Goal: Task Accomplishment & Management: Complete application form

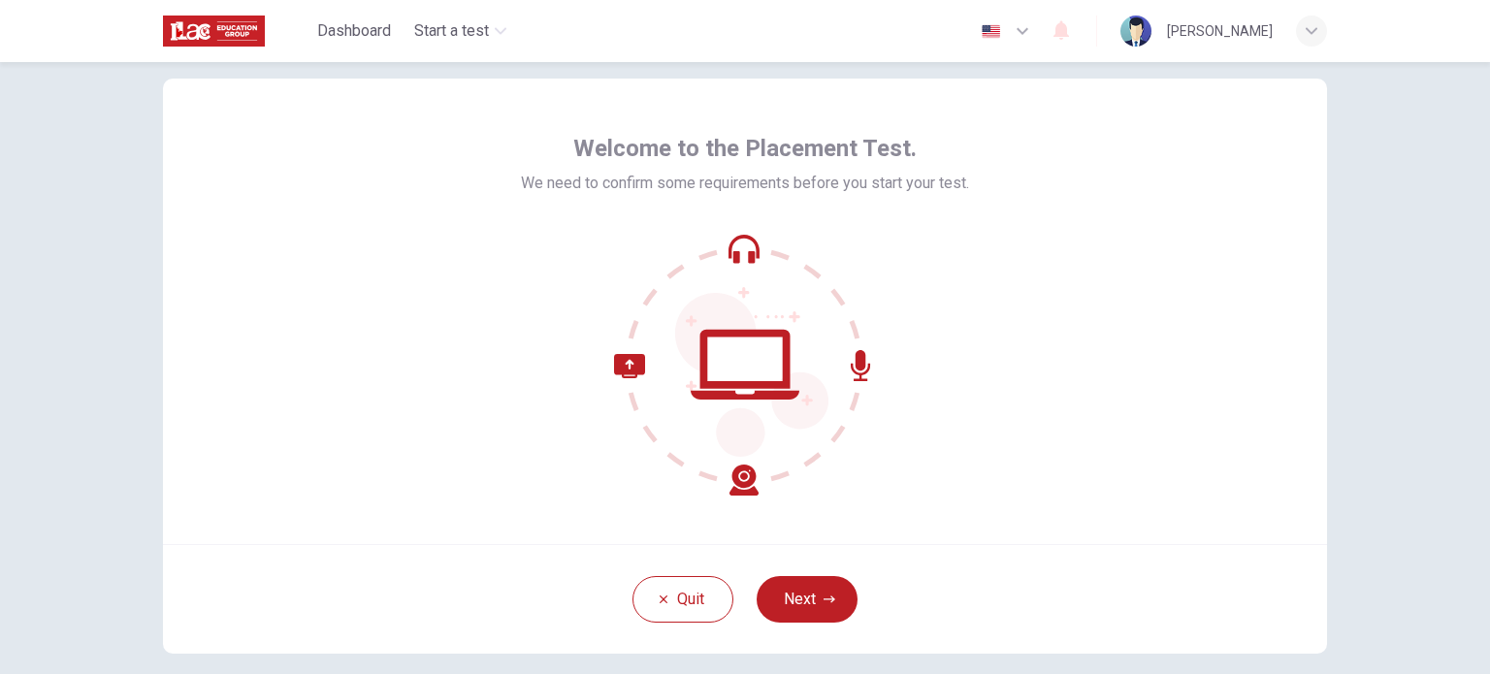
scroll to position [39, 0]
click at [345, 305] on div "Welcome to the Placement Test. We need to confirm some requirements before you …" at bounding box center [745, 311] width 1164 height 466
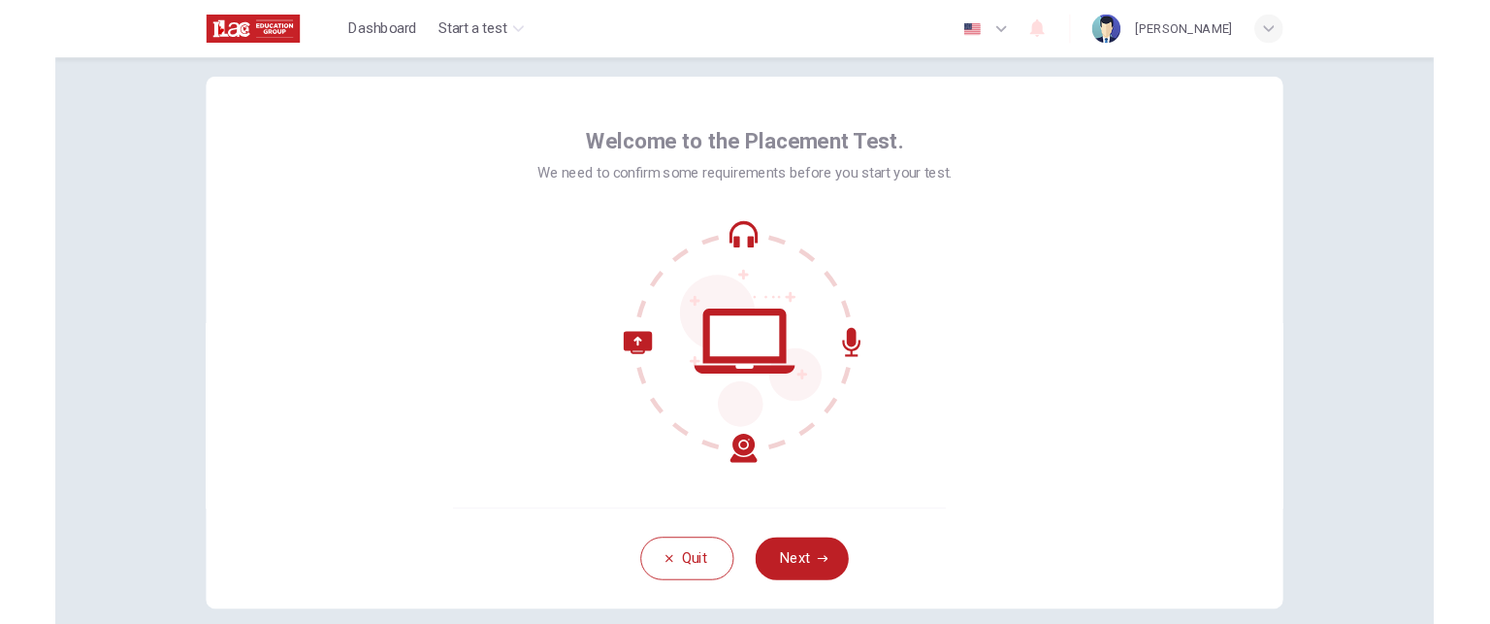
scroll to position [35, 0]
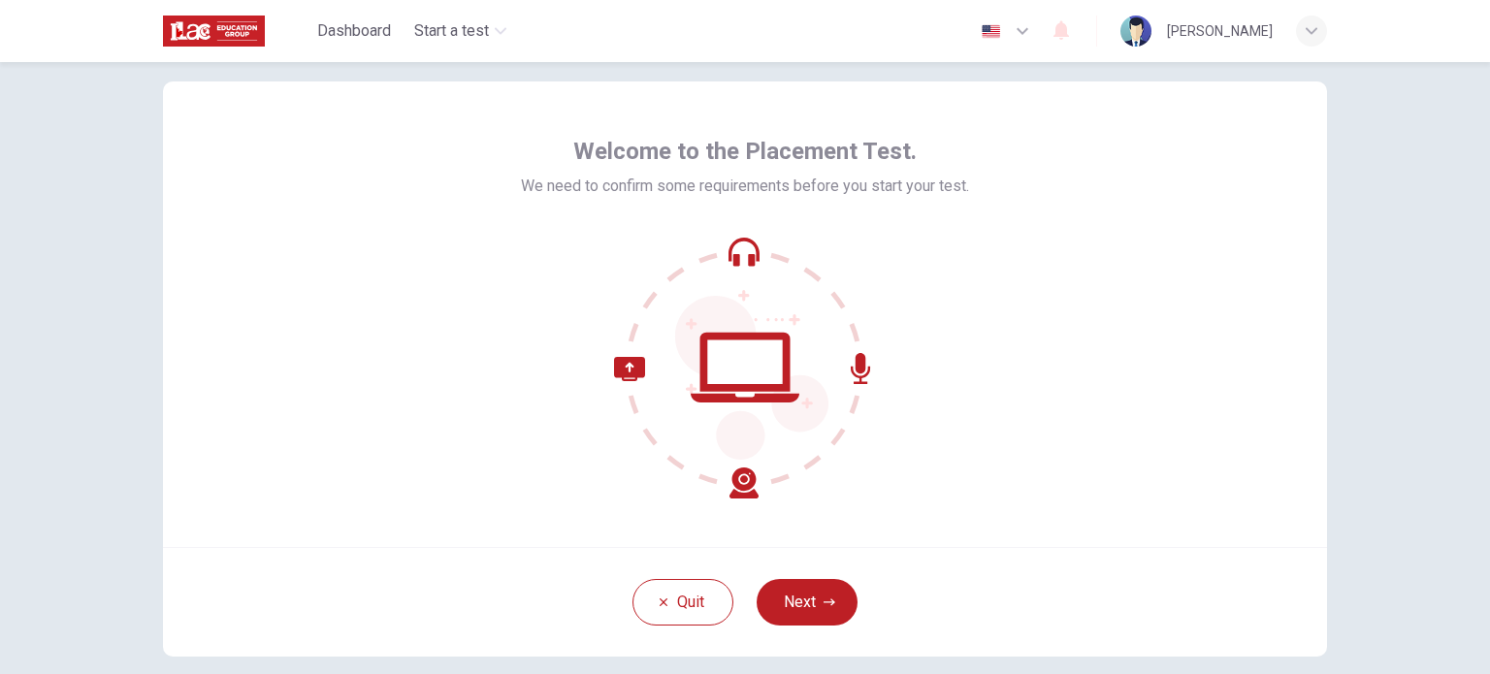
click at [1011, 27] on icon "button" at bounding box center [1022, 30] width 23 height 23
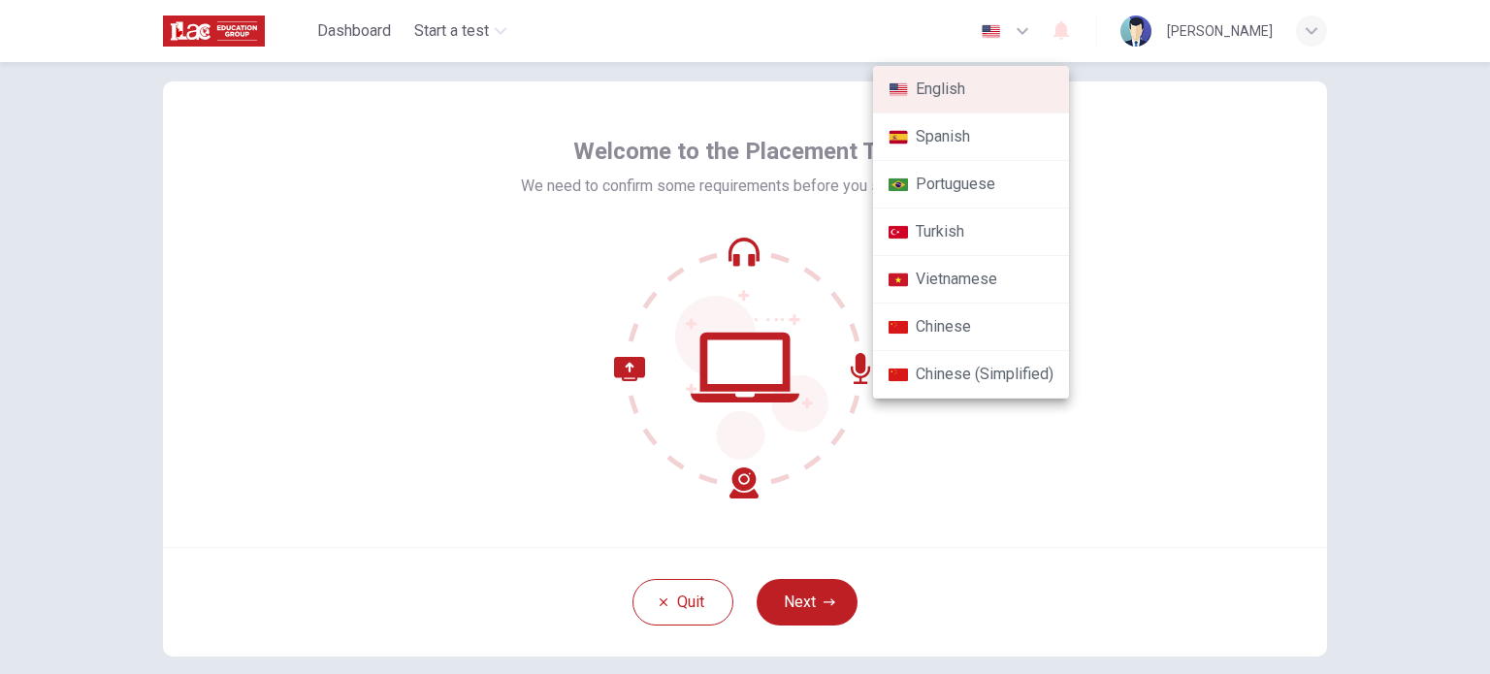
click at [903, 16] on div at bounding box center [745, 337] width 1490 height 674
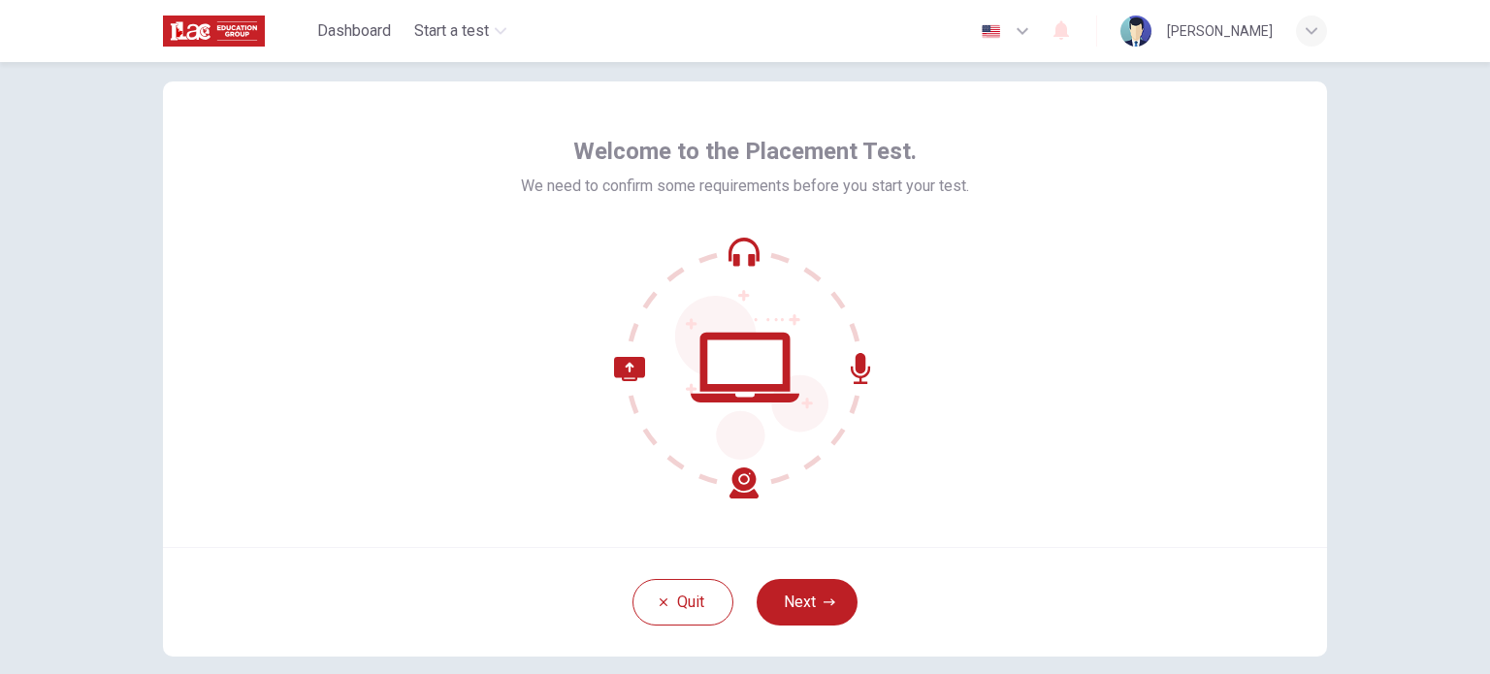
click at [1011, 22] on icon "button" at bounding box center [1022, 30] width 23 height 23
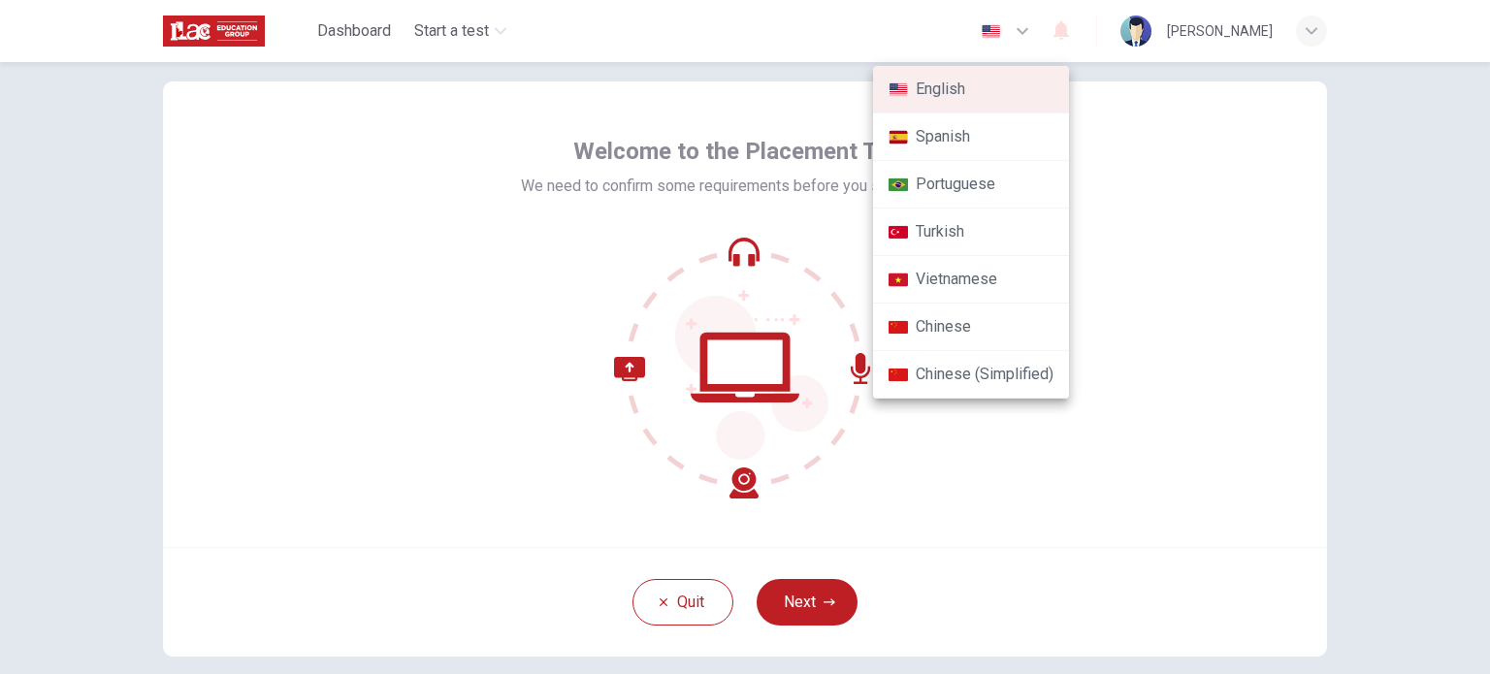
click at [857, 41] on div at bounding box center [745, 337] width 1490 height 674
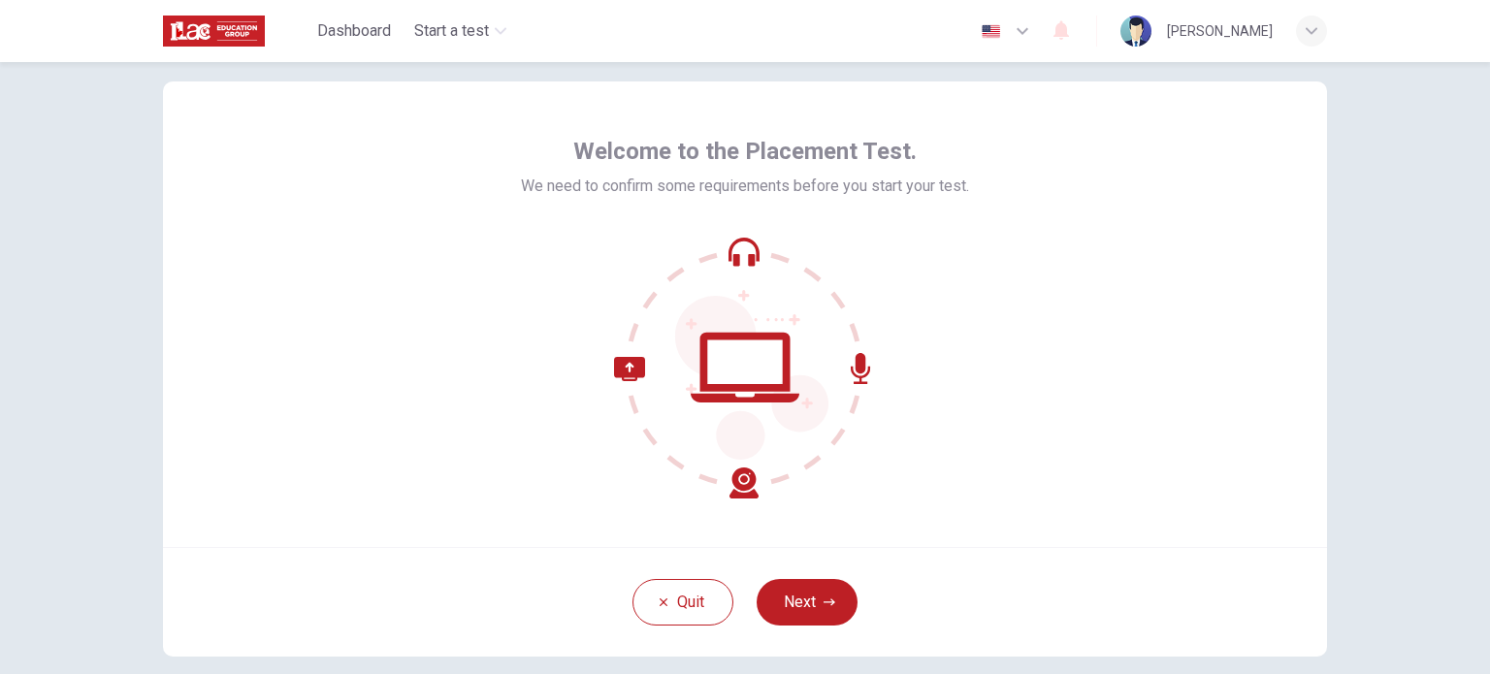
click at [1011, 22] on icon "button" at bounding box center [1022, 30] width 23 height 23
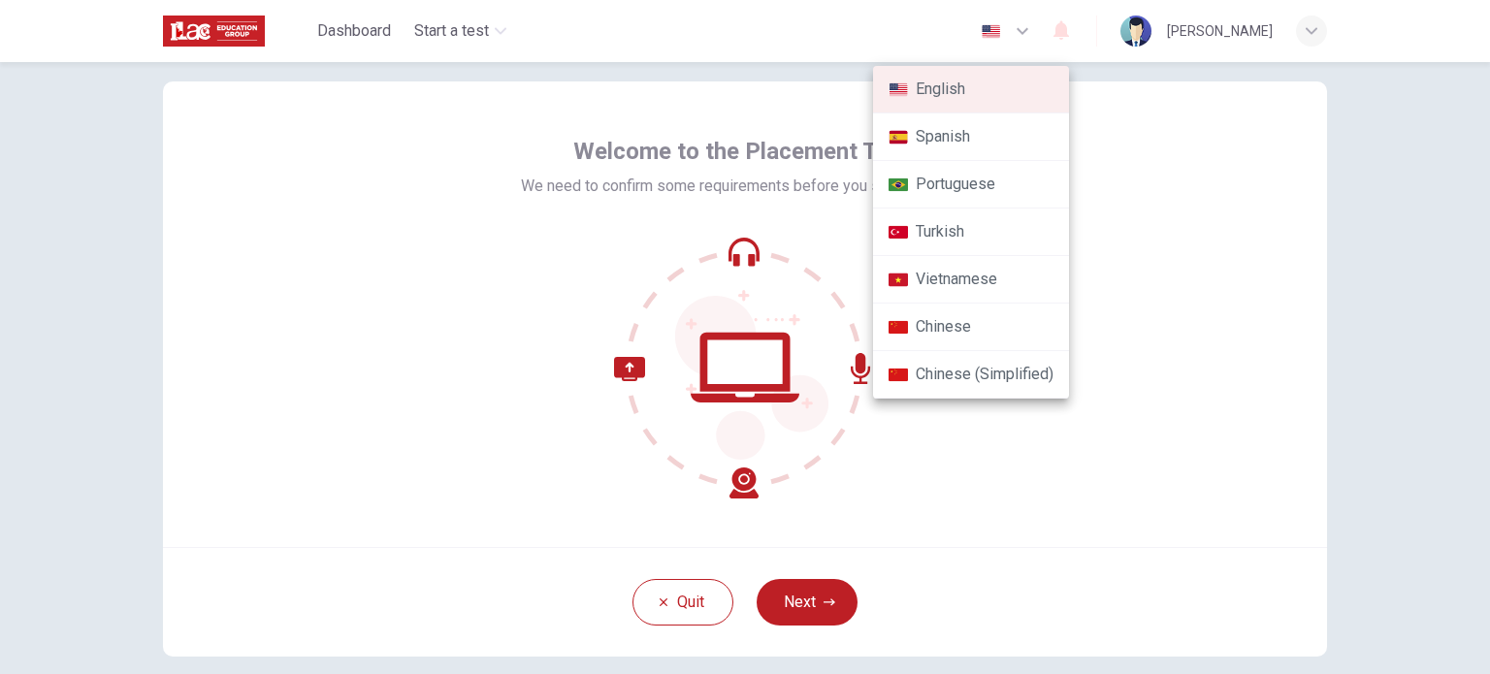
click at [880, 36] on div at bounding box center [745, 337] width 1490 height 674
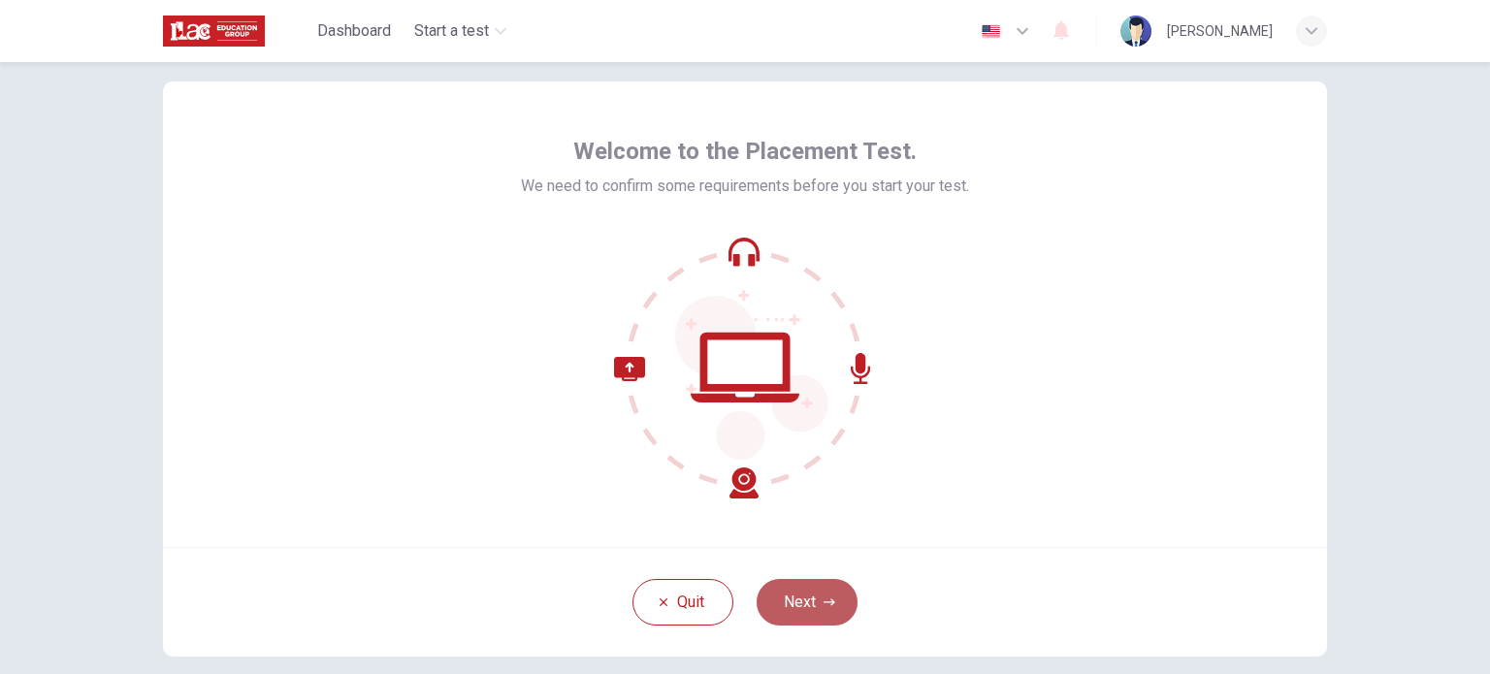
click at [799, 619] on button "Next" at bounding box center [806, 602] width 101 height 47
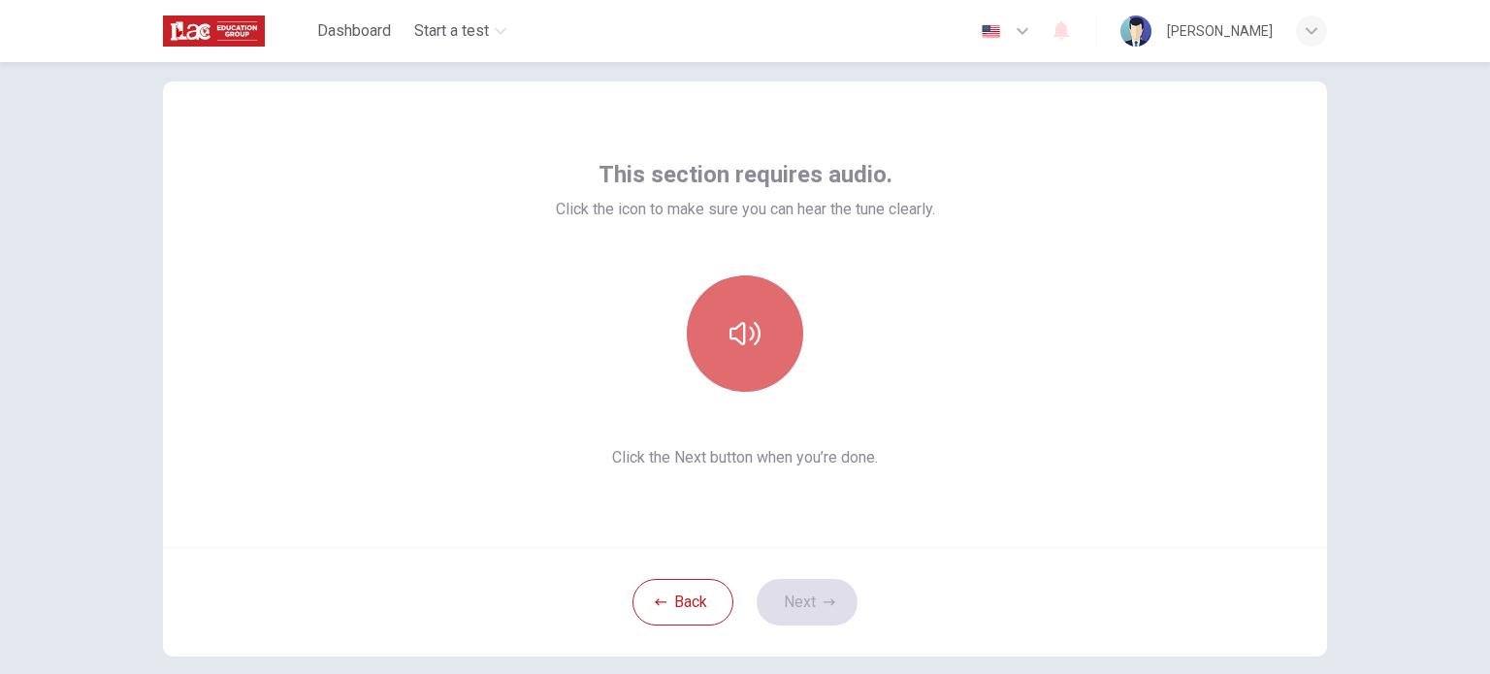
click at [741, 317] on button "button" at bounding box center [745, 333] width 116 height 116
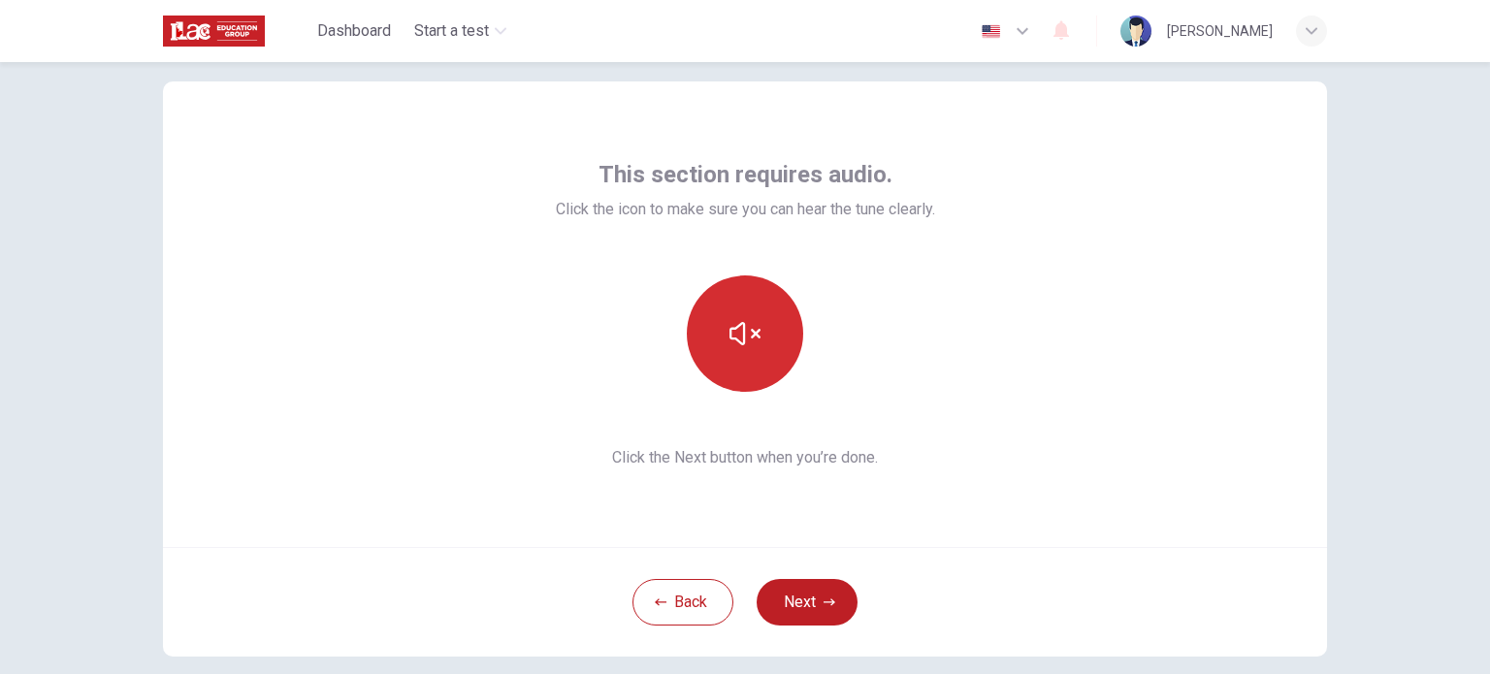
click at [744, 337] on icon "button" at bounding box center [744, 333] width 31 height 31
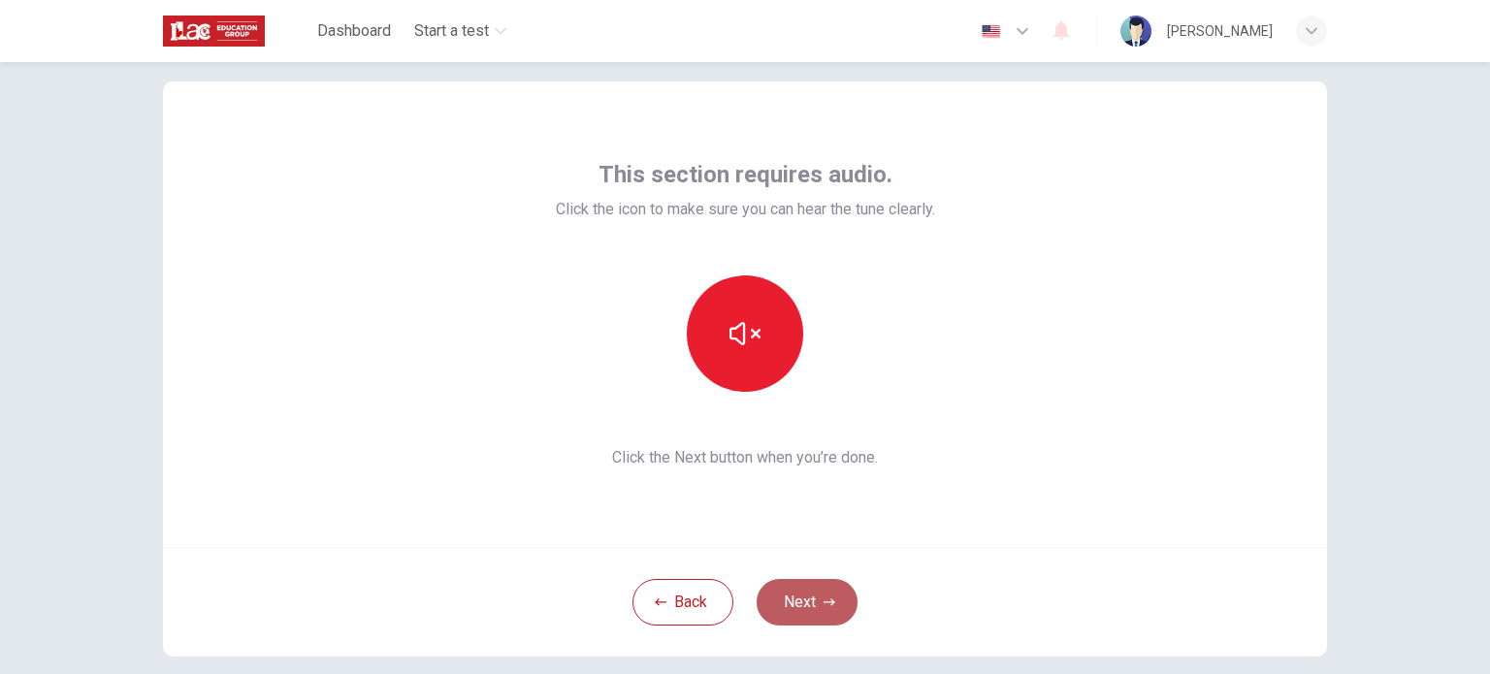
click at [790, 595] on button "Next" at bounding box center [806, 602] width 101 height 47
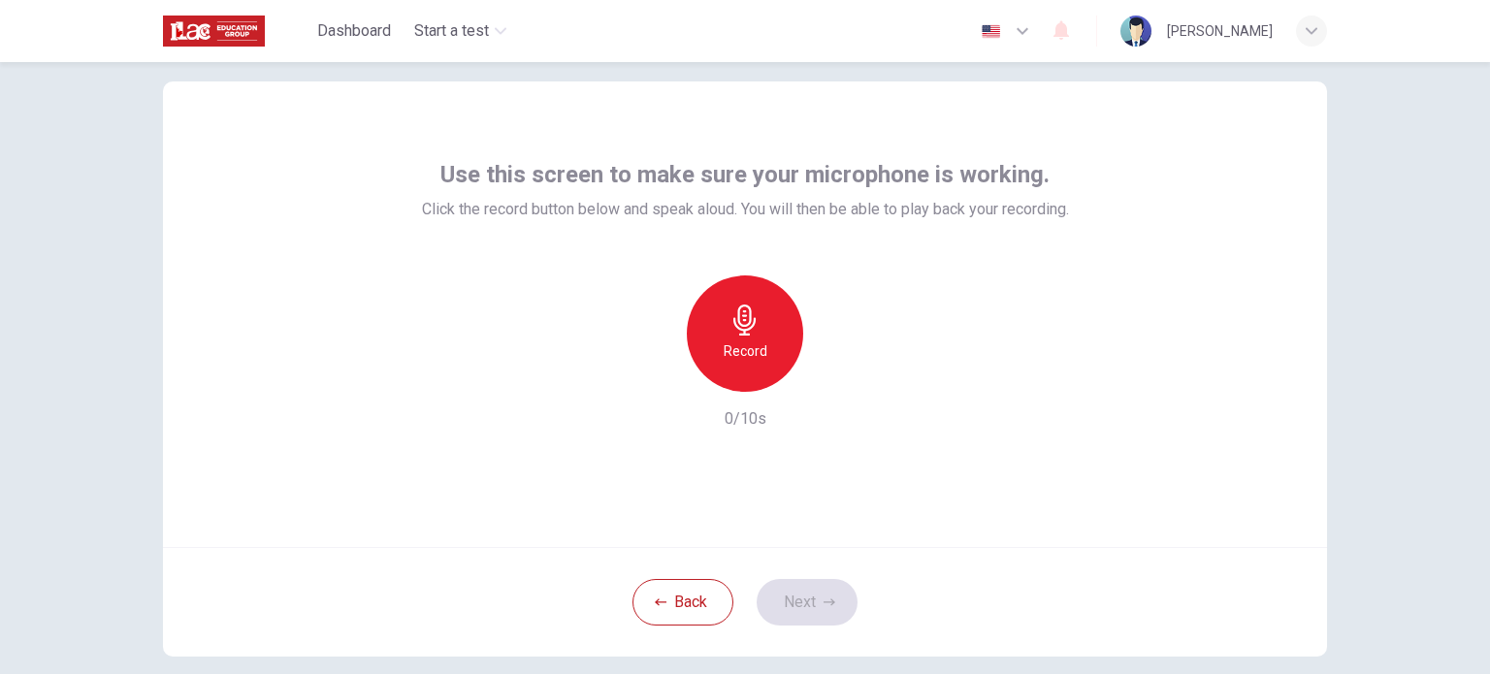
click at [508, 351] on div "Record 0/10s" at bounding box center [745, 352] width 647 height 155
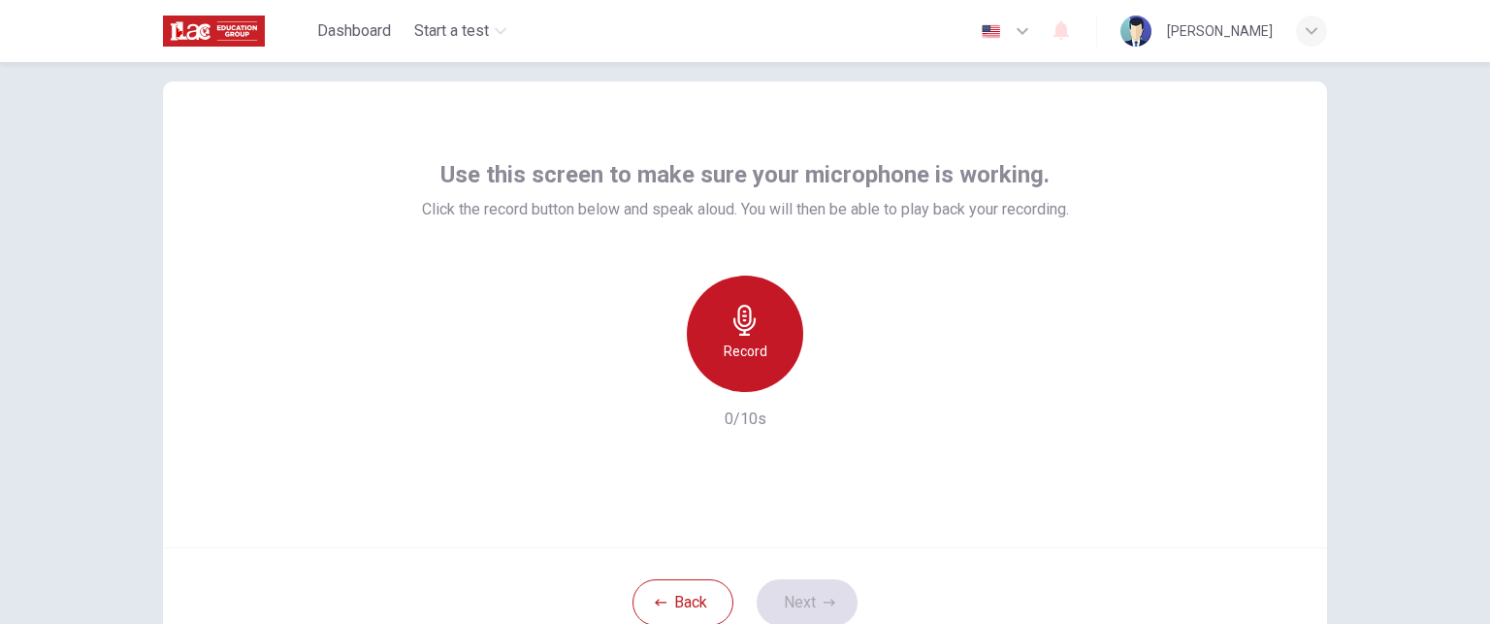
click at [741, 343] on h6 "Record" at bounding box center [745, 350] width 44 height 23
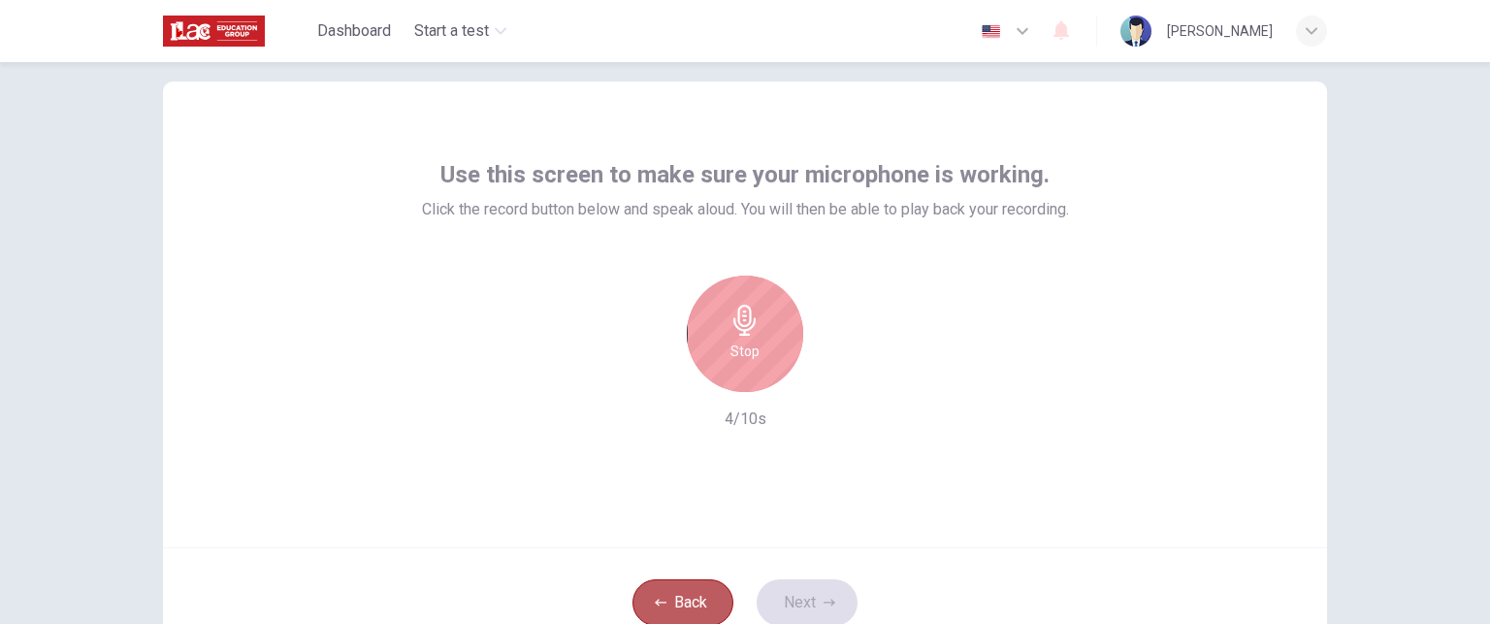
click at [680, 614] on button "Back" at bounding box center [682, 602] width 101 height 47
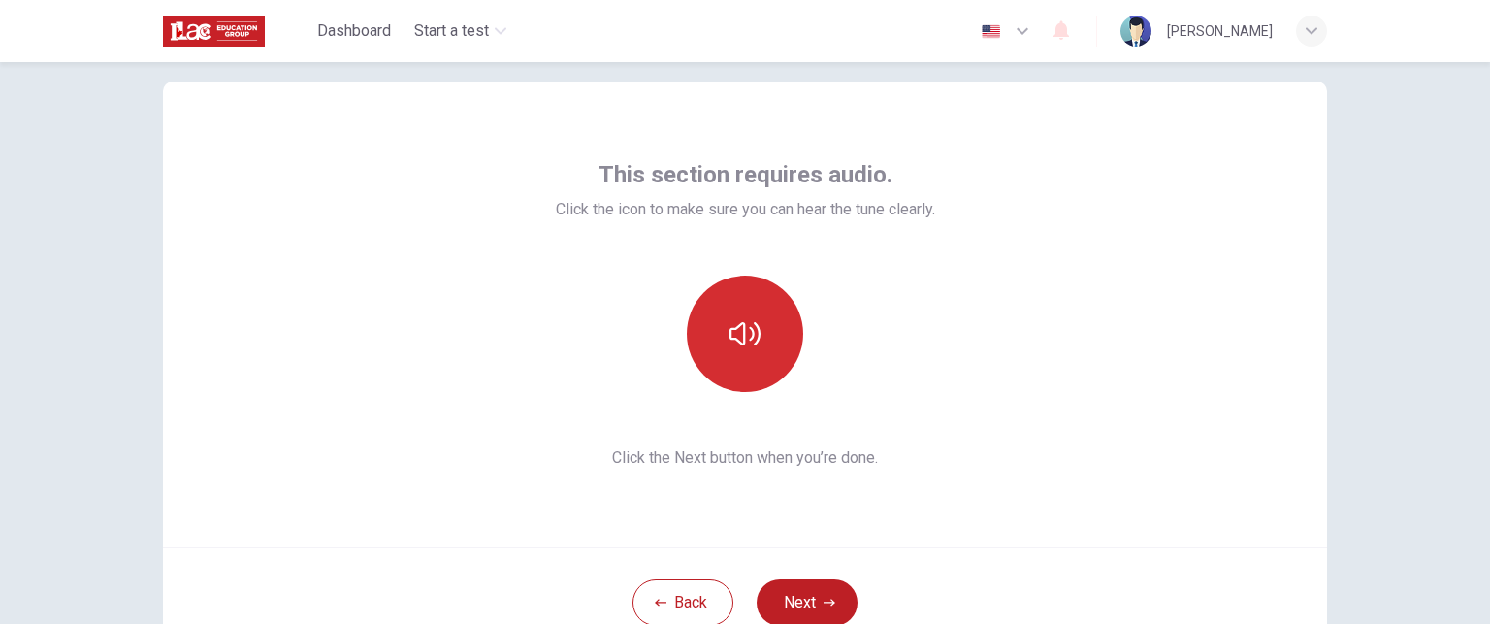
click at [741, 358] on button "button" at bounding box center [745, 333] width 116 height 116
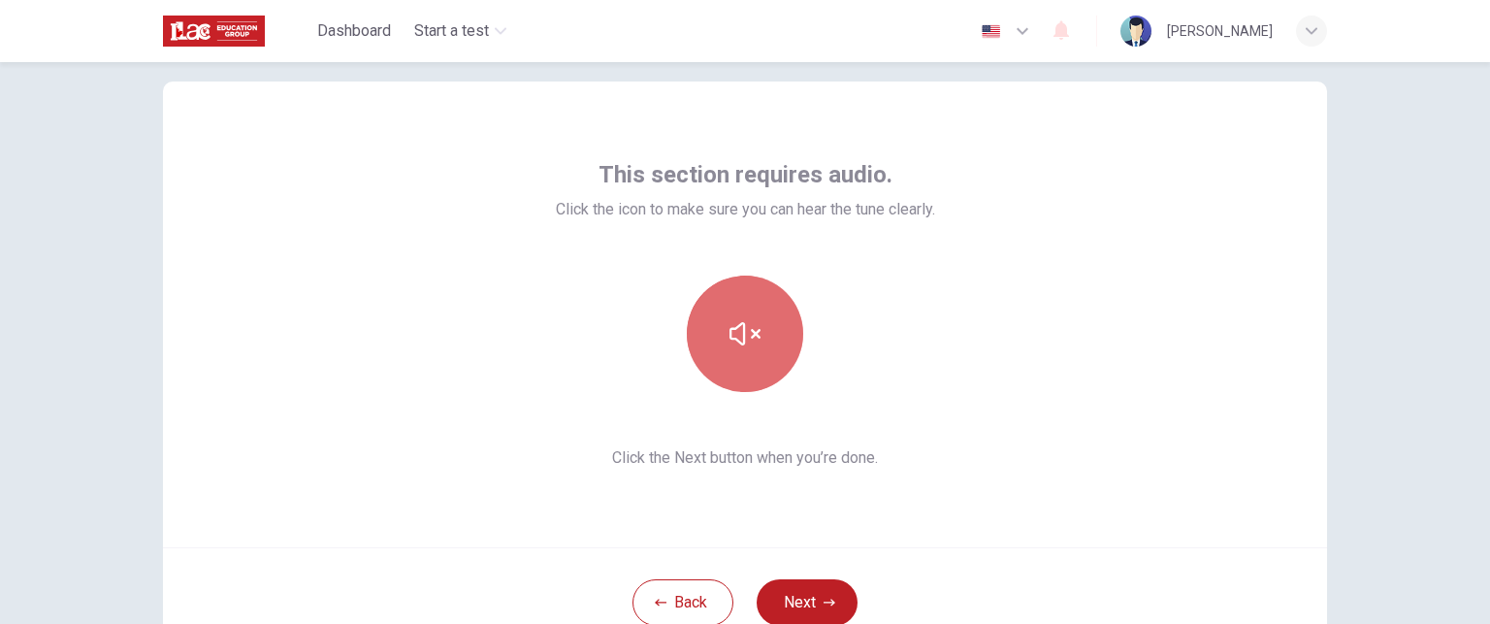
click at [737, 357] on button "button" at bounding box center [745, 333] width 116 height 116
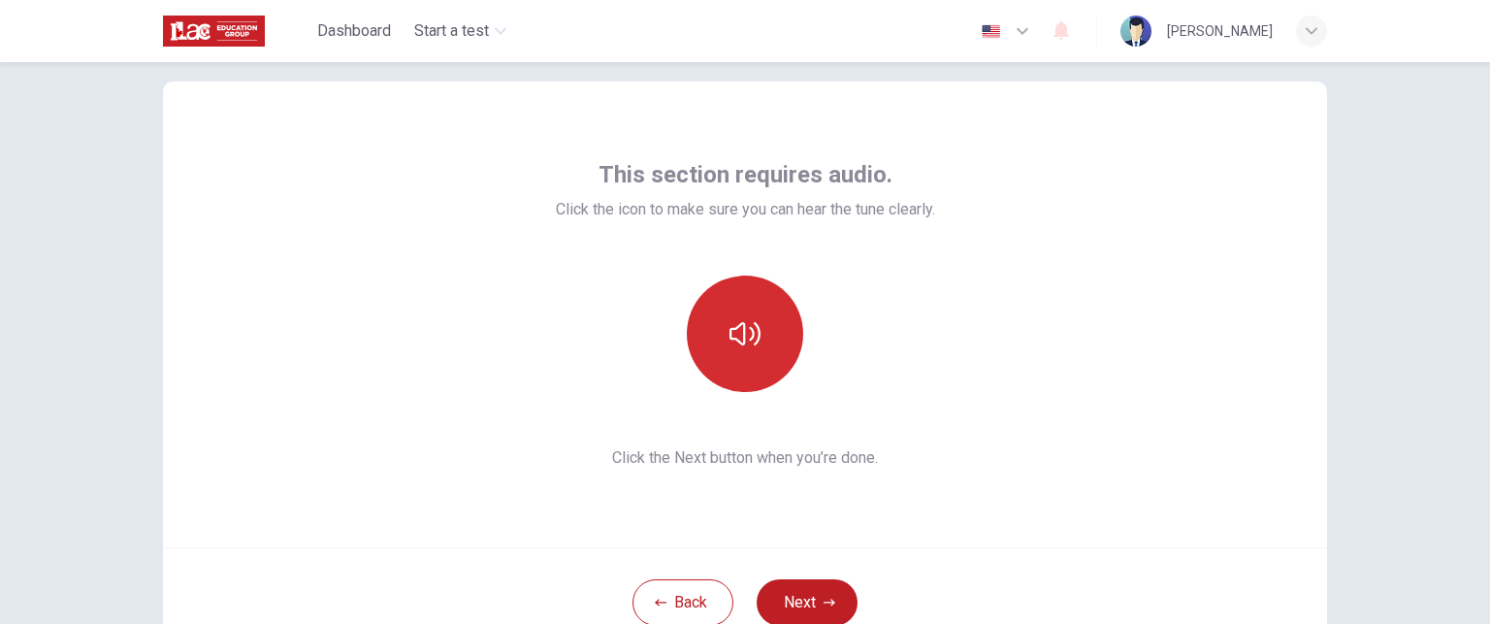
click at [734, 330] on icon "button" at bounding box center [744, 333] width 31 height 31
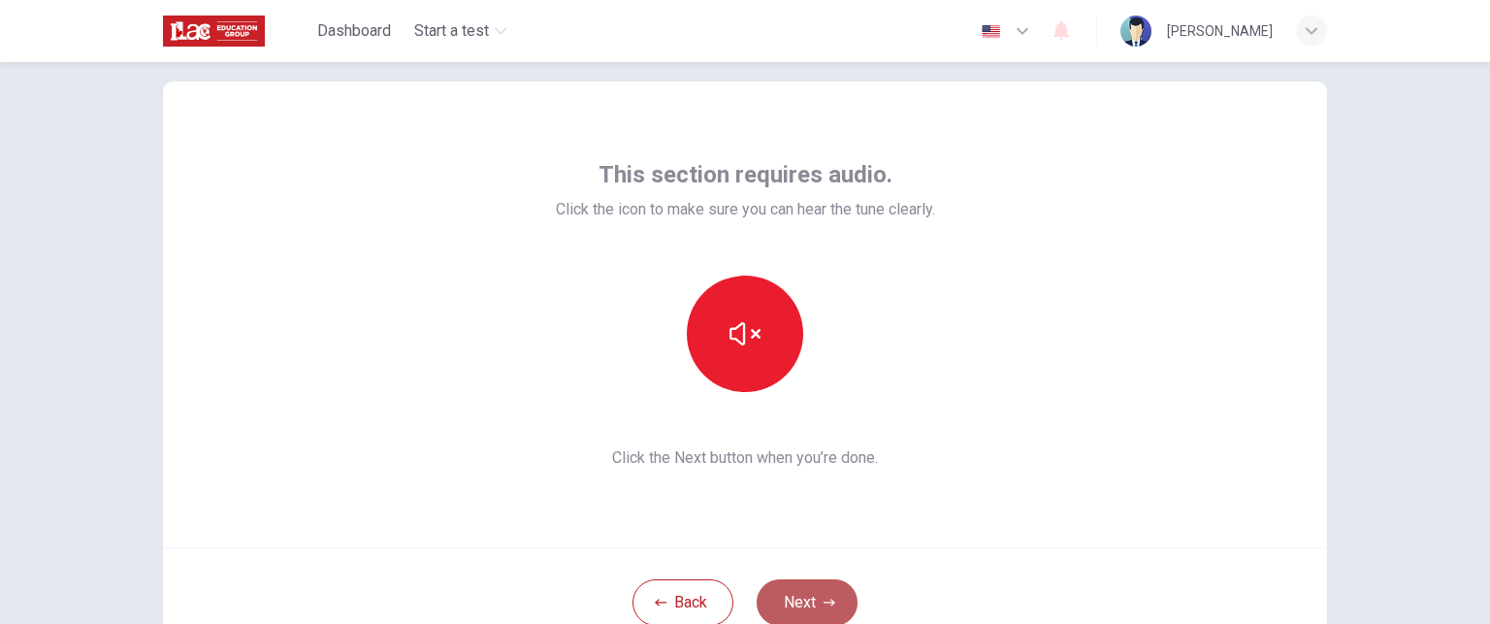
click at [788, 606] on button "Next" at bounding box center [806, 602] width 101 height 47
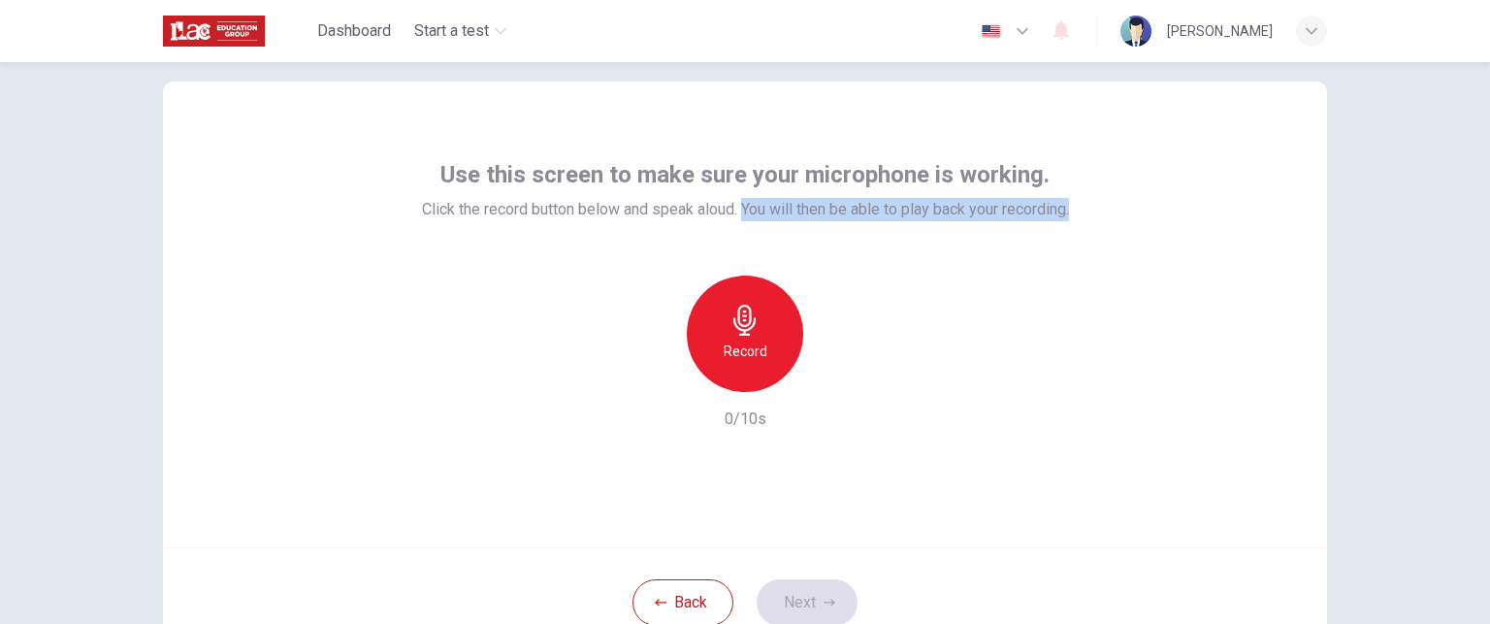
drag, startPoint x: 735, startPoint y: 207, endPoint x: 1078, endPoint y: 212, distance: 343.4
click at [1078, 212] on div "Use this screen to make sure your microphone is working. Click the record butto…" at bounding box center [745, 314] width 1164 height 466
copy span "You will then be able to play back your recording."
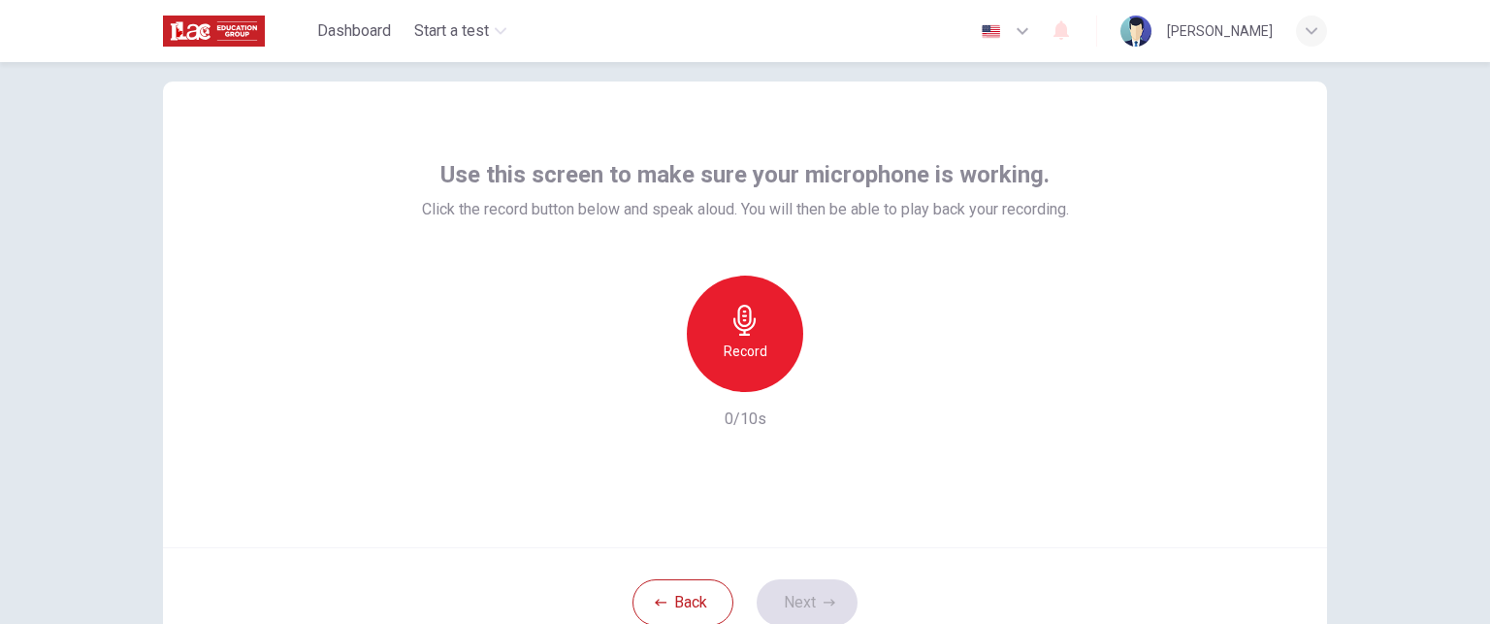
click at [663, 219] on span "Click the record button below and speak aloud. You will then be able to play ba…" at bounding box center [745, 209] width 647 height 23
click at [743, 331] on icon "button" at bounding box center [744, 320] width 31 height 31
click at [787, 594] on button "Next" at bounding box center [806, 602] width 101 height 47
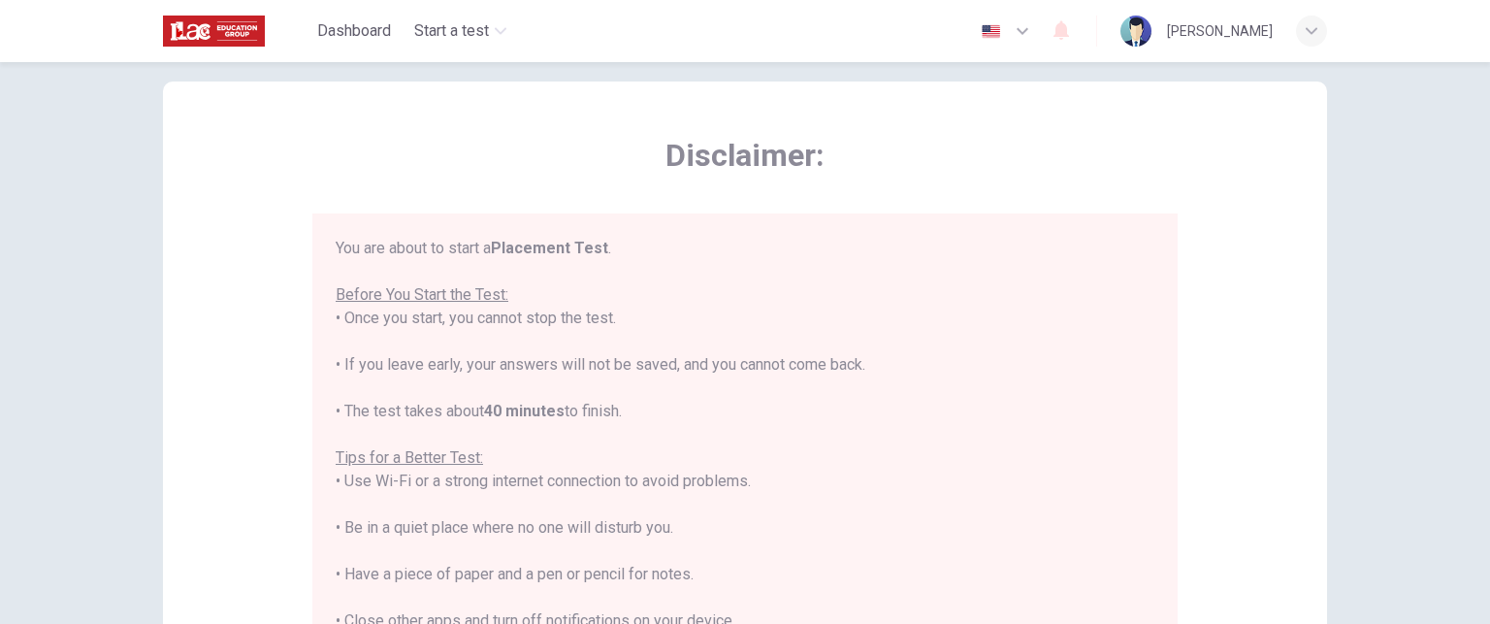
scroll to position [454, 0]
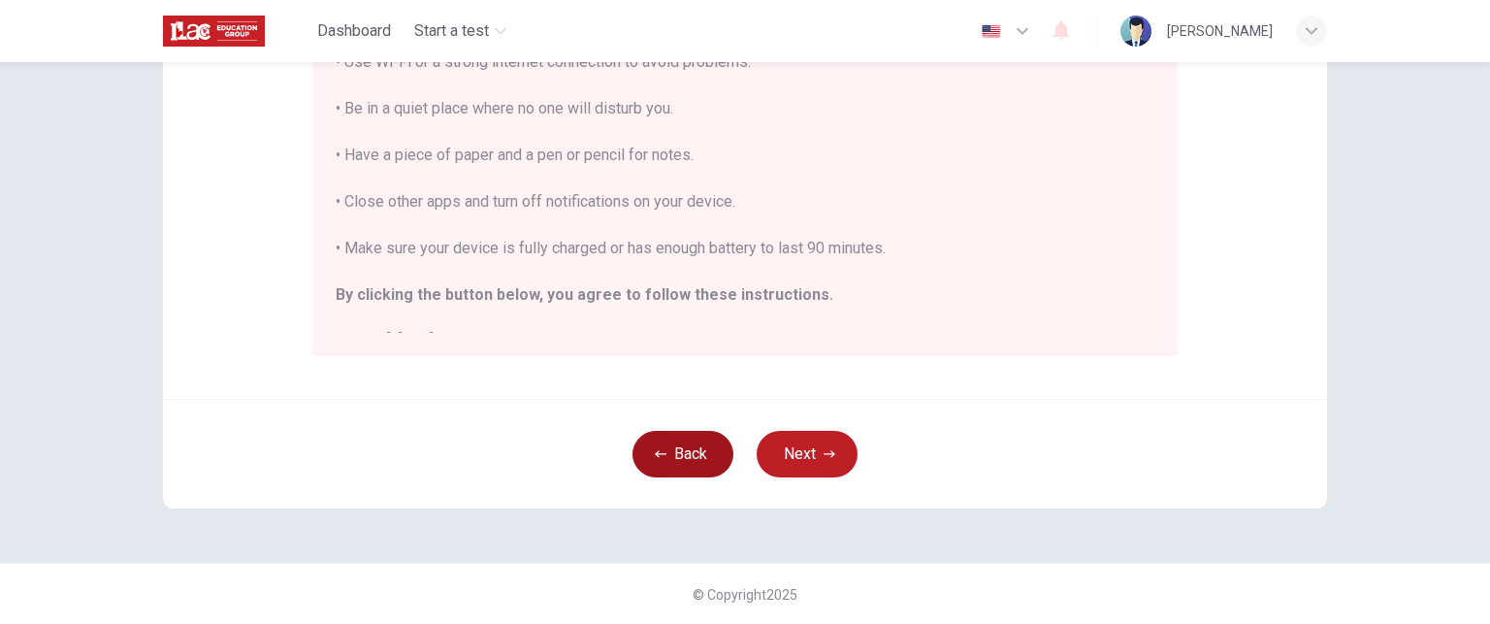
click at [659, 452] on icon "button" at bounding box center [661, 454] width 12 height 12
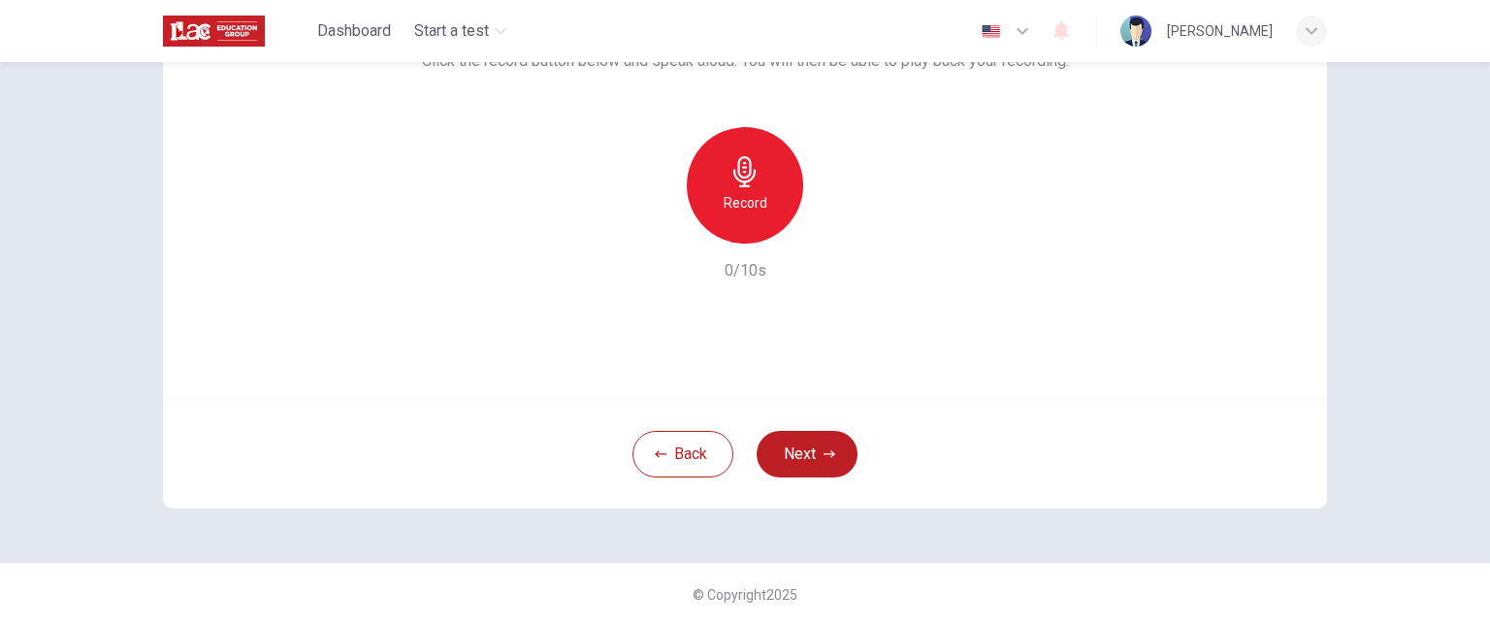
scroll to position [0, 0]
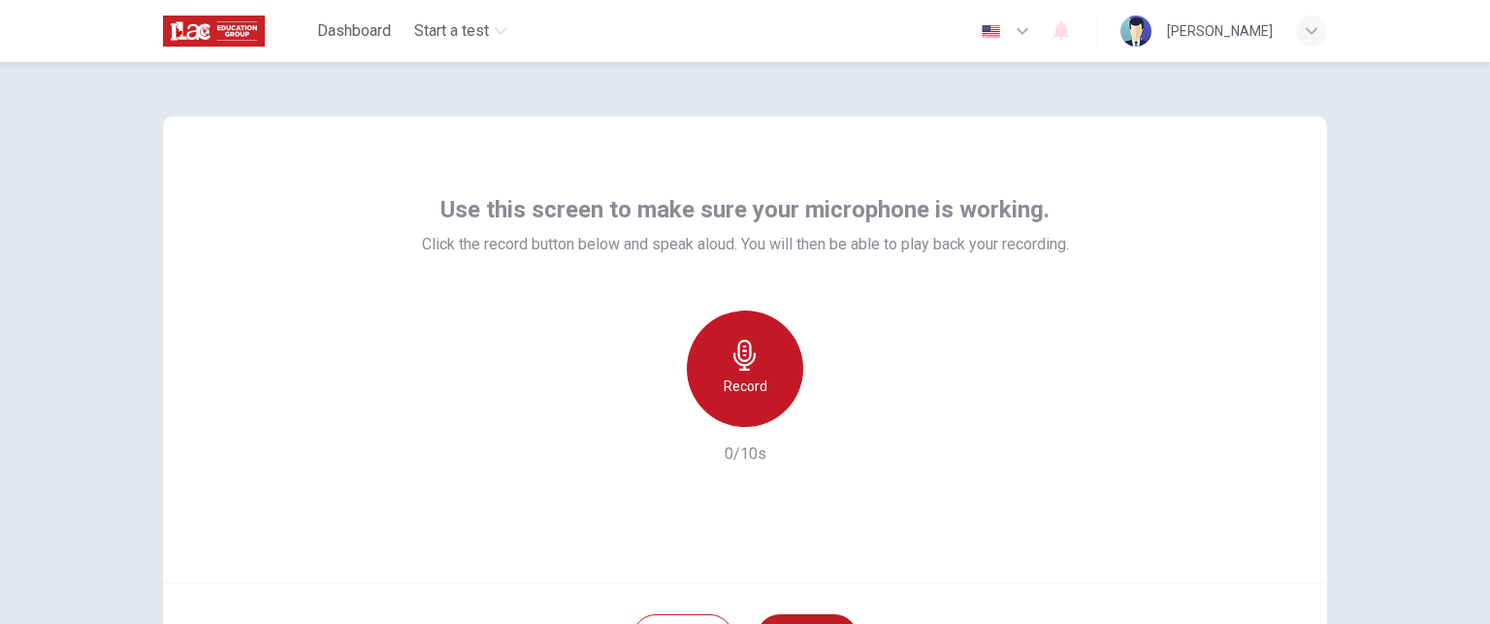
click at [738, 367] on icon "button" at bounding box center [744, 354] width 22 height 31
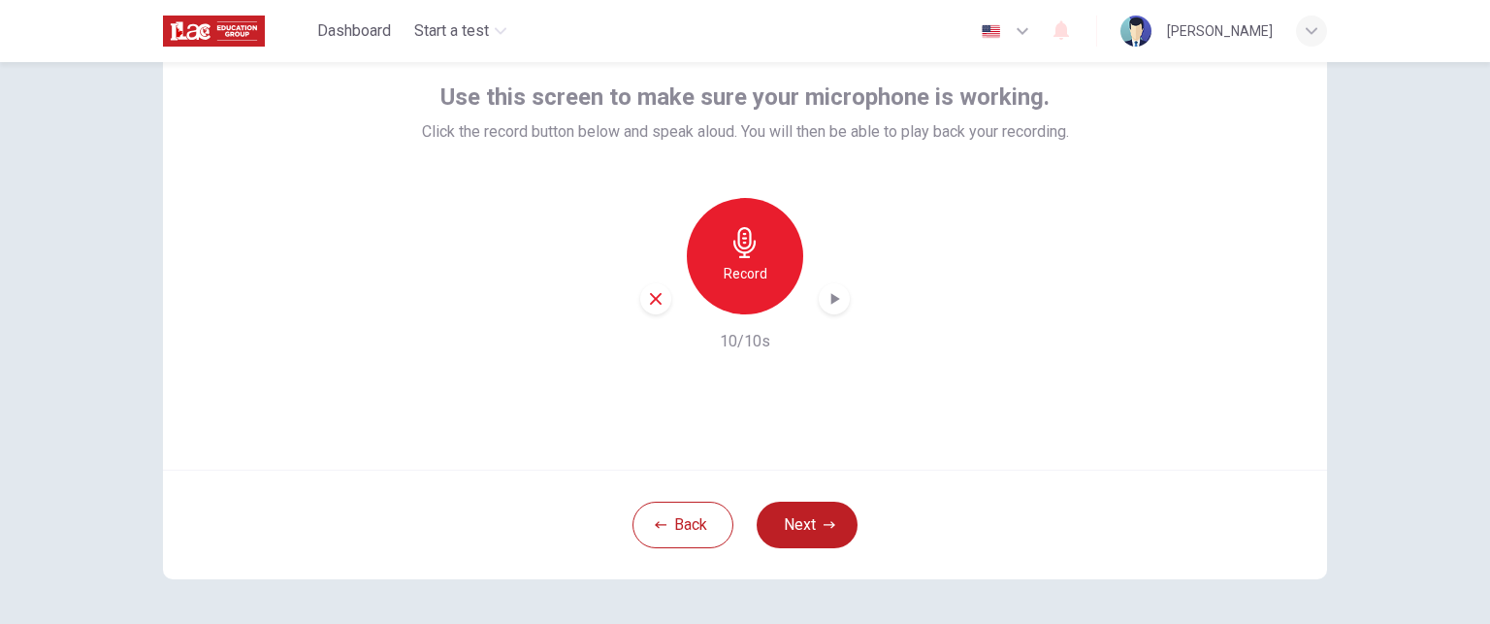
scroll to position [112, 0]
click at [831, 297] on icon "button" at bounding box center [835, 299] width 9 height 12
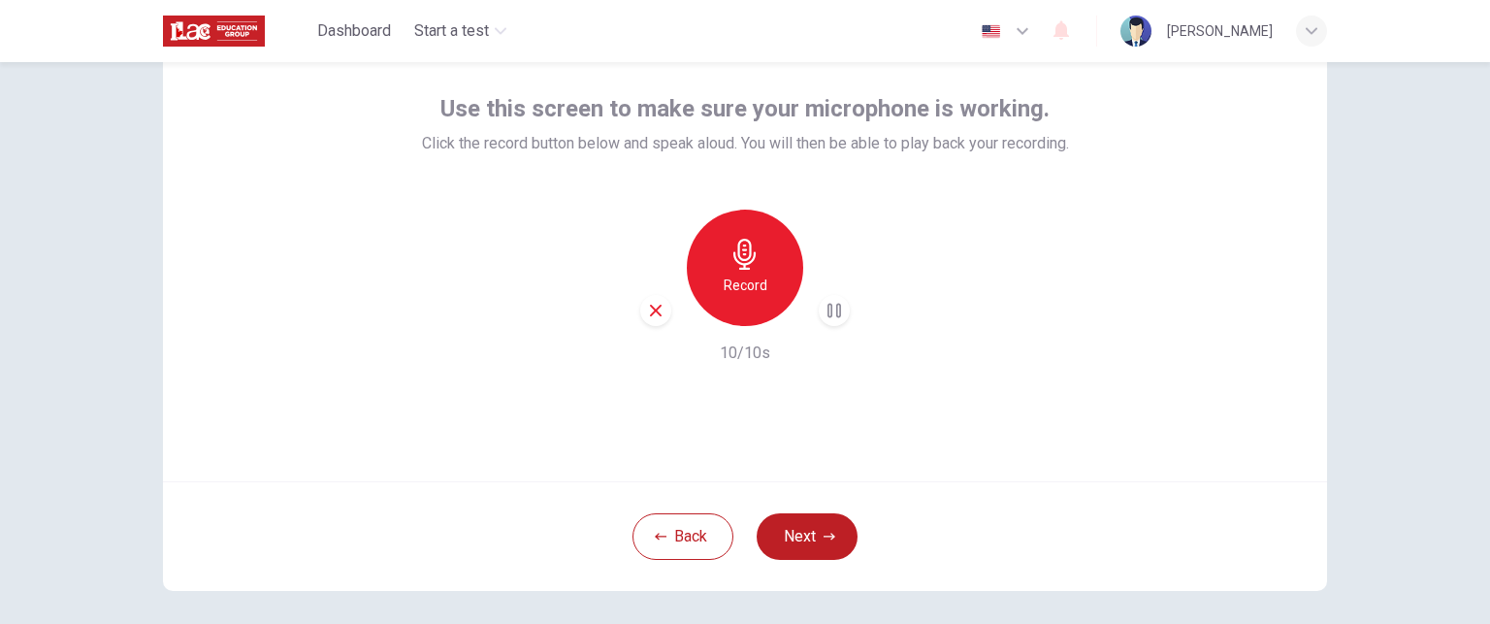
scroll to position [101, 0]
click at [808, 537] on button "Next" at bounding box center [806, 536] width 101 height 47
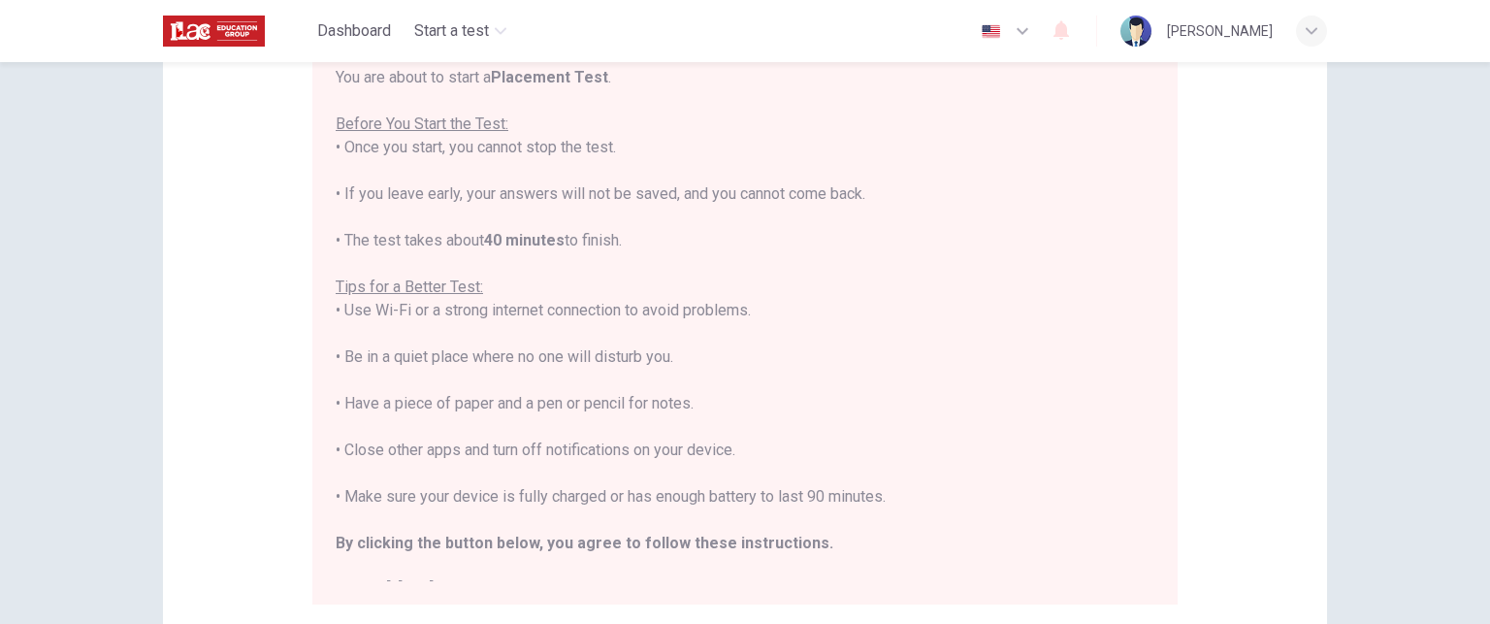
scroll to position [209, 0]
click at [561, 164] on div "You are about to start a Placement Test . Before You Start the Test: • Once you…" at bounding box center [745, 330] width 819 height 535
click at [1068, 531] on div "You are about to start a Placement Test . Before You Start the Test: • Once you…" at bounding box center [745, 330] width 819 height 535
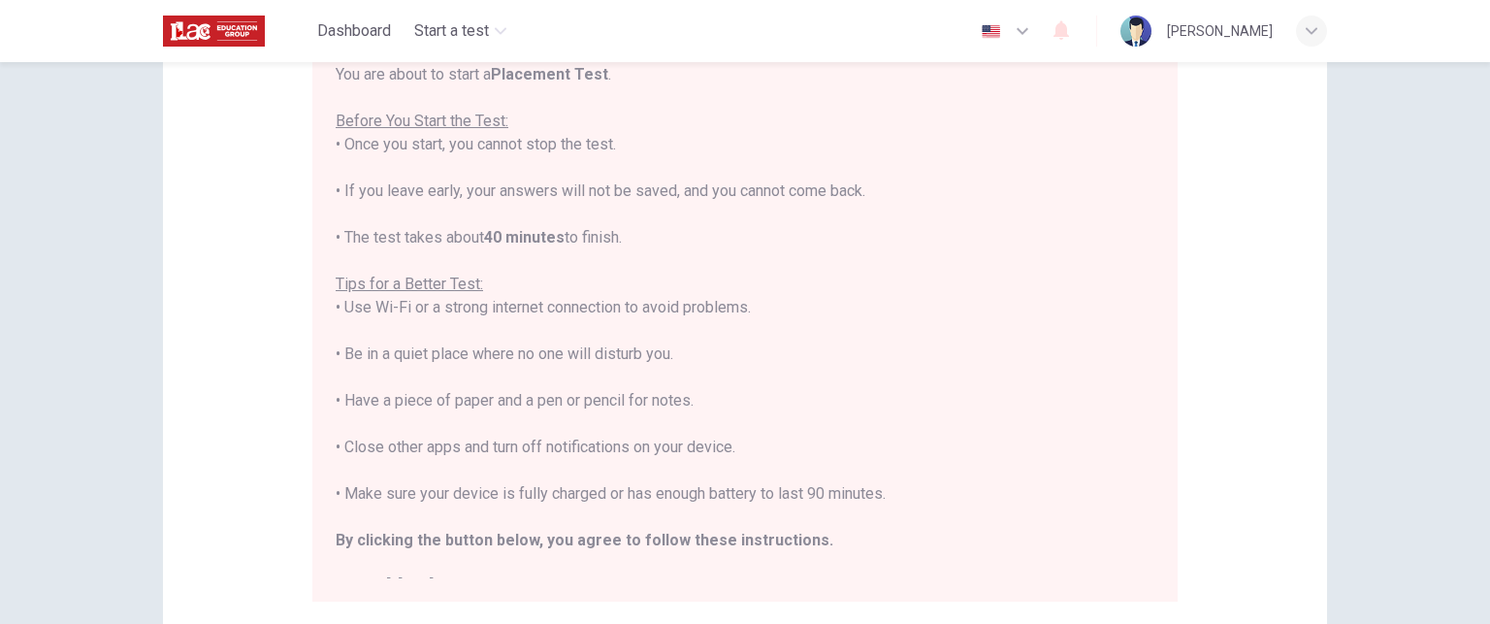
click button "Continue"
click div "D"
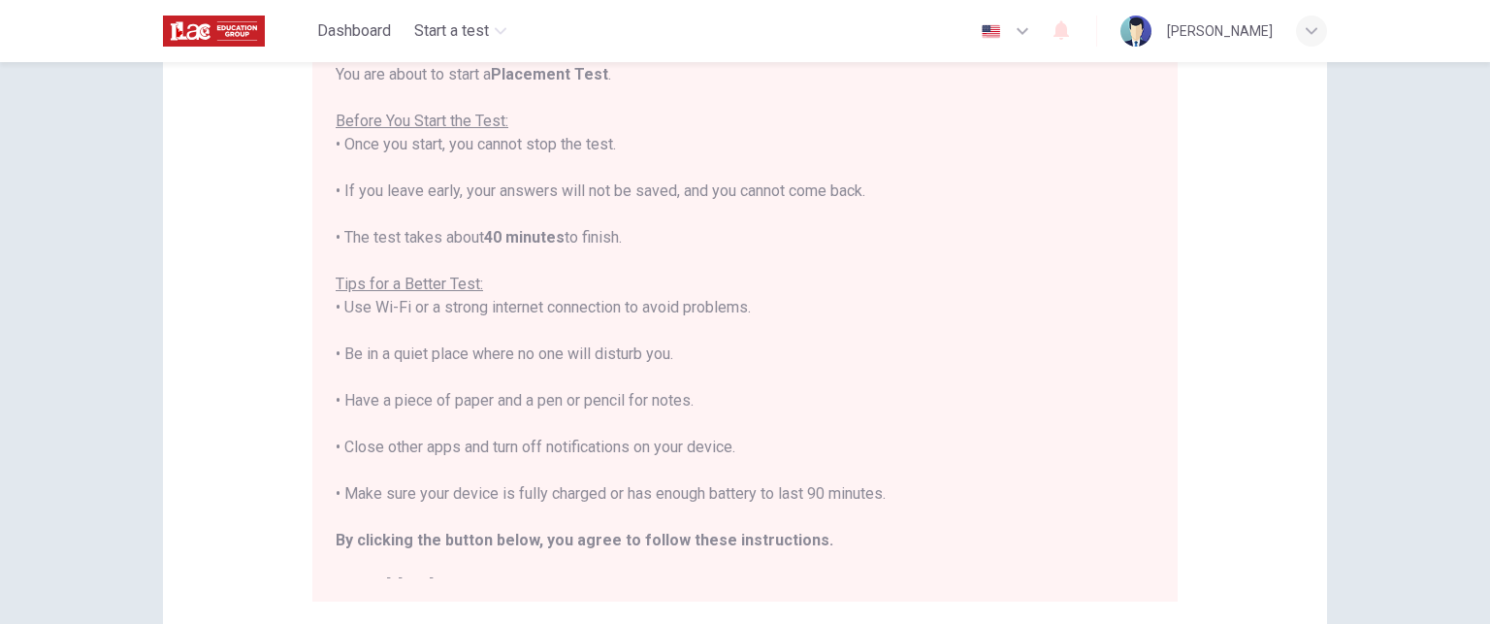
click button "Next"
click button "D book"
click button "Next"
click button "D coffee"
click button "Next"
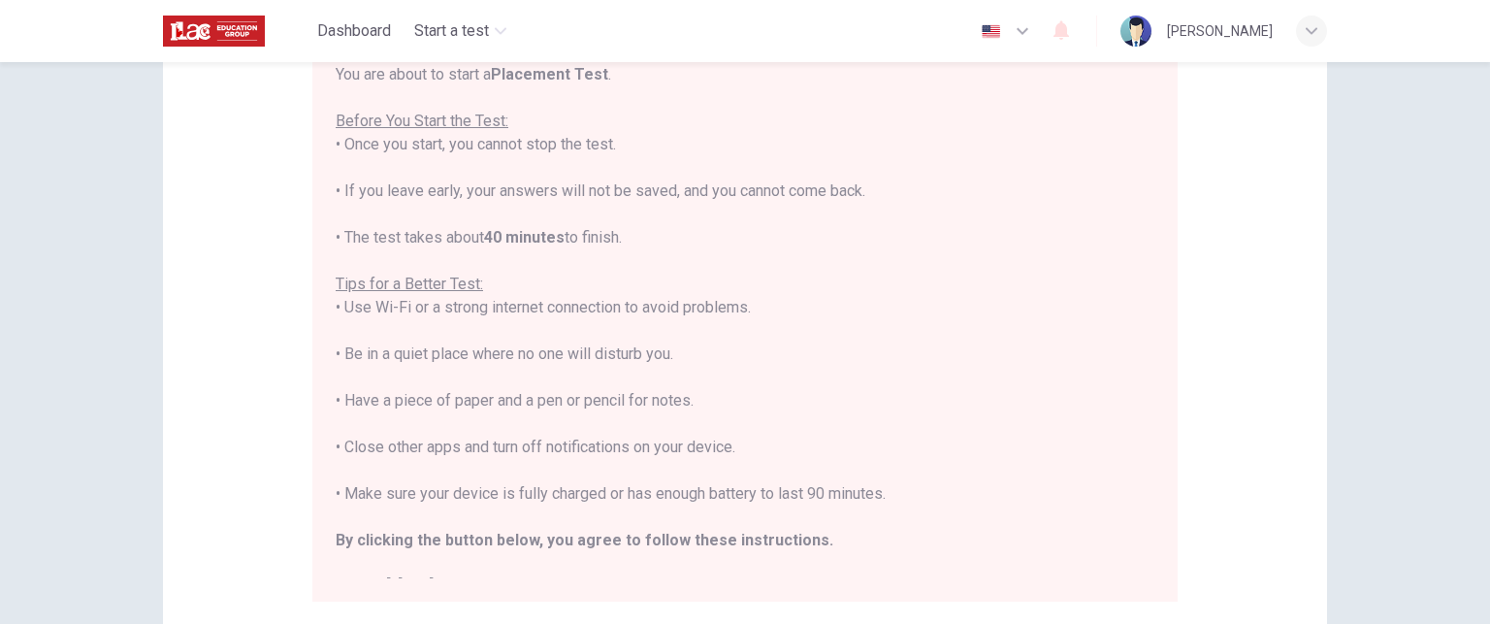
click span "works"
click button "Next"
click span "rice"
click button "Next"
click span "have"
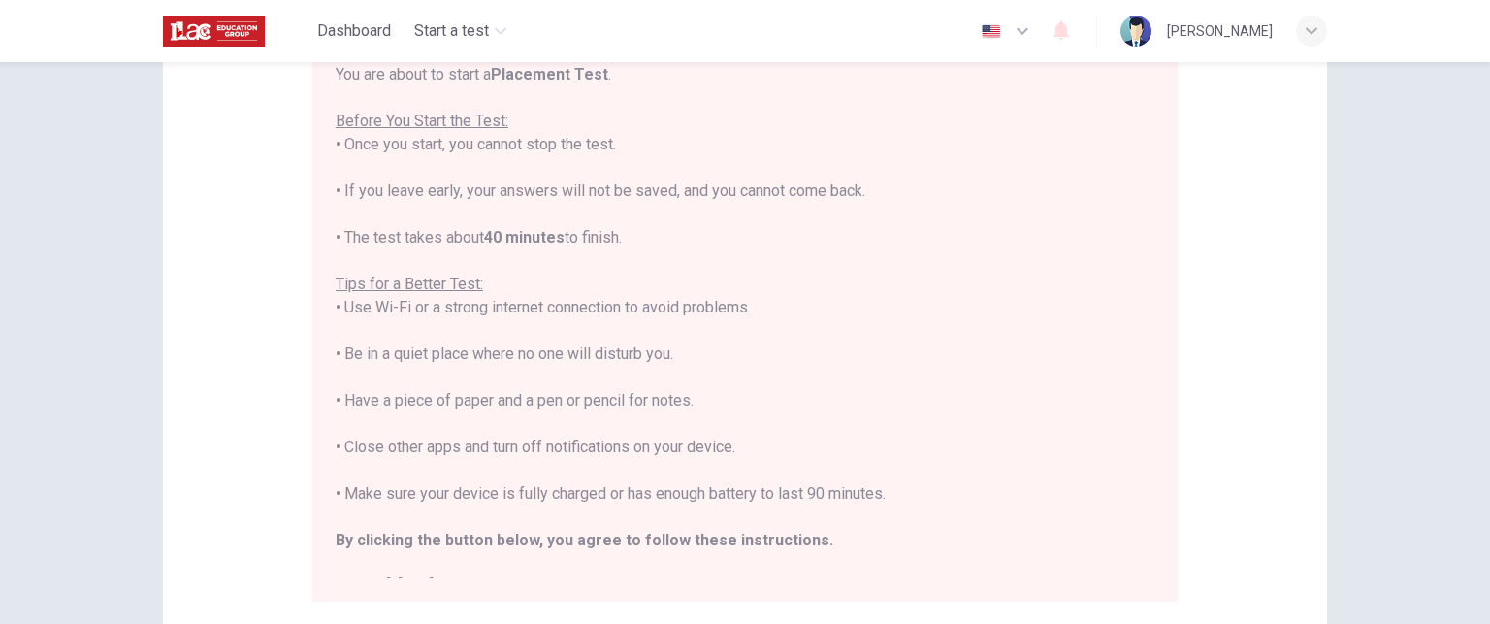
click button "Next"
click span "sleep"
click button "Next"
click button "A bright"
click button "Next"
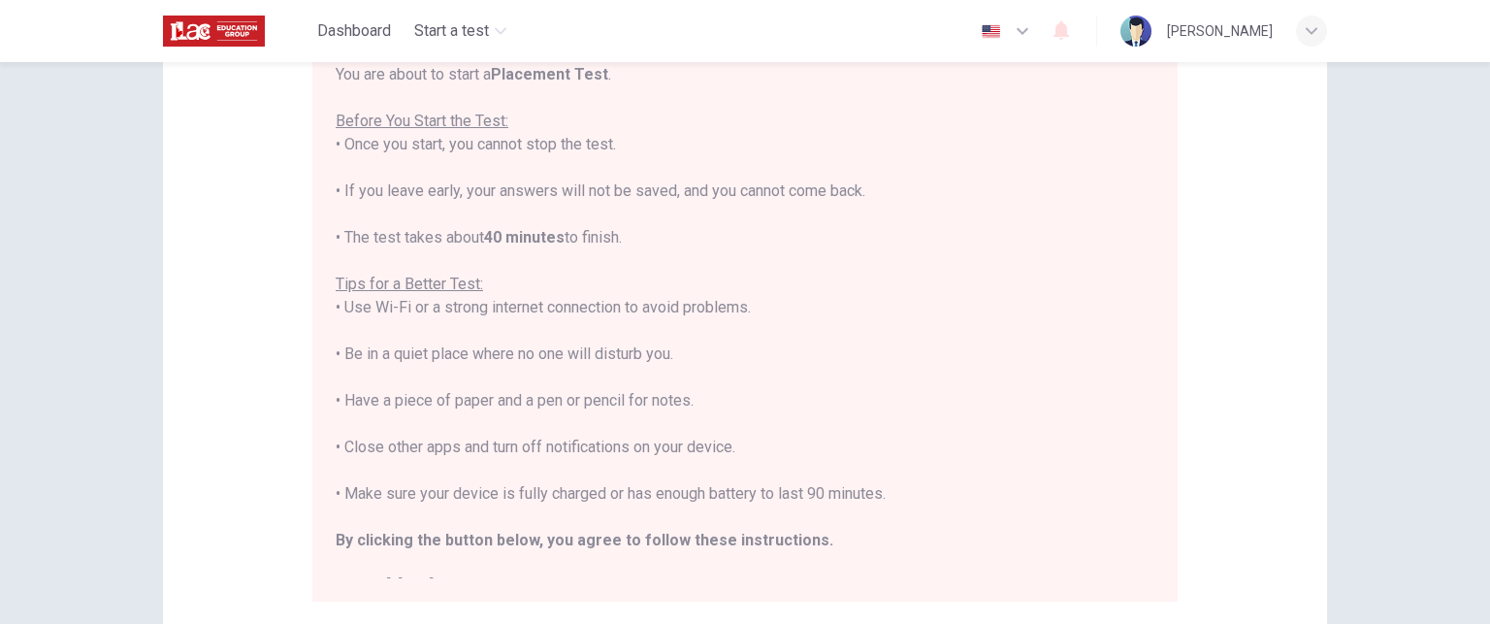
click div "C"
click button "Next"
click span "mechanic"
click span "plumber"
click button "Next"
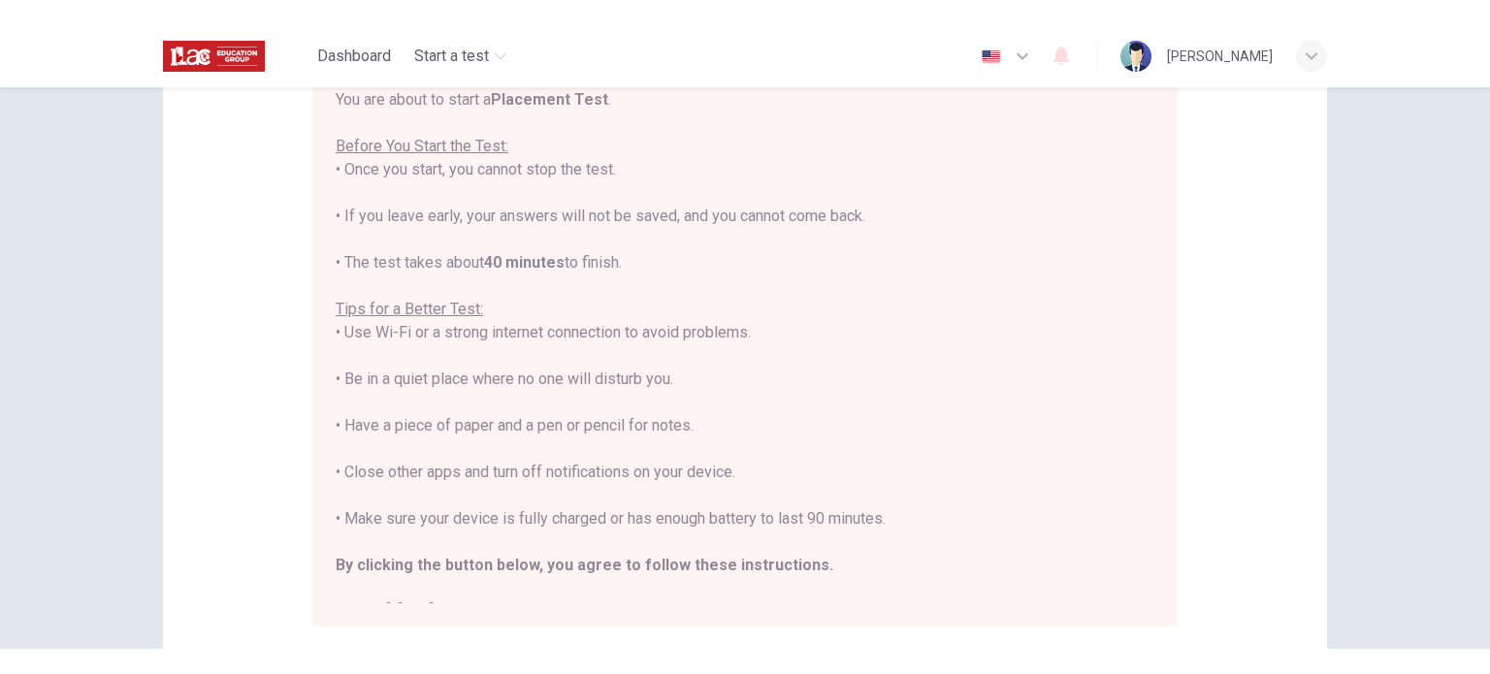
click span "met"
click button "Next"
click span "Did"
click button "Next"
click span "went"
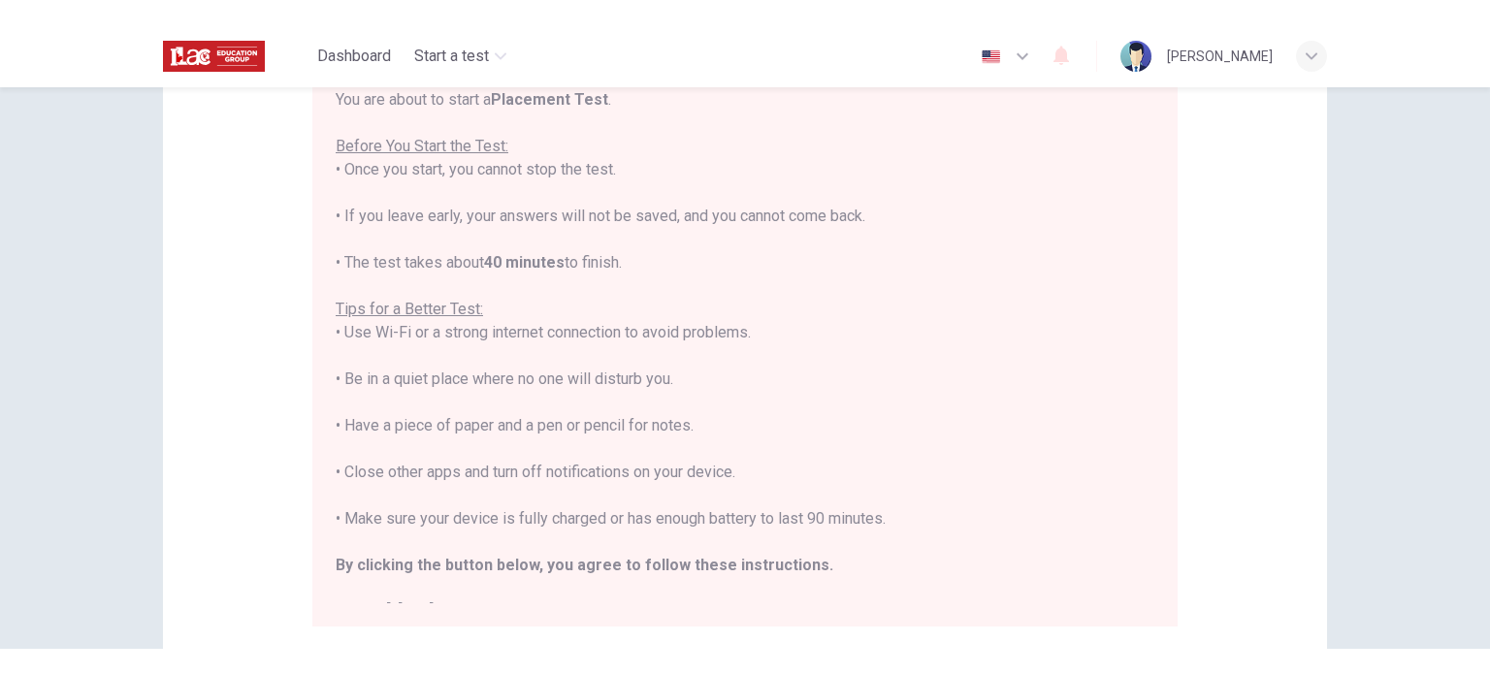
click button "Next"
click button "Back"
click button "Next"
click button "Back"
click button "Next"
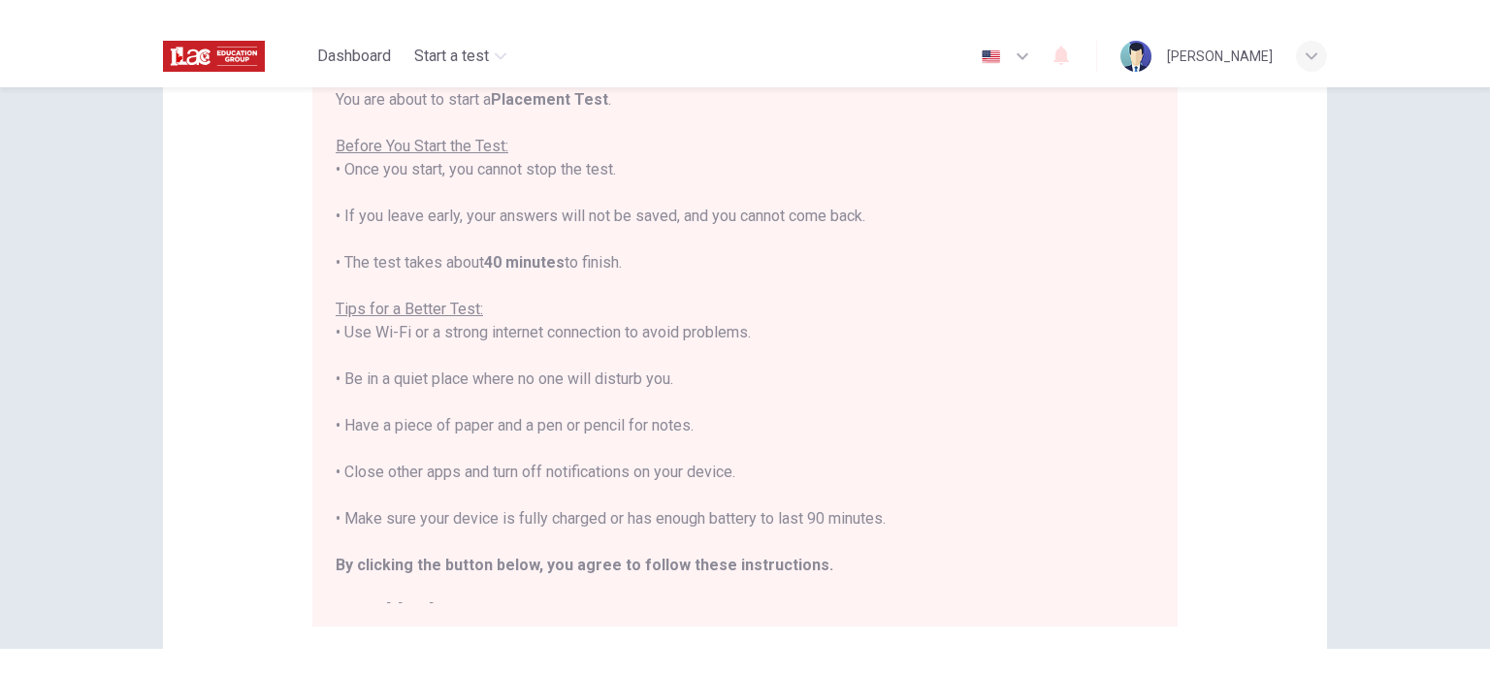
click span "Sick"
click button "Next"
click button "A saw"
click button "Next"
click span "will having"
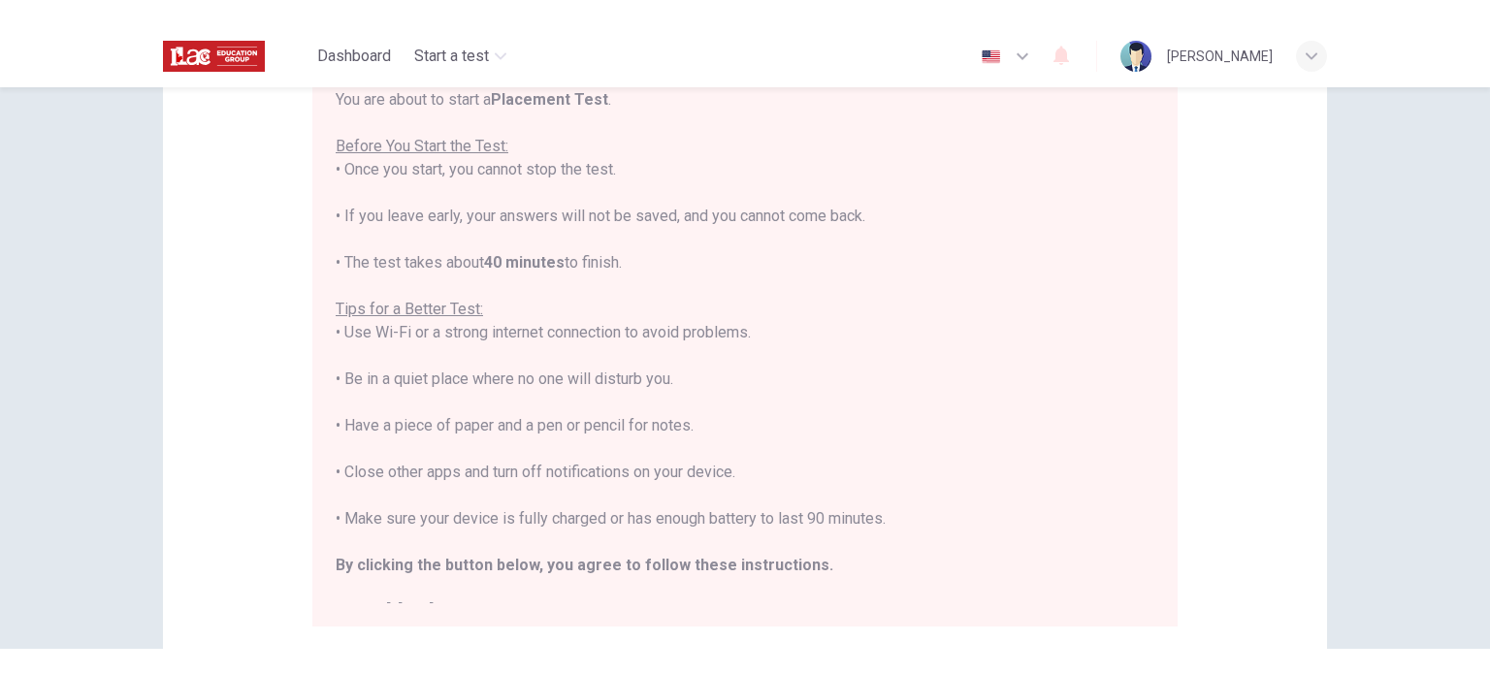
click button "B will have"
click button "Next"
click span "does he live"
click button "Next"
click div "Review Back Next 00:04:32"
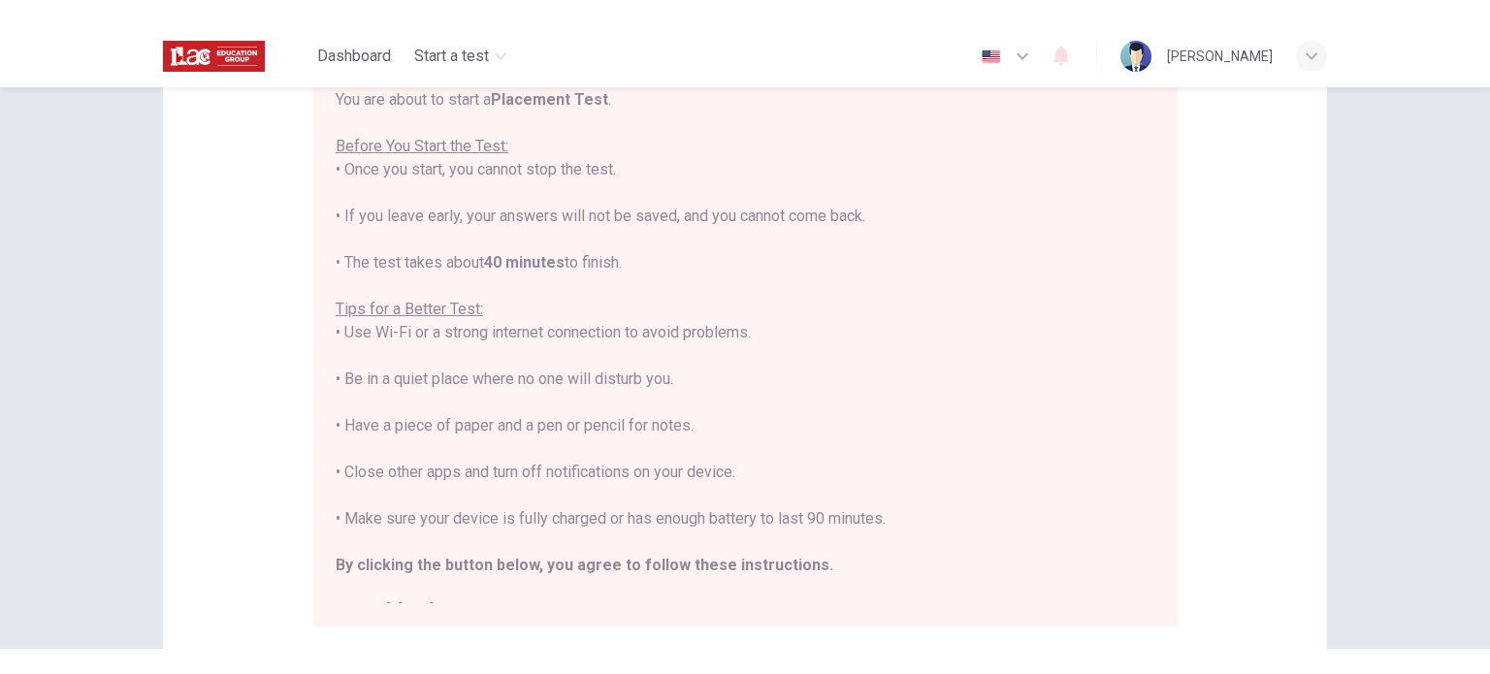
click div "D"
click button "Next"
click button "B visited"
click button "Next"
click button "C positive"
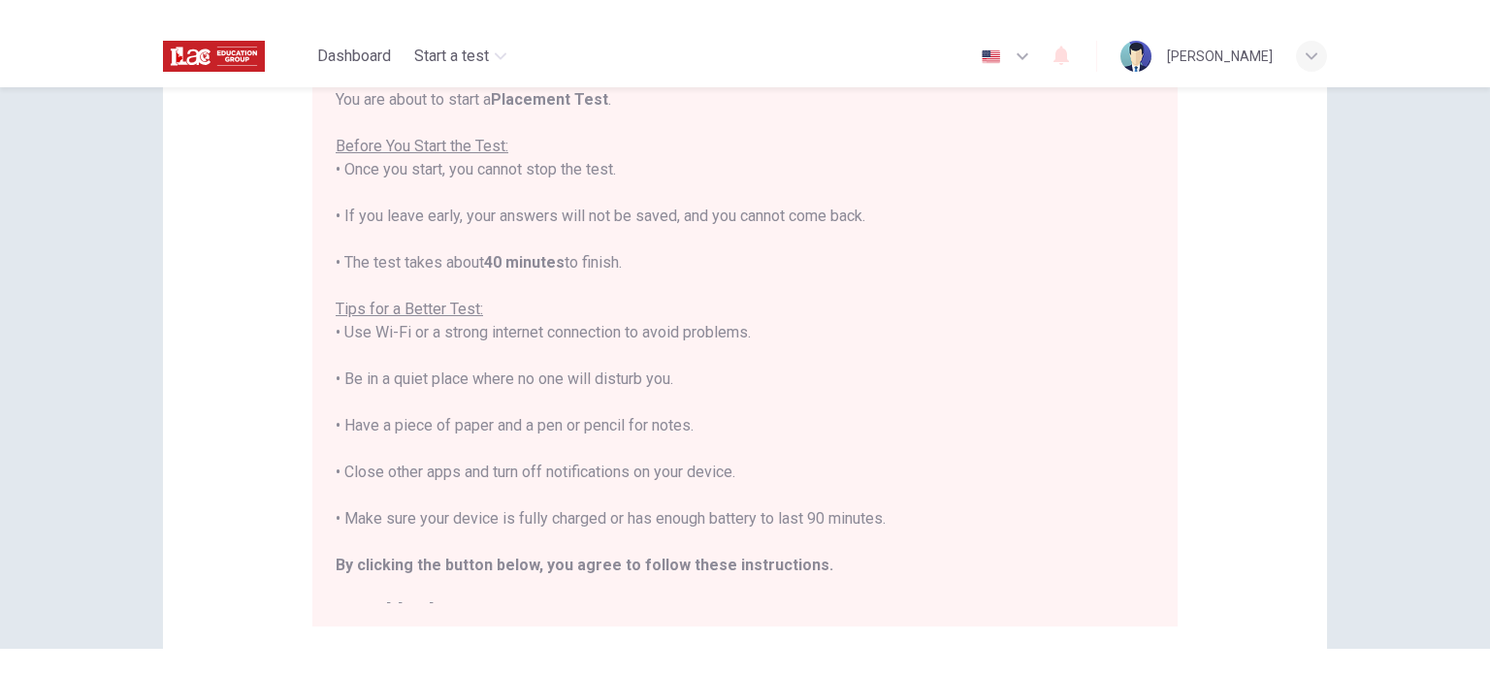
click button "Next"
click button "A the"
click button "Next"
click span "to build"
click button "Next"
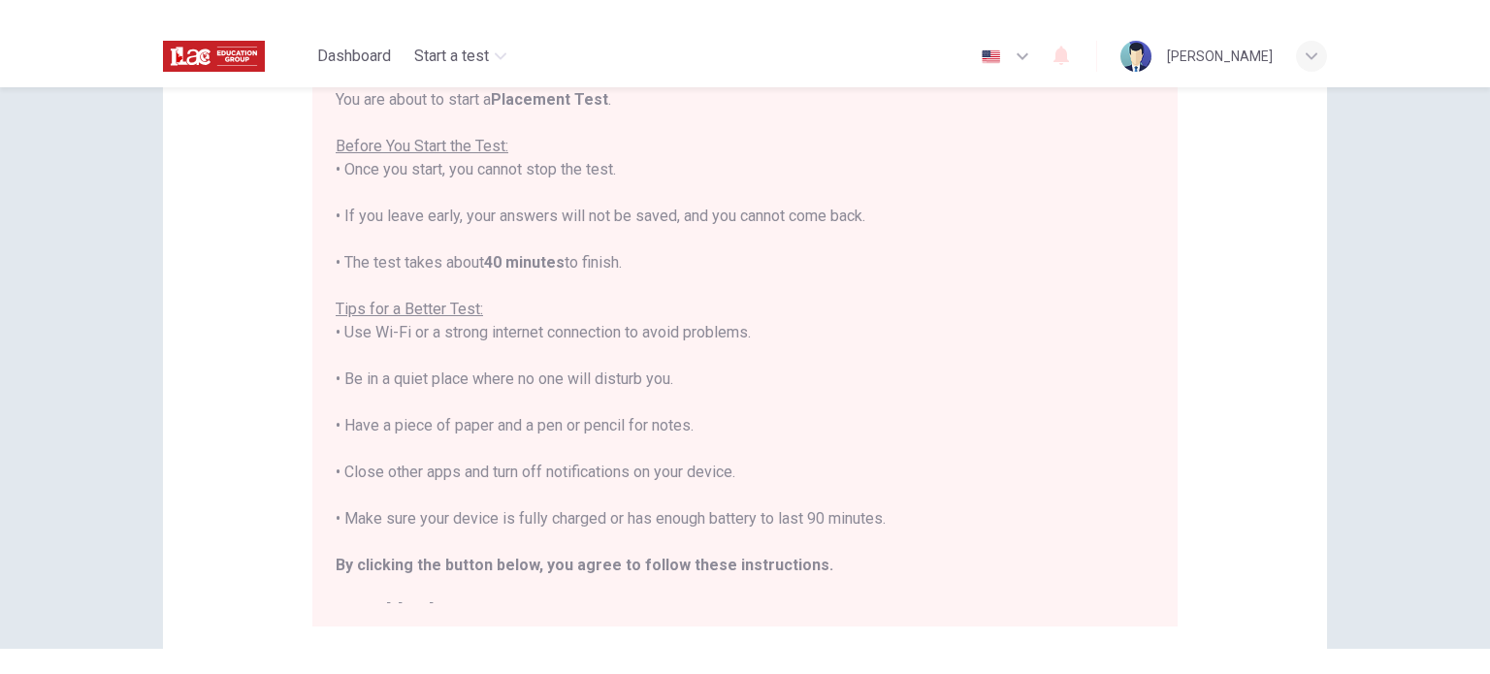
click button "A don’t"
click button "Next"
click span "wash"
click button "Next"
click button "D finalized"
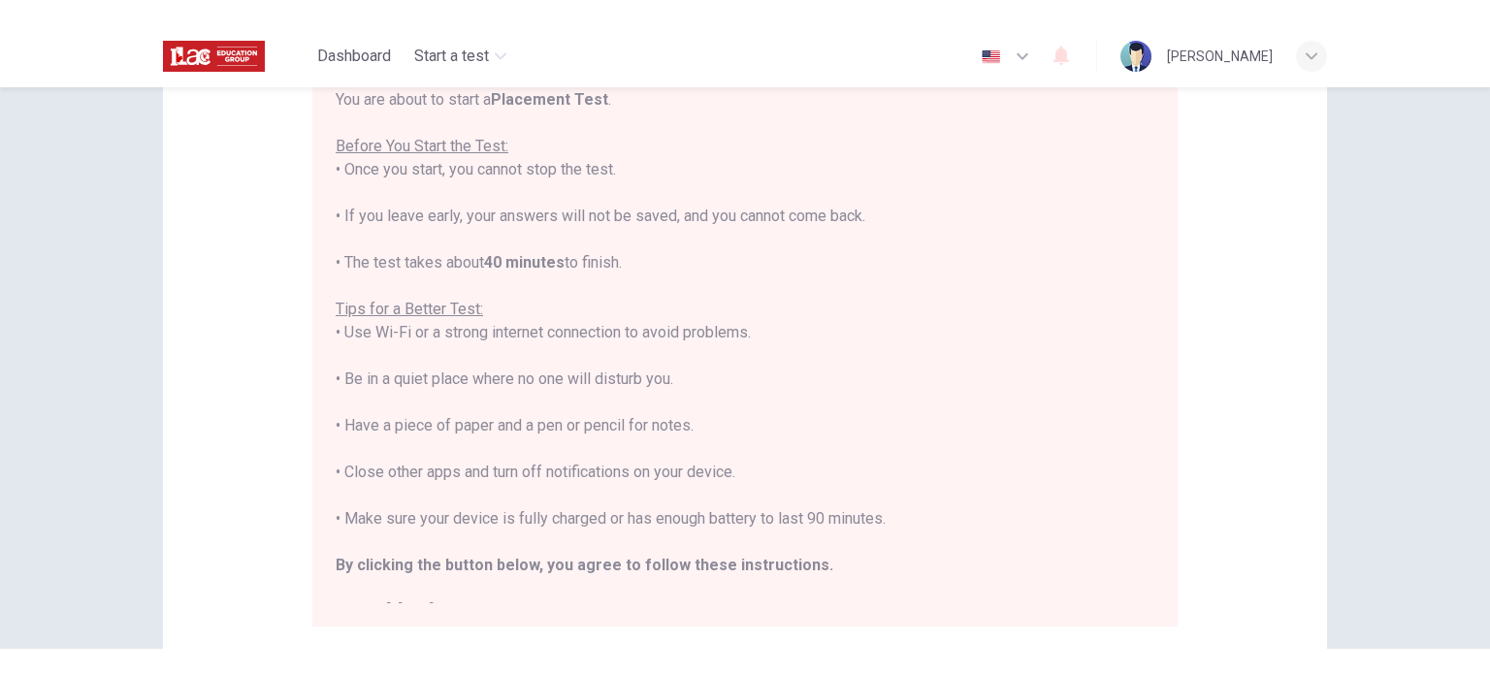
click button "Next"
click span "consequently"
click button "Next"
click button "A a result of an action"
click button "Next"
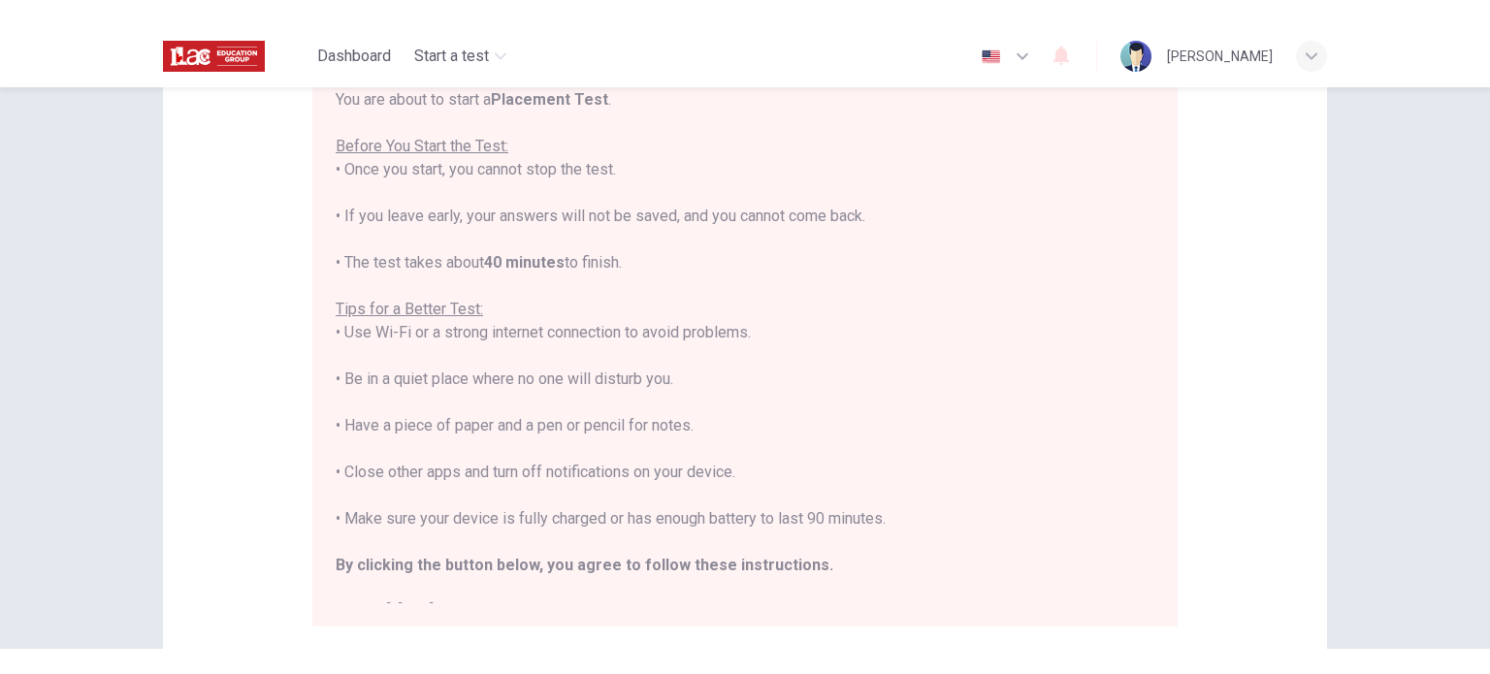
click span "have"
click button "Next"
click button "B safe"
click button "Next"
click span "goal"
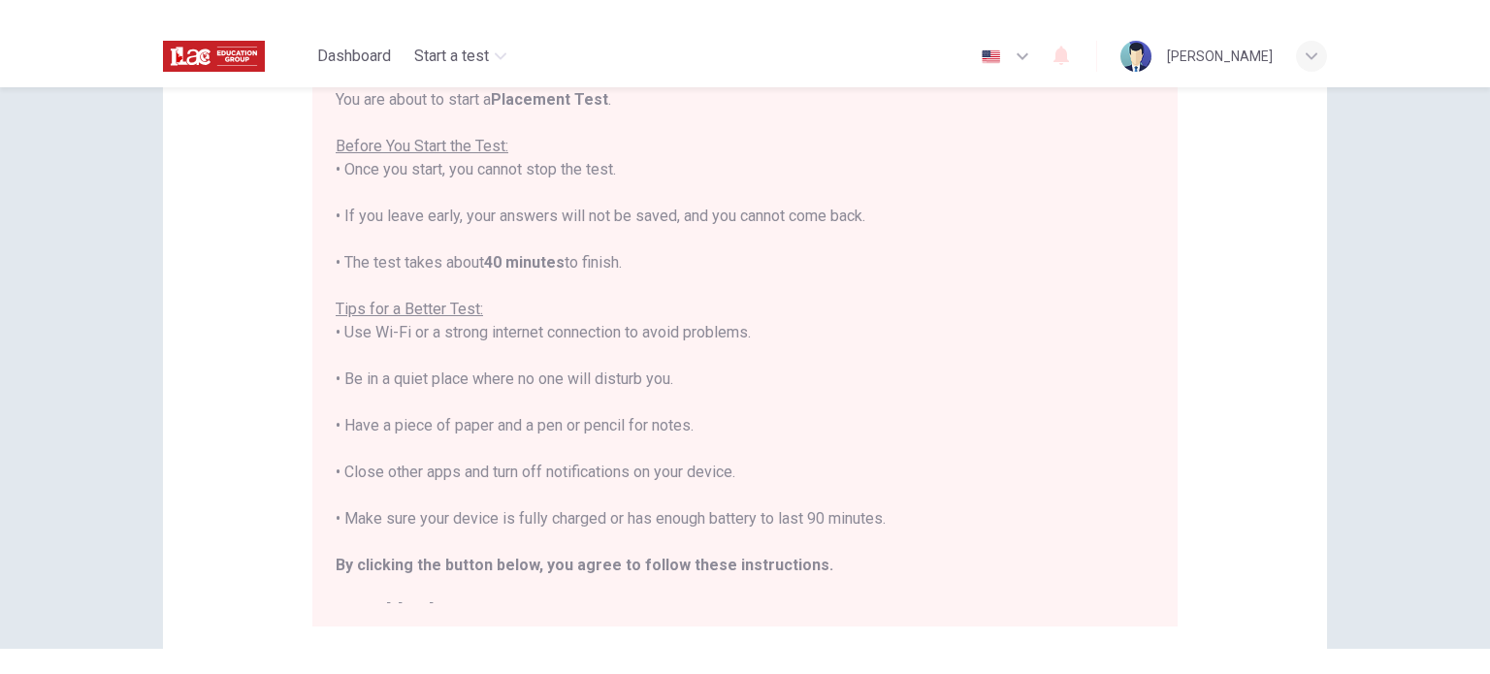
click icon "button"
click div "[PERSON_NAME] ___ his car every week."
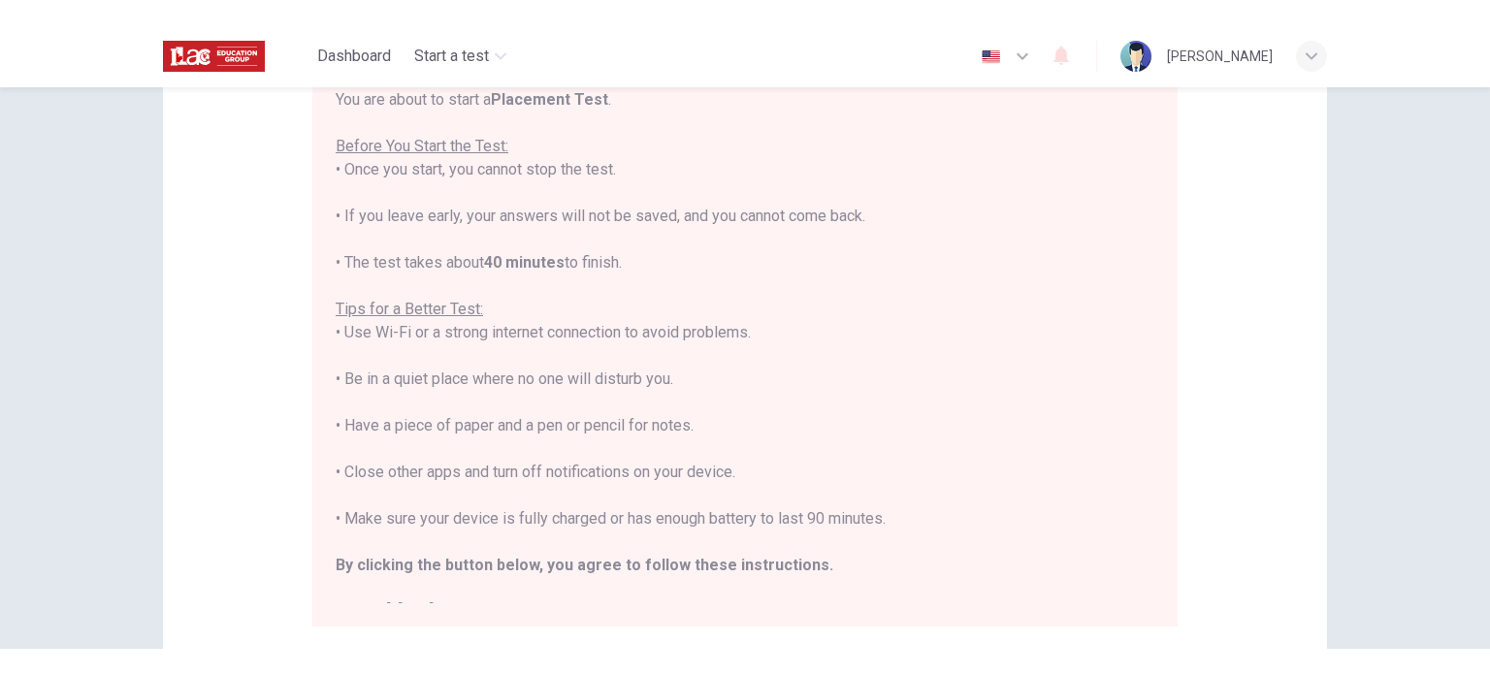
click div "[PERSON_NAME] ___ his car every week."
click button "Return"
click button "Review"
click button "Return"
click button "Back"
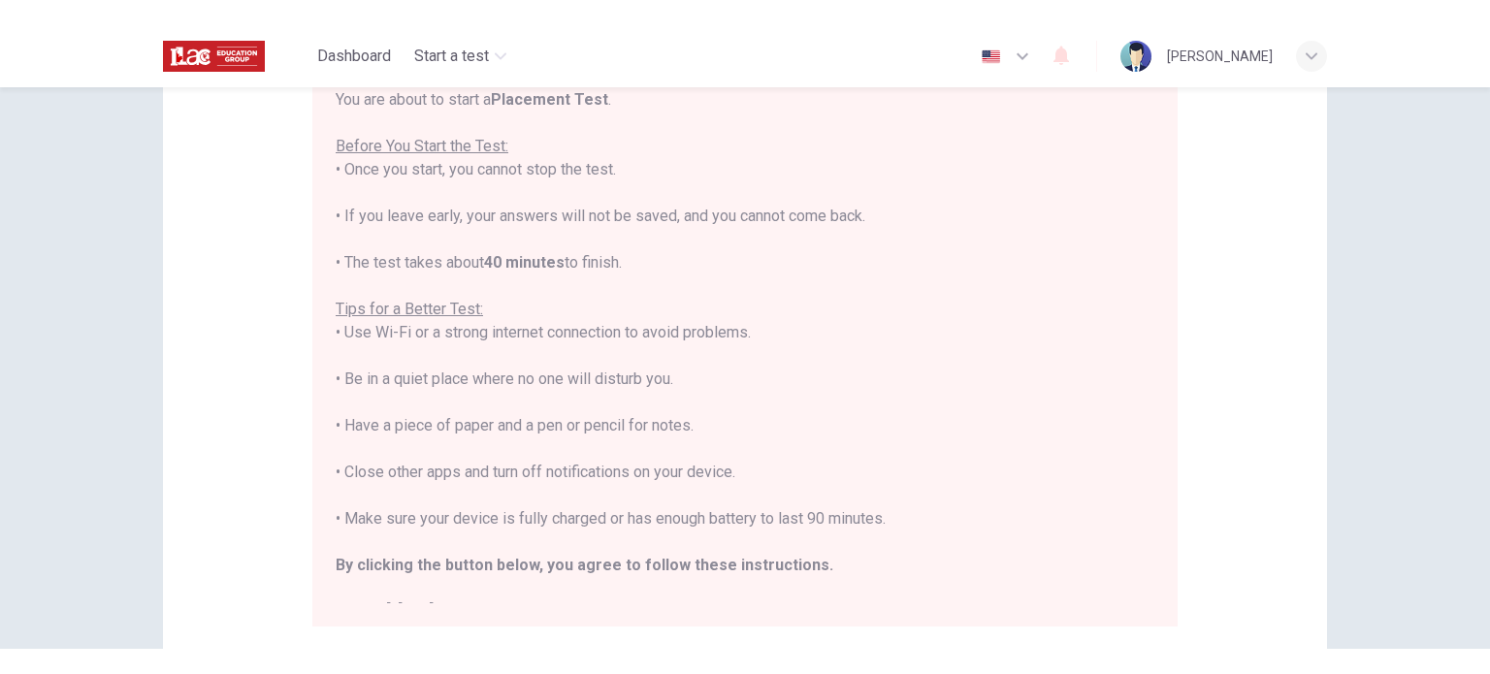
click button "Back"
click button "Review"
click button "Return"
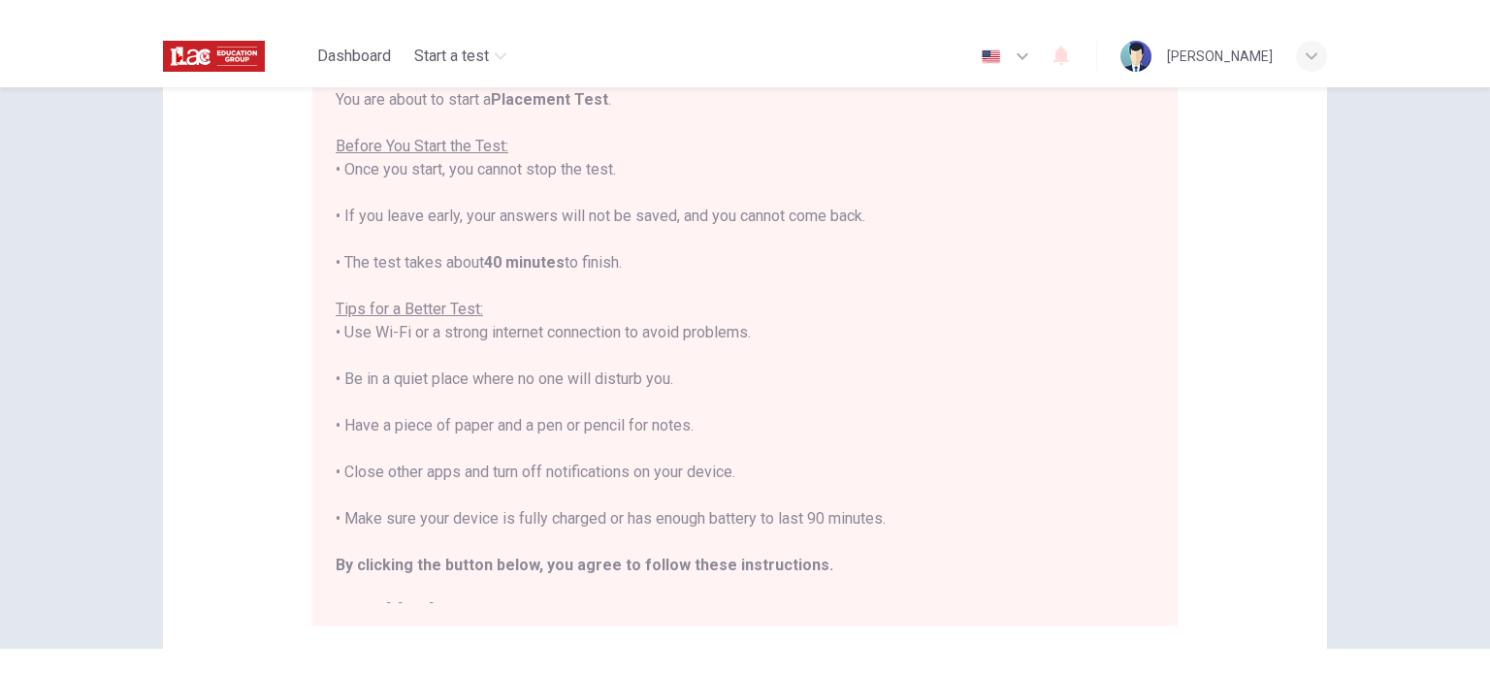
click button "Next"
click button "Back"
click button "Next"
click button "Review"
click button "GO TO QUESTION"
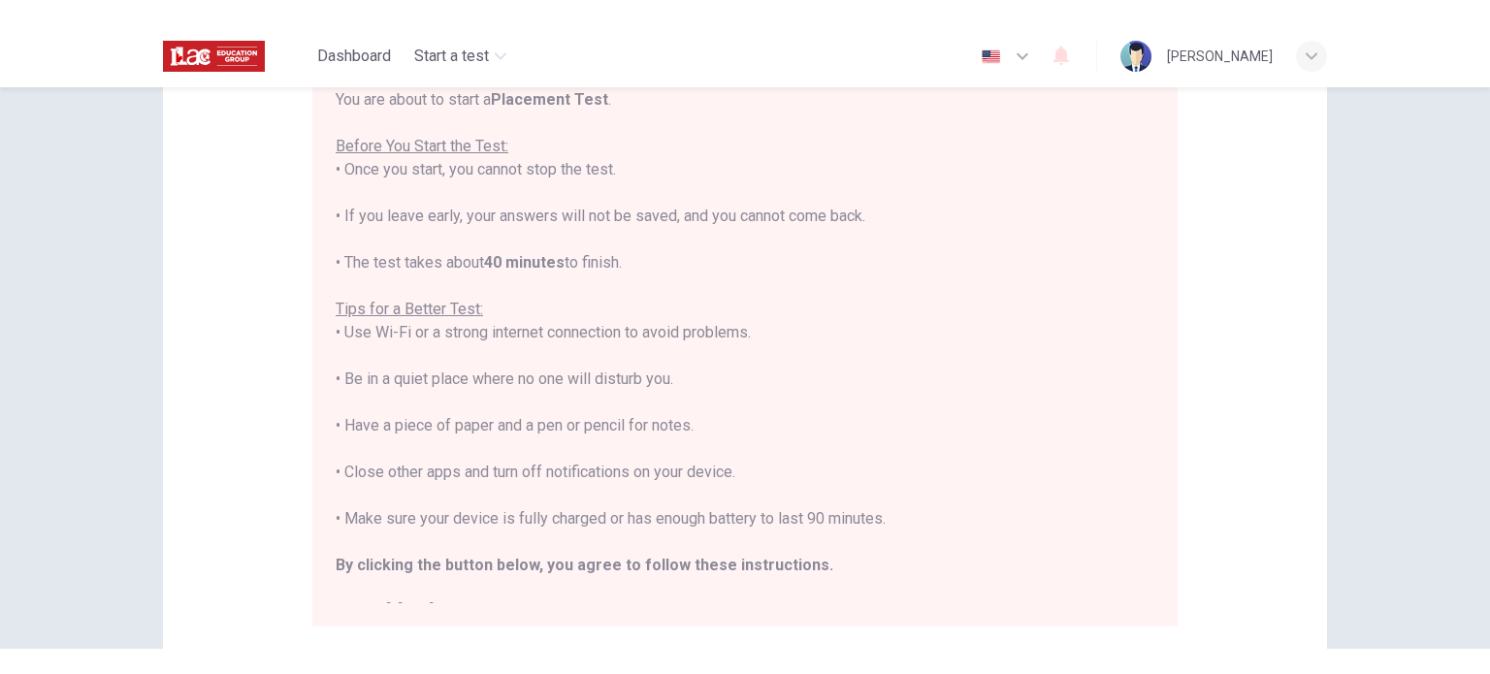
click button "Next"
click div "Review Back Next 00:00:39"
click button "Next"
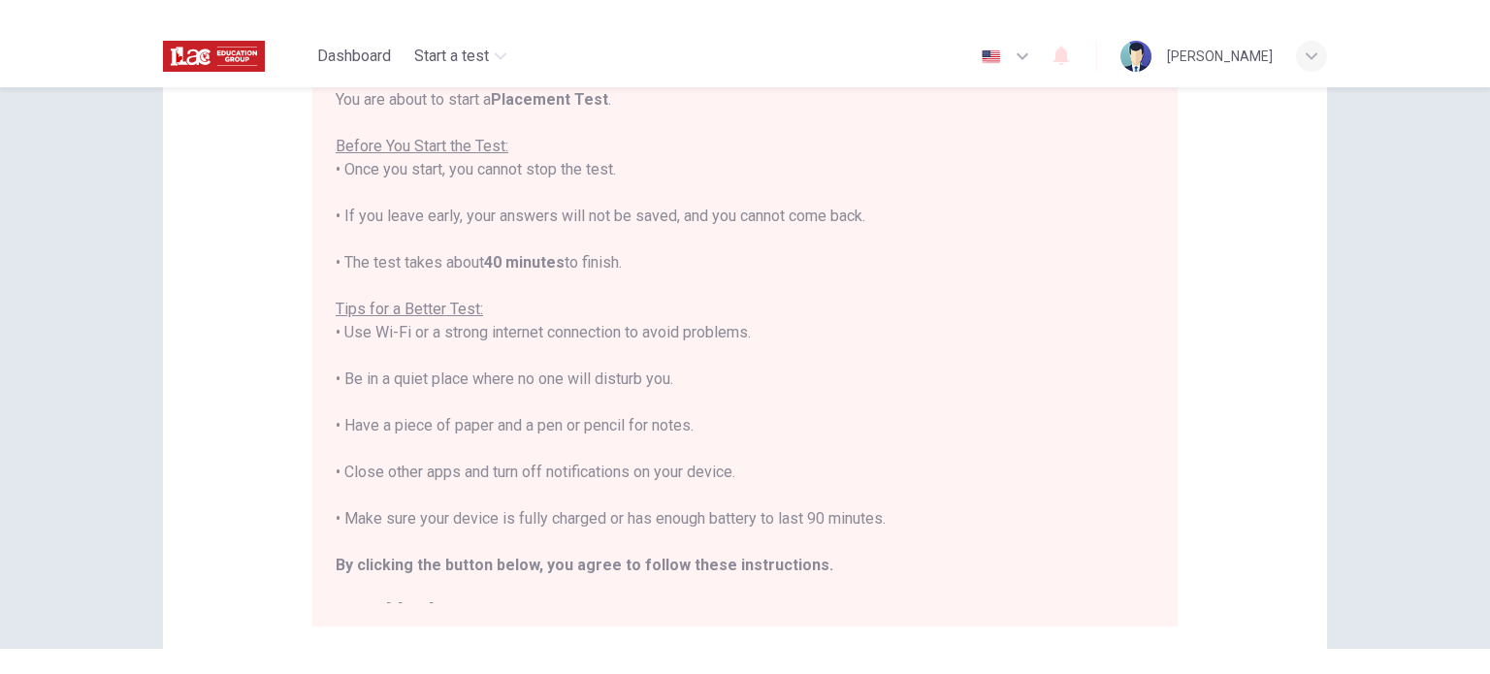
click button "Next"
click input "You must click this to continue"
click button "Continue"
click div "B"
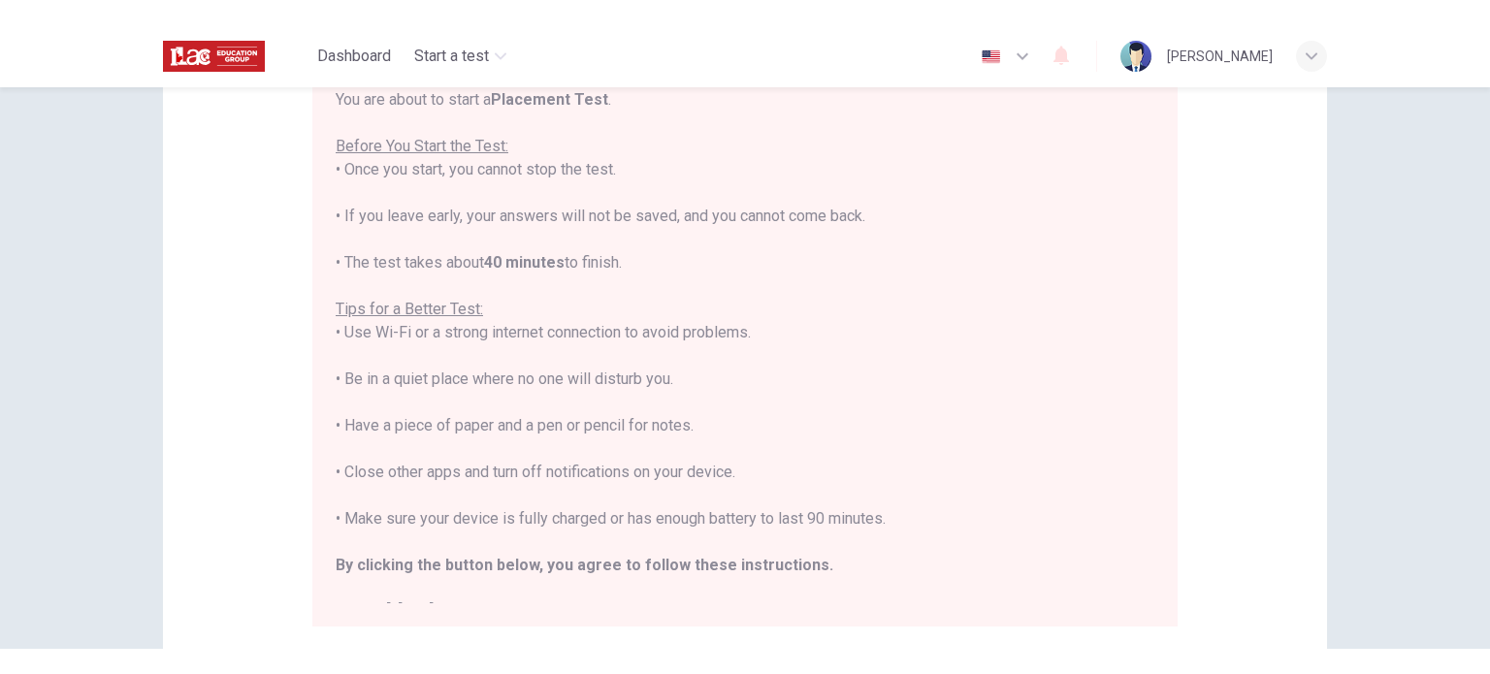
click span "It’s held outdoors"
click span "An outdoor adventure"
click div
click span "A team-building event"
click span "Discuss the idea in a meeting"
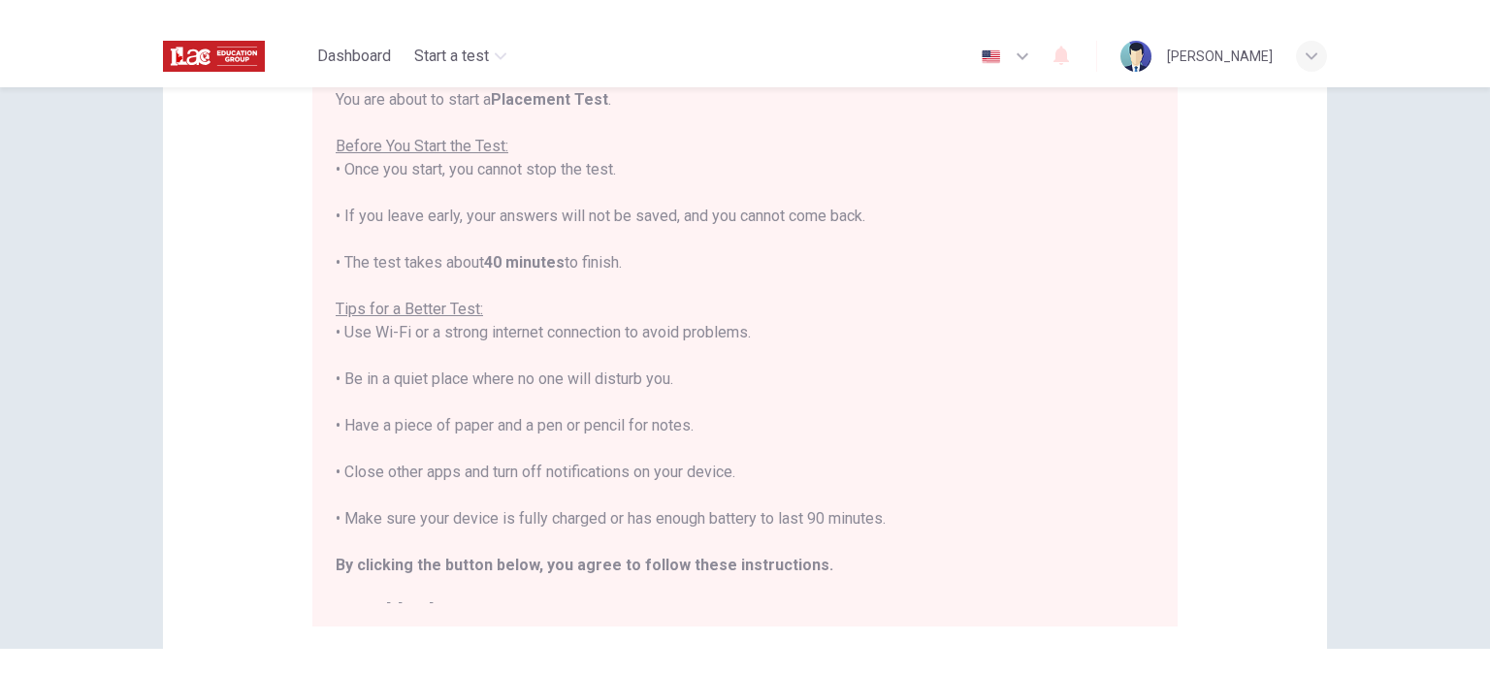
click button "Continue"
click input "You must click this to continue"
click button "Continue"
type input "94"
click span "“Celebrate Community”"
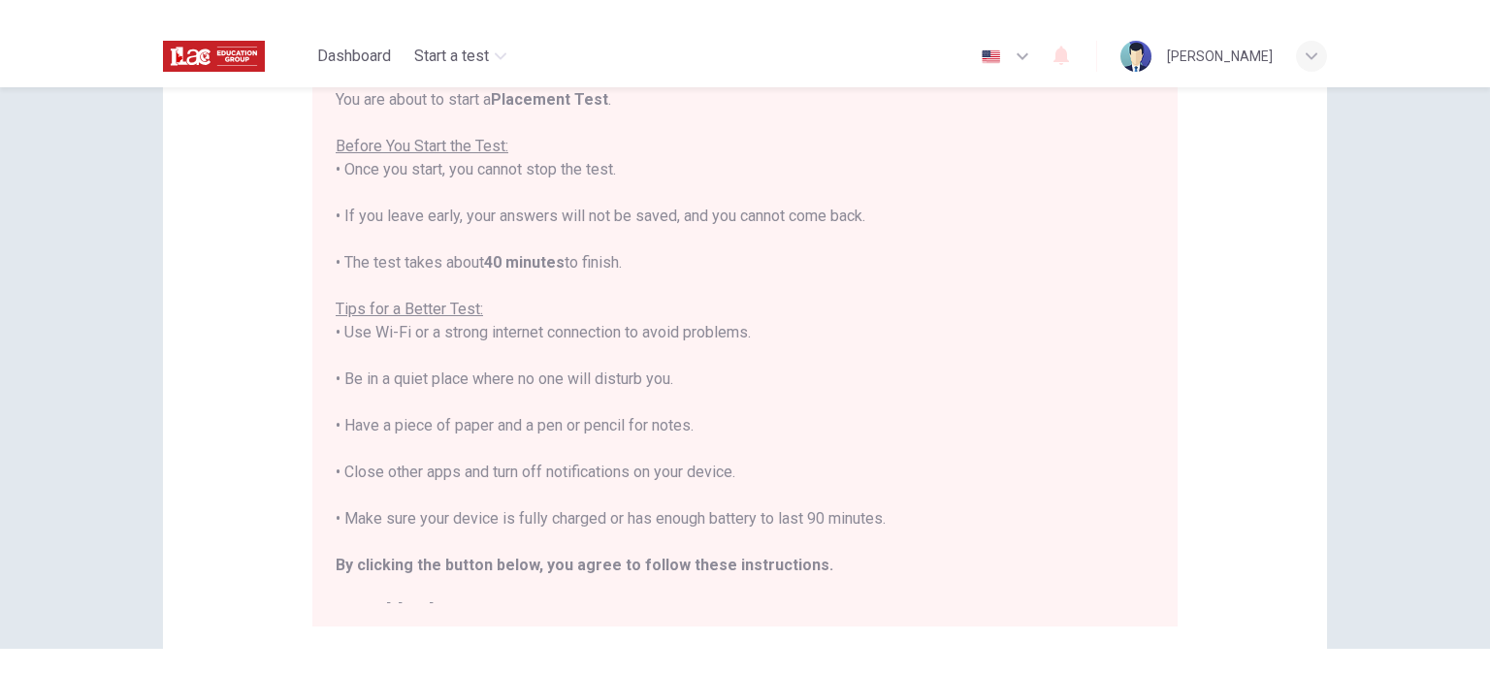
click span "A charity event"
click span "Outdoors at the [GEOGRAPHIC_DATA]"
click span "Charging volunteers"
click span "Reach out to local businesses for support"
click button "Continue"
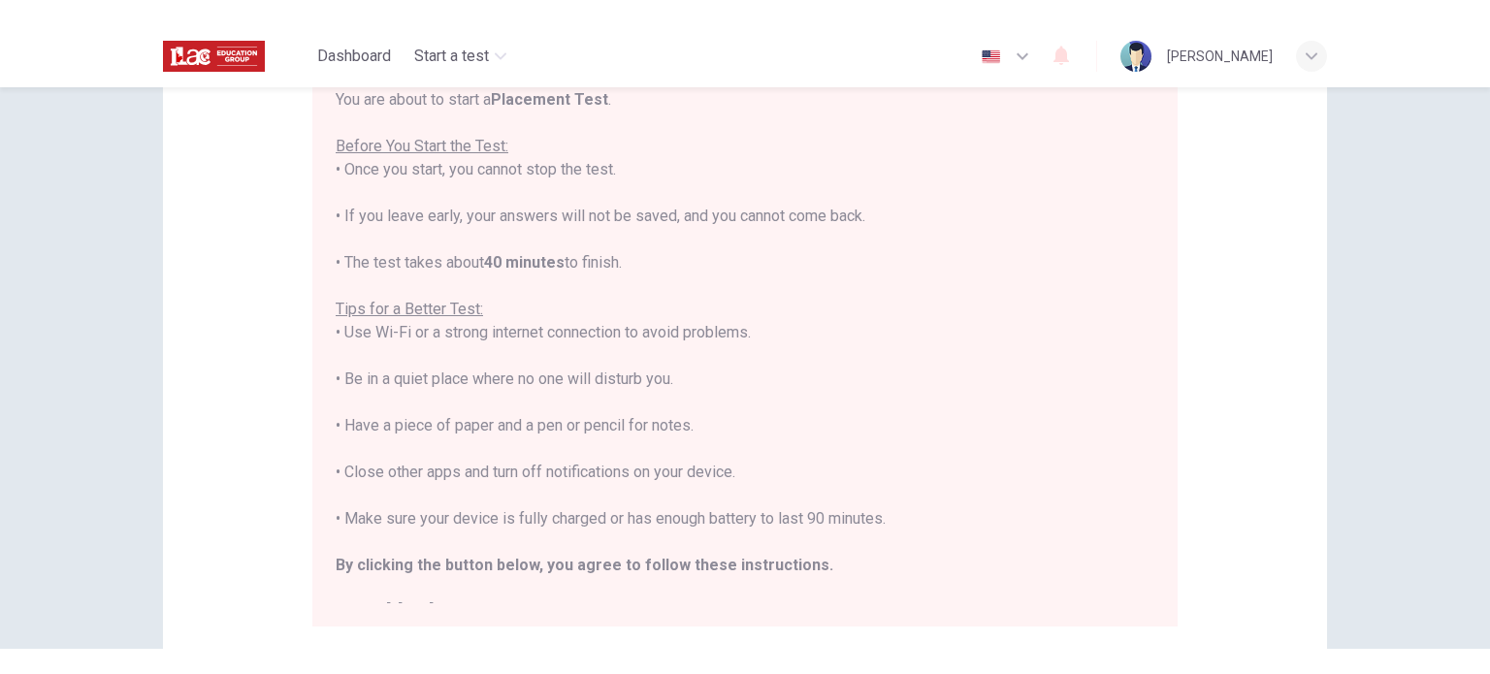
click div "I confirm that I want to end this section and cannot return."
click input "You must click this to continue"
click button "Return"
click button "Continue"
click input "You must click this to continue"
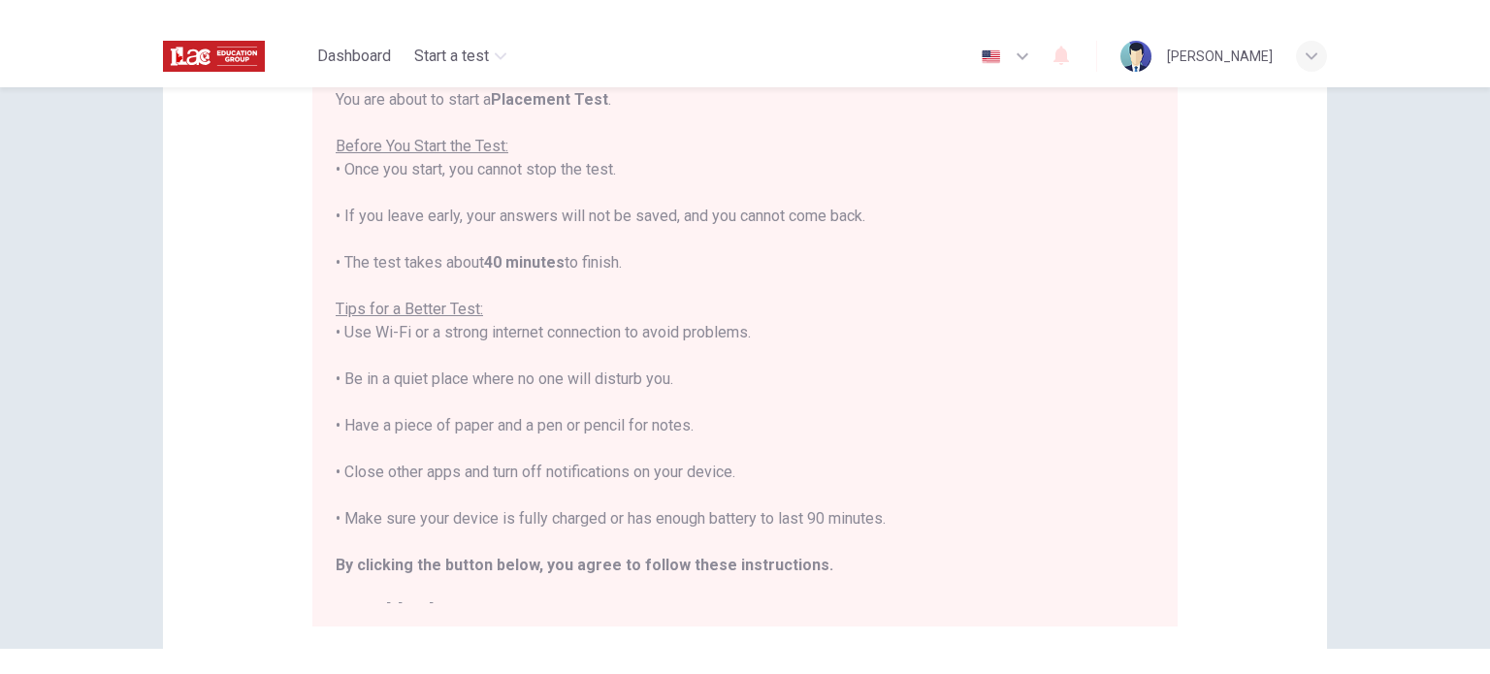
click button "Continue"
type input "98"
click icon "button"
type input "68"
type input "0.9"
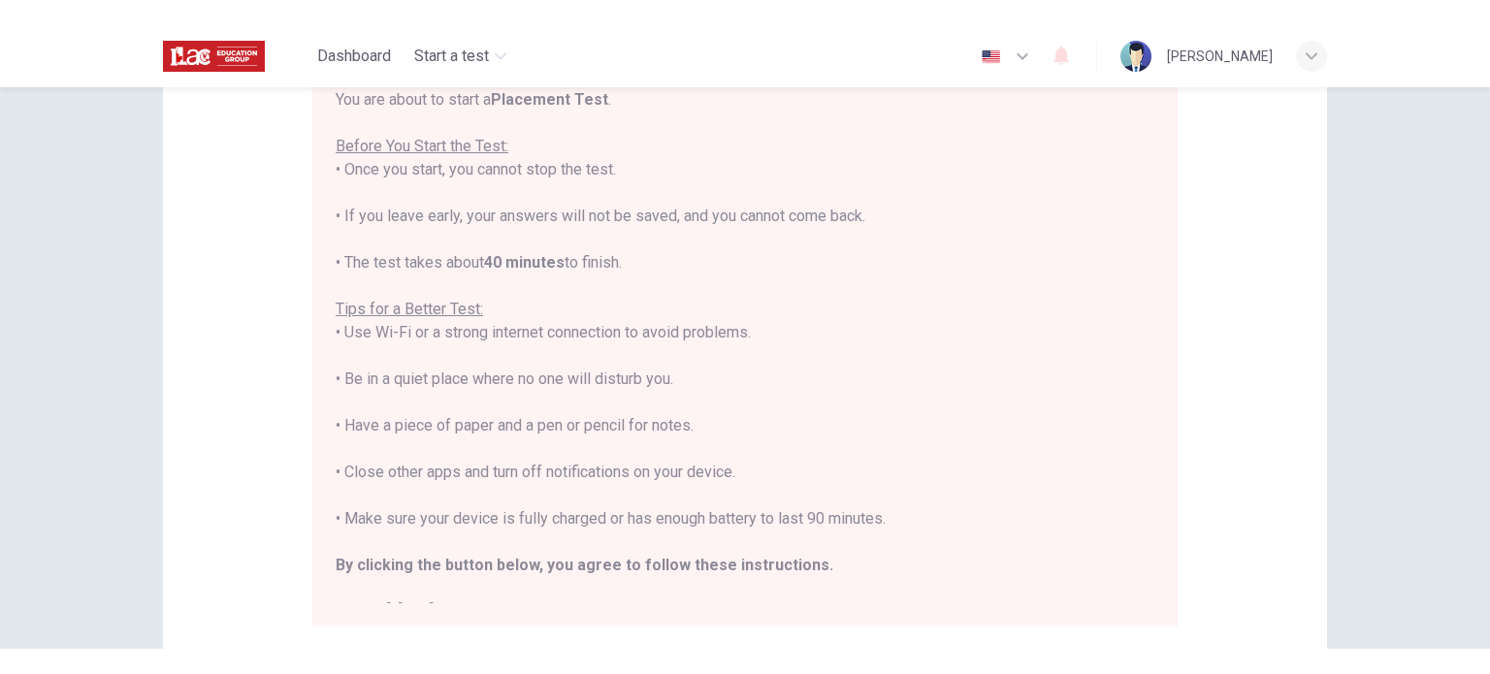
type input "68"
type input "0.8"
type input "68"
type input "0.5"
type input "68"
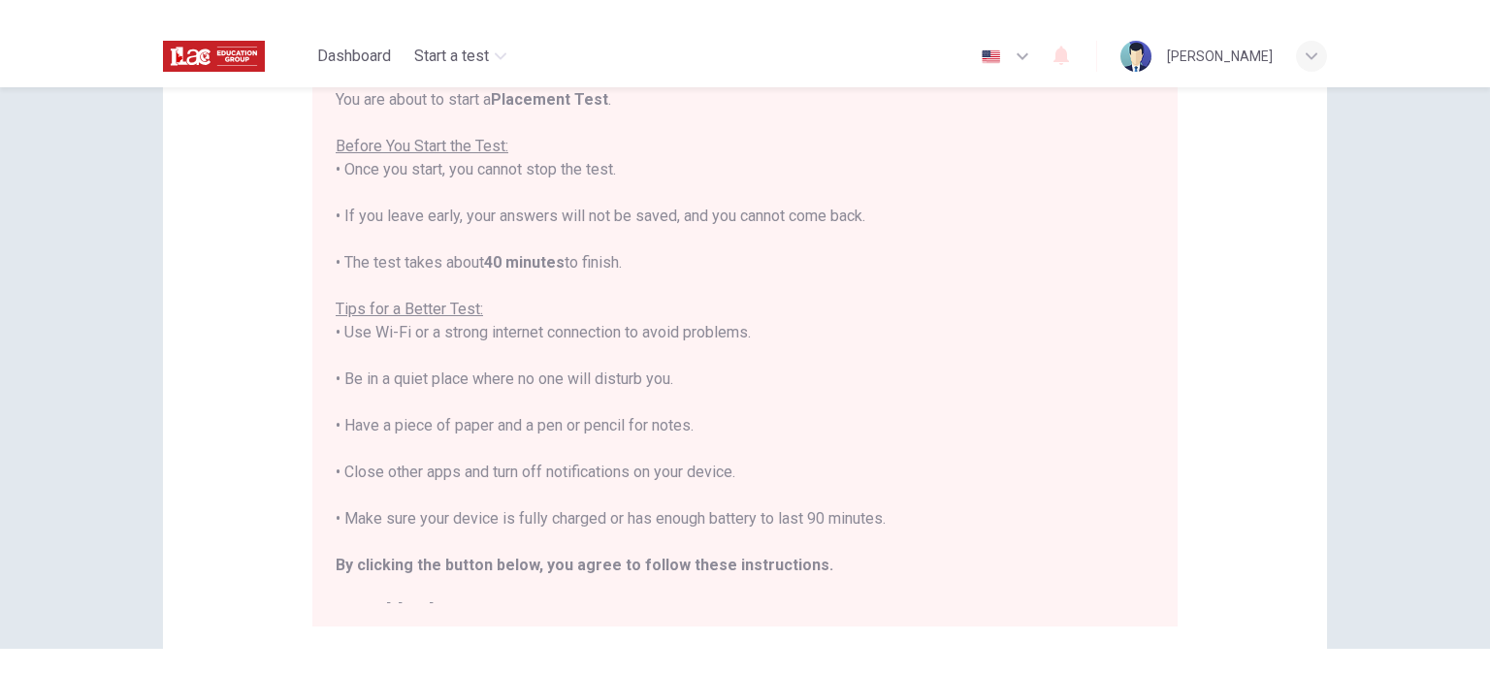
type input "0.1"
type input "68"
type input "0"
drag, startPoint x: 1115, startPoint y: 69, endPoint x: 975, endPoint y: 112, distance: 147.0
click at [975, 112] on body "This site uses cookies, as explained in our Privacy Policy . If you agree to th…" at bounding box center [745, 312] width 1490 height 624
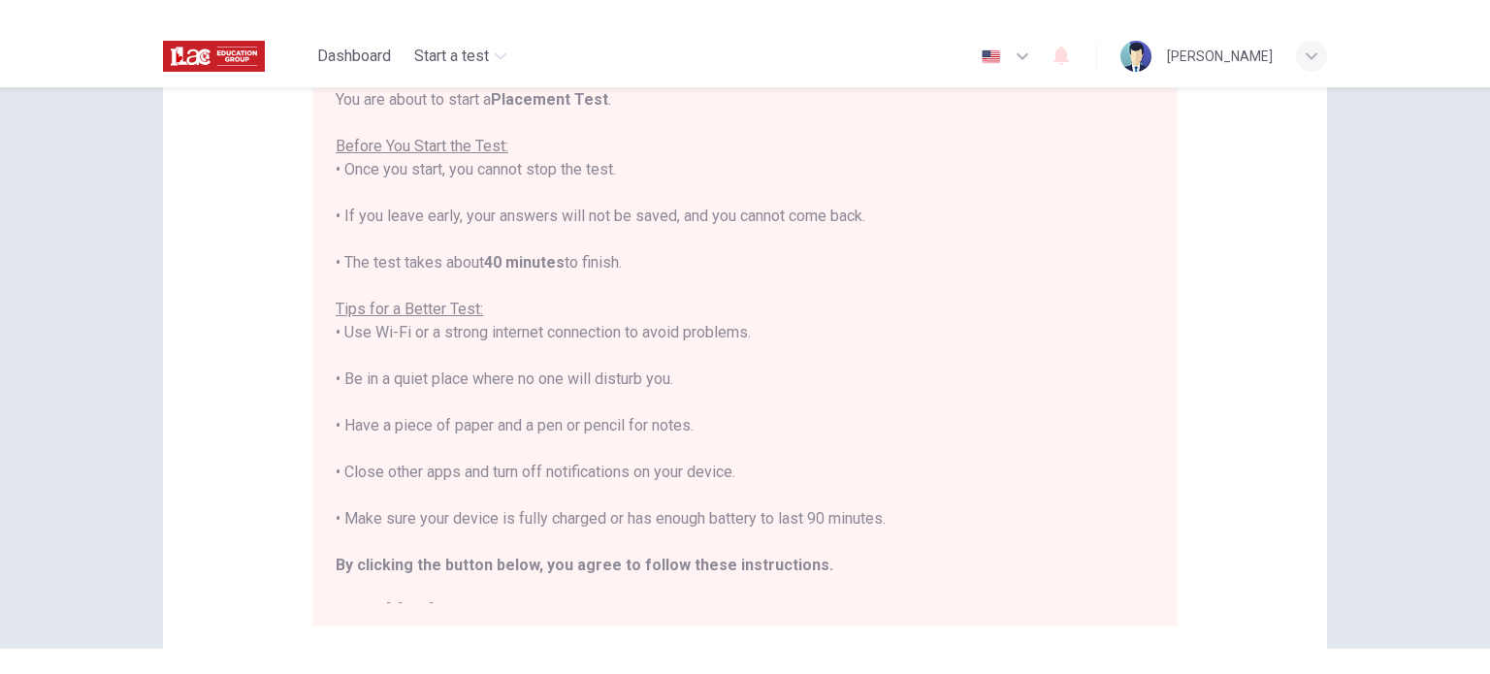
click div "Placement Test Listening Continue"
click span "The sponsor’s requested changes"
click span "Speaking to the sponsor"
click span "Adding more vegan options"
click span "The sound system"
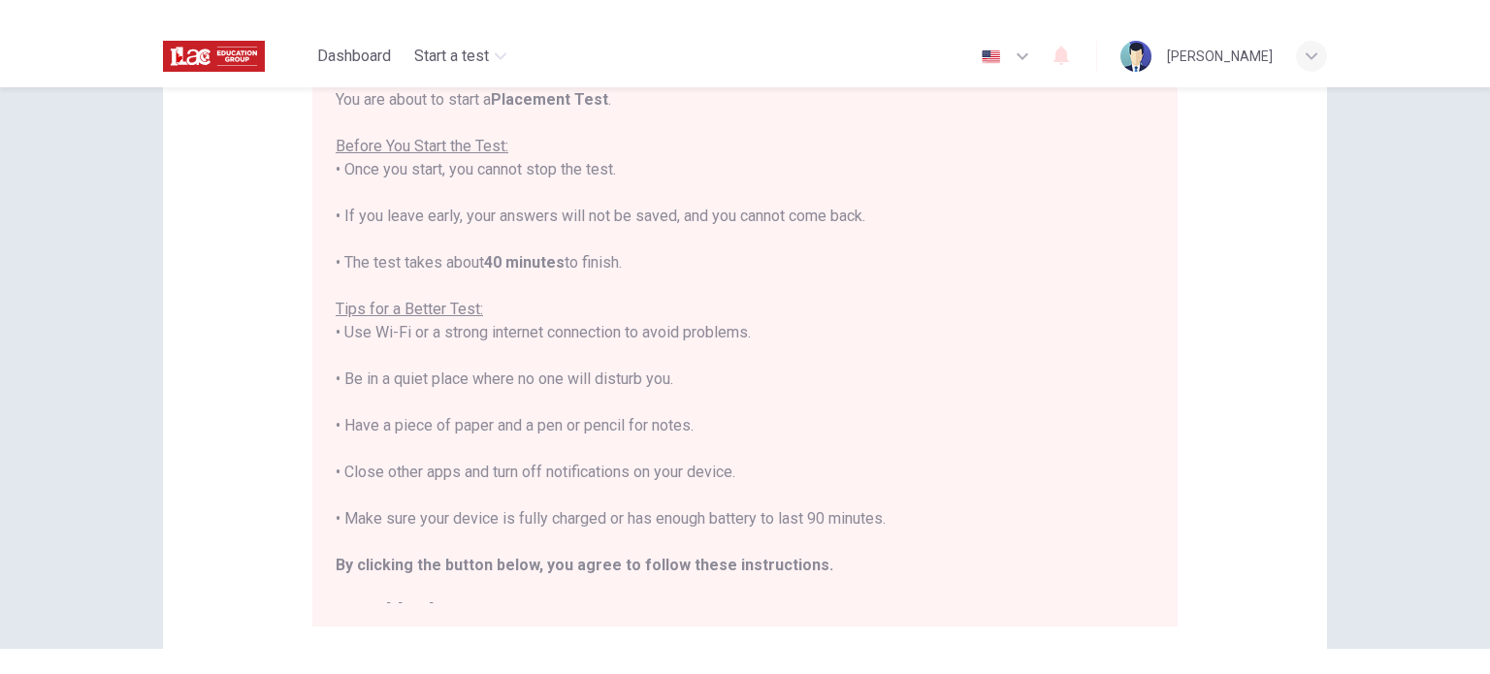
click span "Review the sound system"
click button "Continue"
click input "You must click this to continue"
click button "Continue"
type input "0"
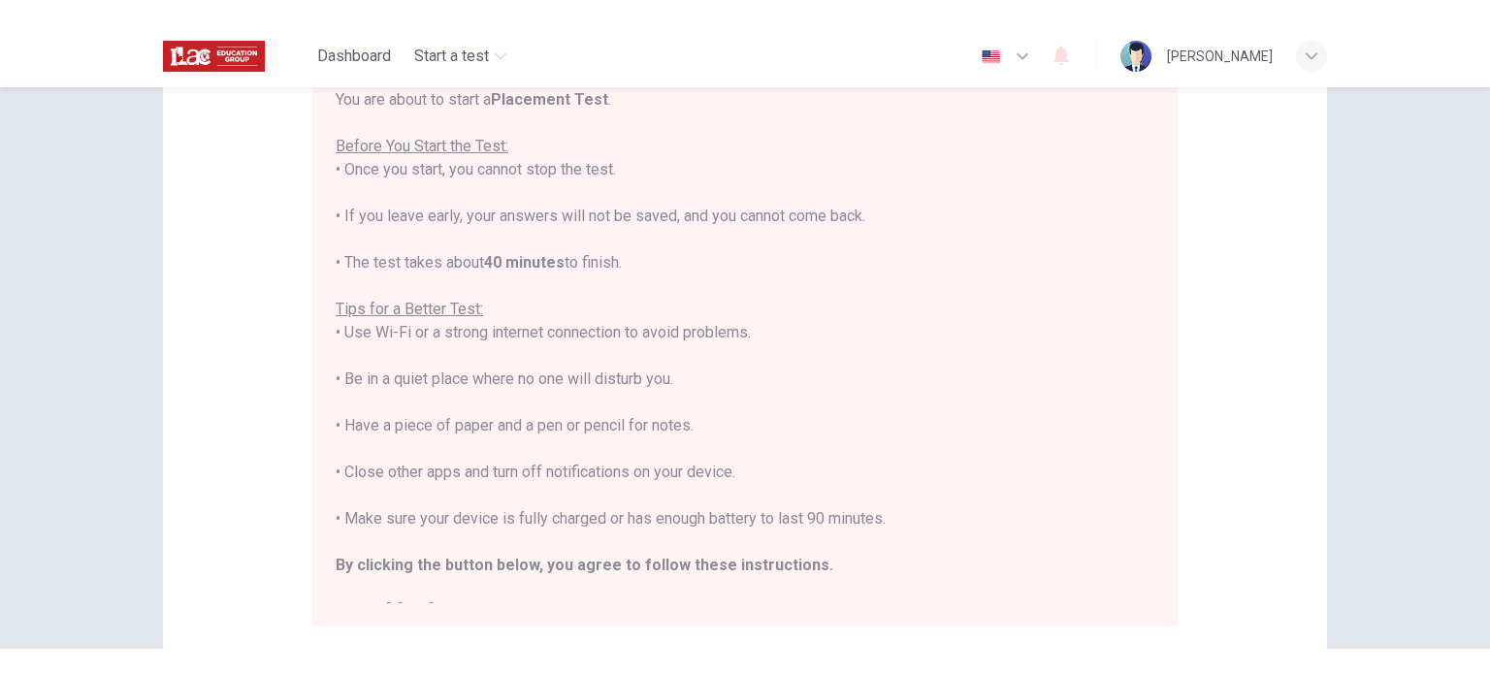
click button "button"
type input "1"
drag, startPoint x: 1044, startPoint y: 69, endPoint x: 1254, endPoint y: 64, distance: 210.5
click at [1254, 64] on body "This site uses cookies, as explained in our Privacy Policy . If you agree to th…" at bounding box center [745, 312] width 1490 height 624
click div "The Speaking Section will begin soon. Use a headset if available (recommended f…"
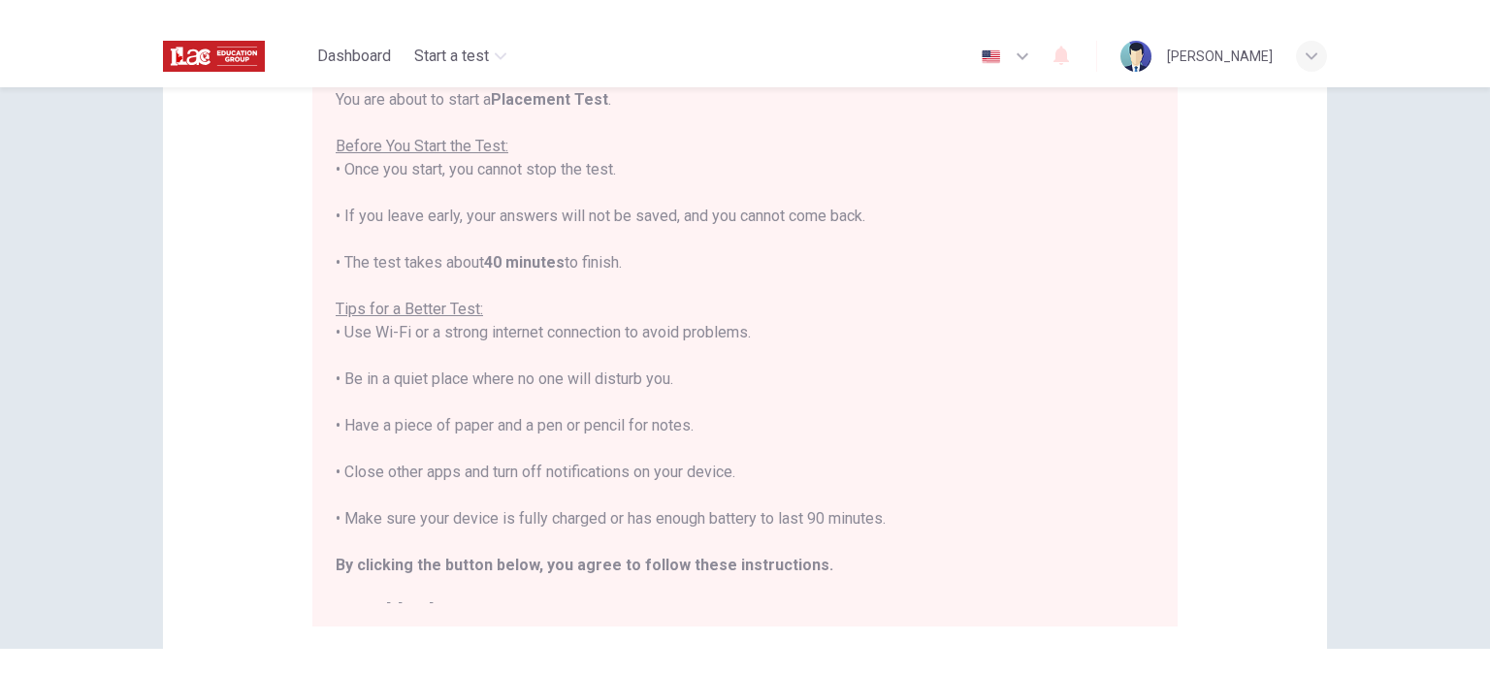
click button "Continue"
click button "Record Again"
click icon
click button "Play Audio"
click button "Continue"
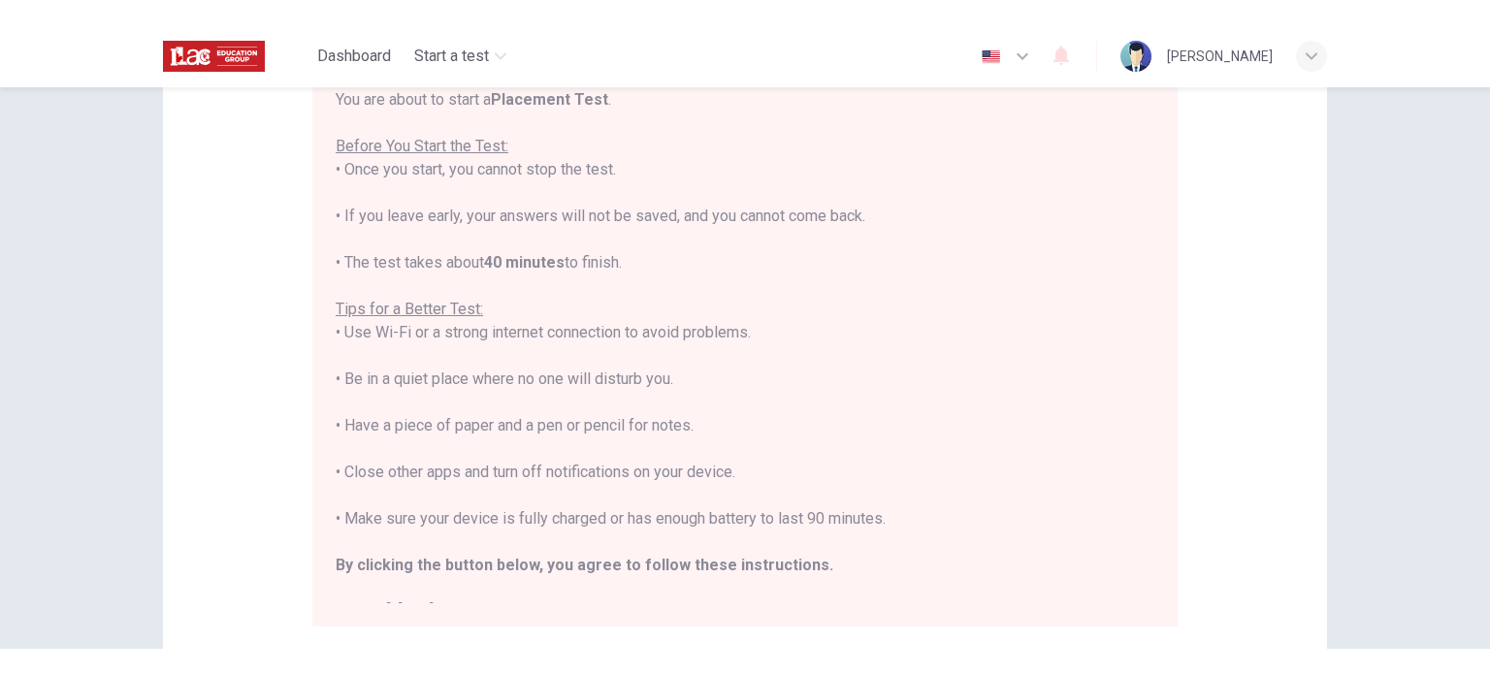
click button "Continue"
click textarea
type textarea "W"
type textarea "x"
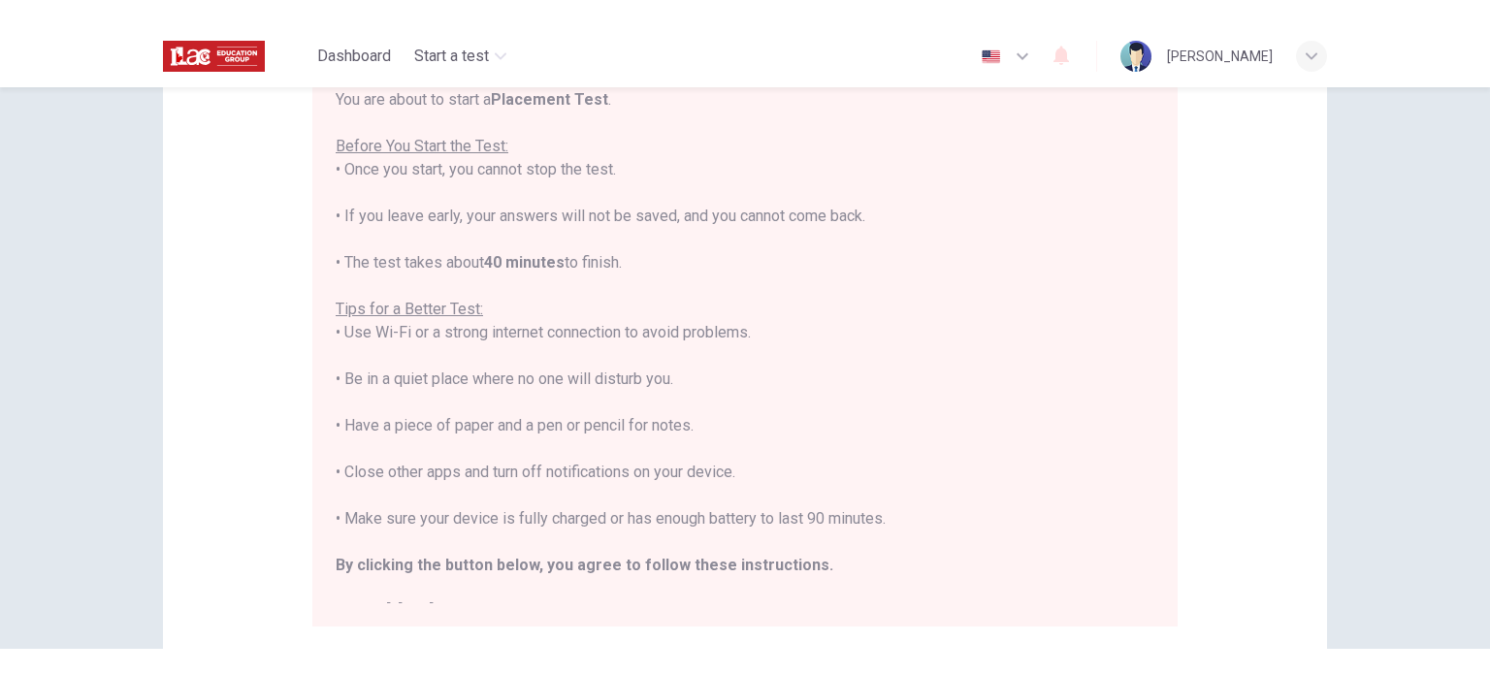
type textarea "We"
type textarea "x"
type textarea "Wel"
type textarea "x"
type textarea "Well"
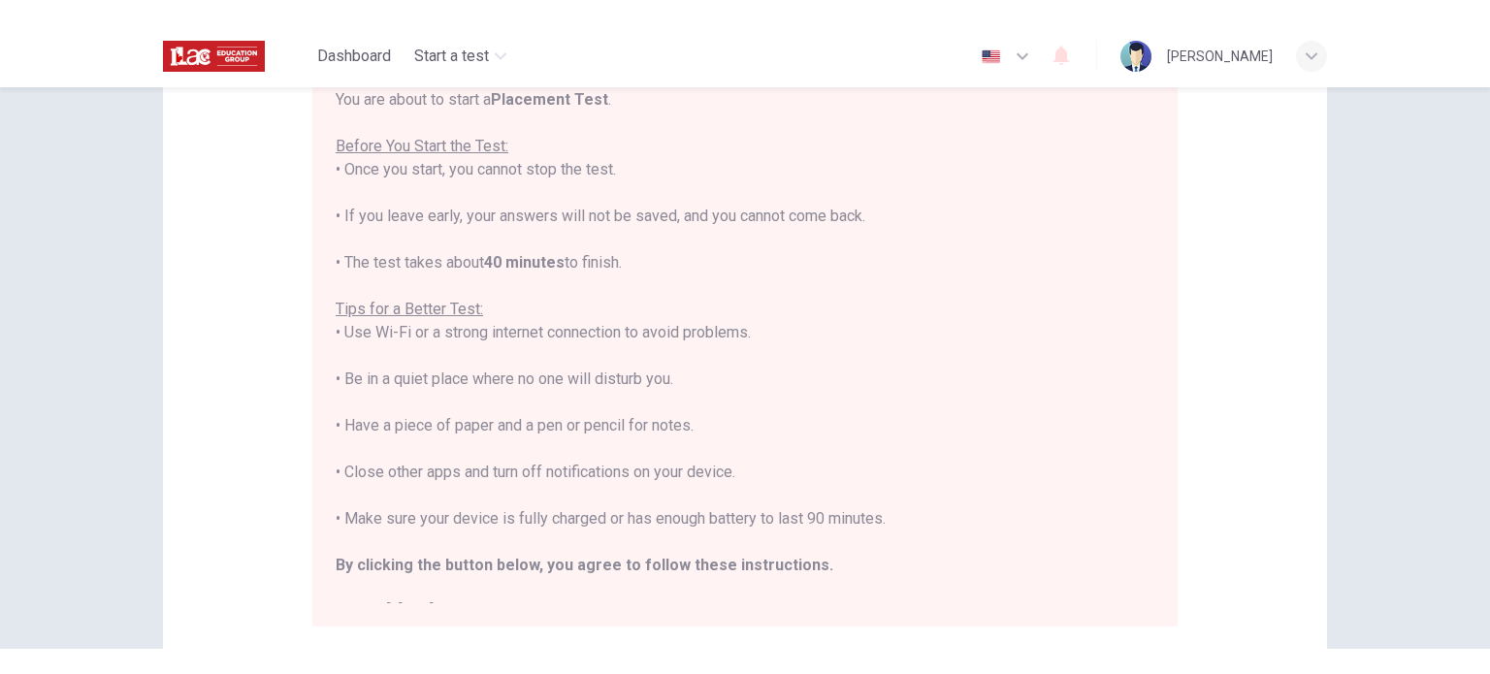
type textarea "x"
type textarea "Well,"
type textarea "x"
type textarea "Well,"
type textarea "x"
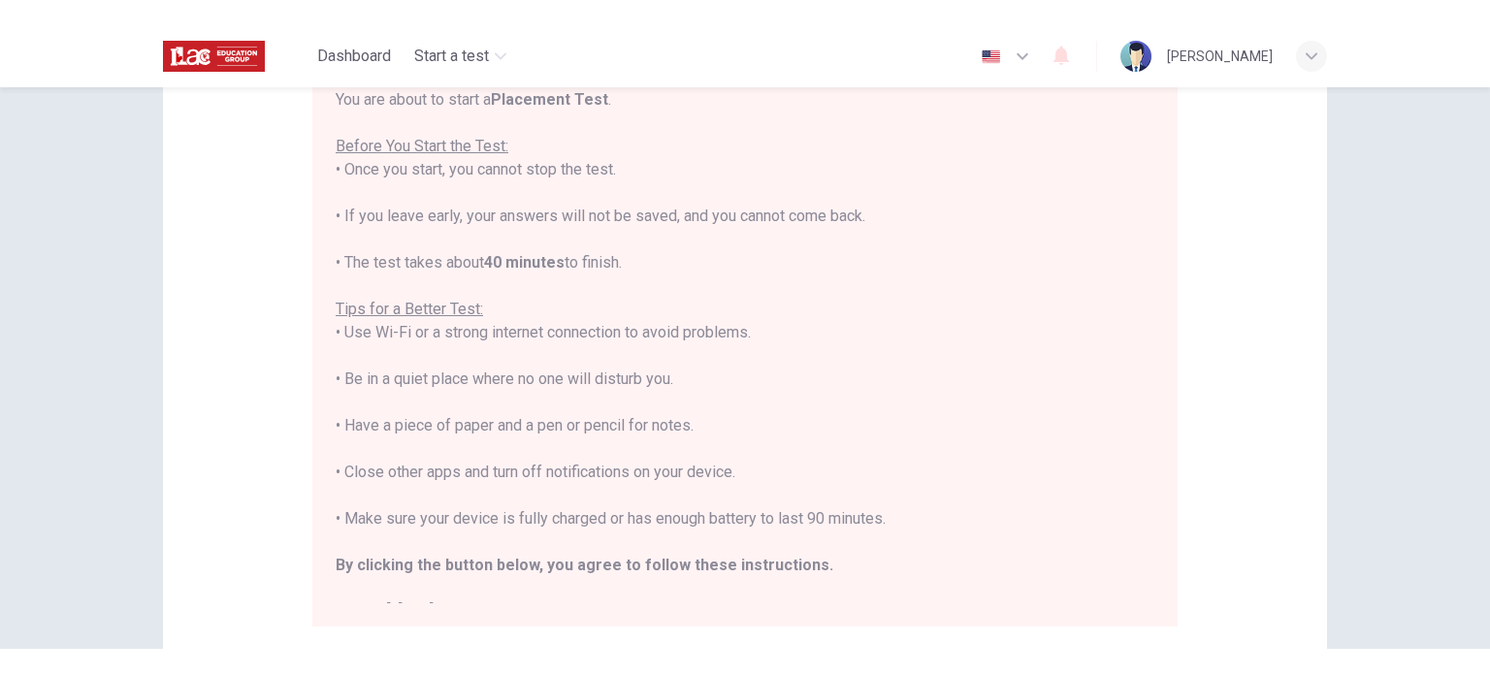
type textarea "Well, f"
type textarea "x"
type textarea "Well, fo"
type textarea "x"
type textarea "Well, for"
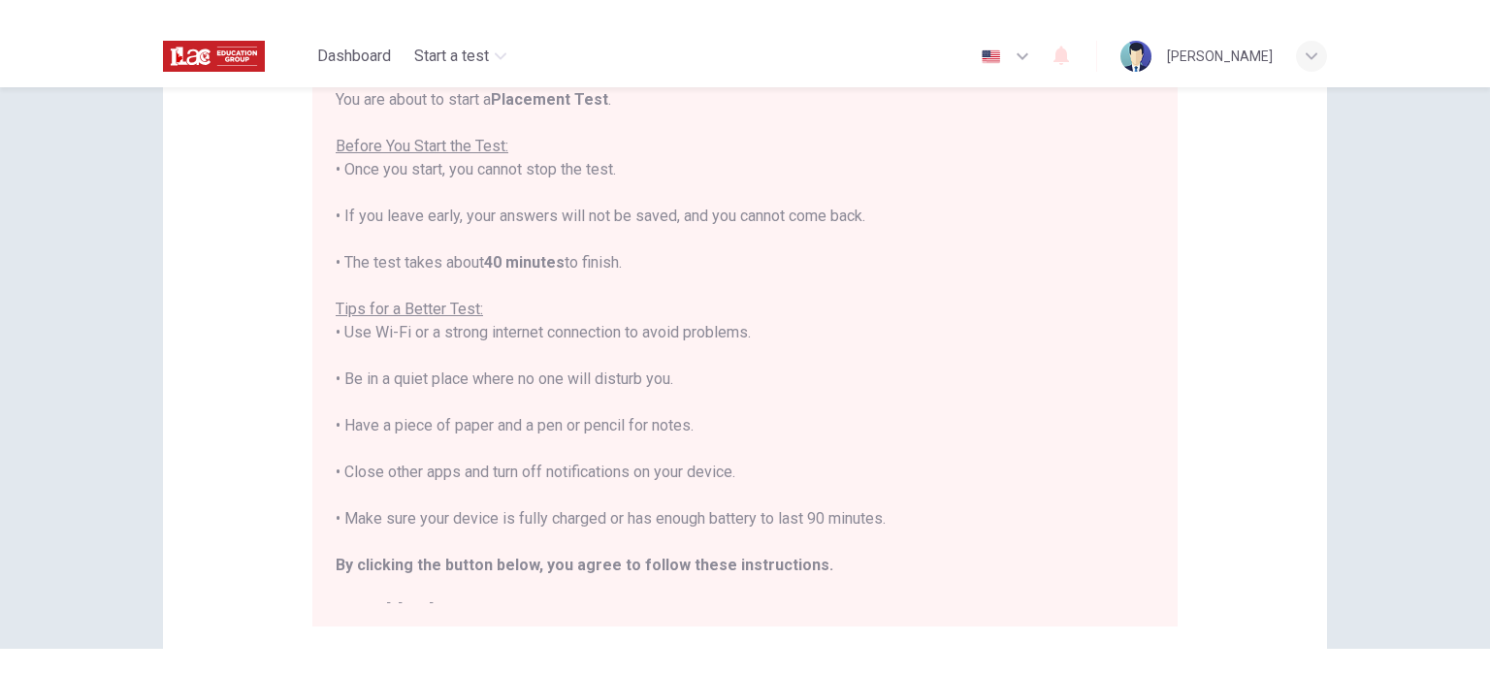
type textarea "x"
type textarea "Well, form"
type textarea "x"
type textarea "Well, for"
type textarea "x"
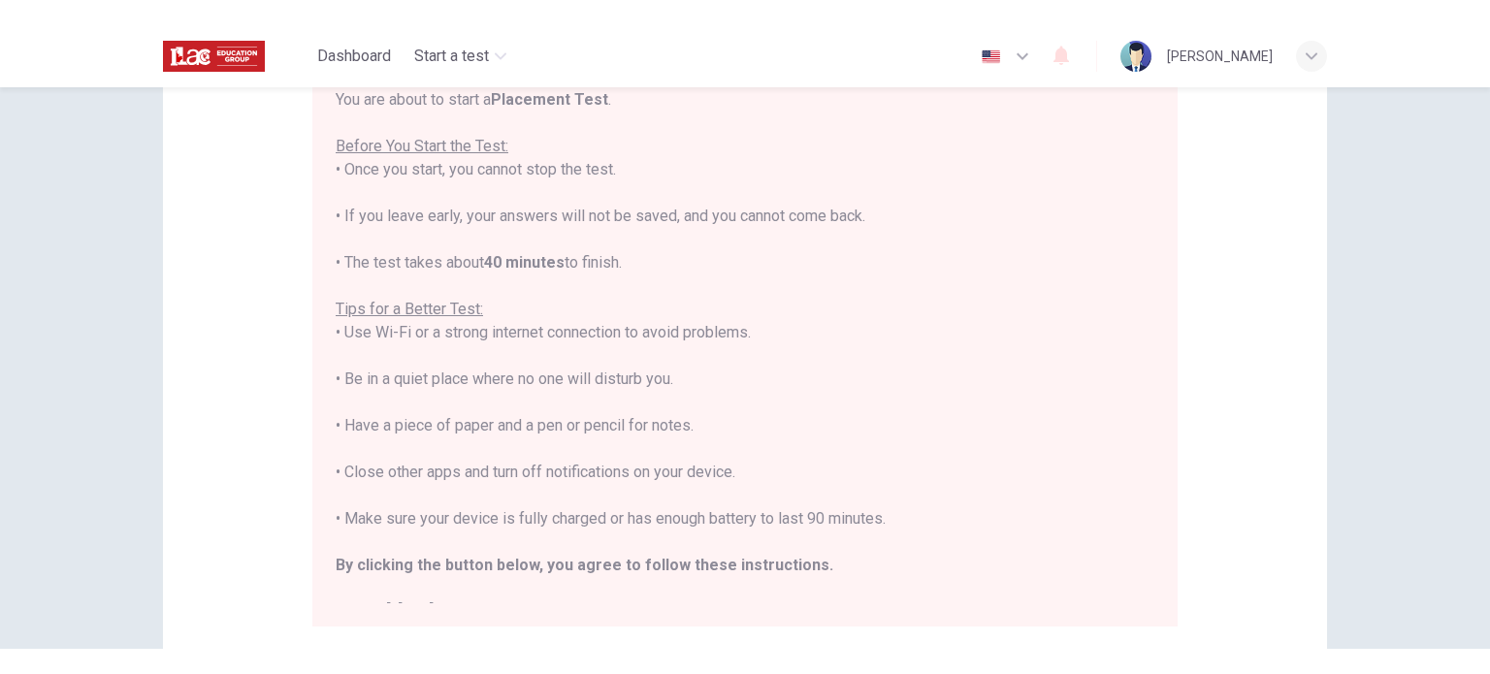
type textarea "Well, for"
type textarea "x"
type textarea "Well, for m"
type textarea "x"
type textarea "Well, for me"
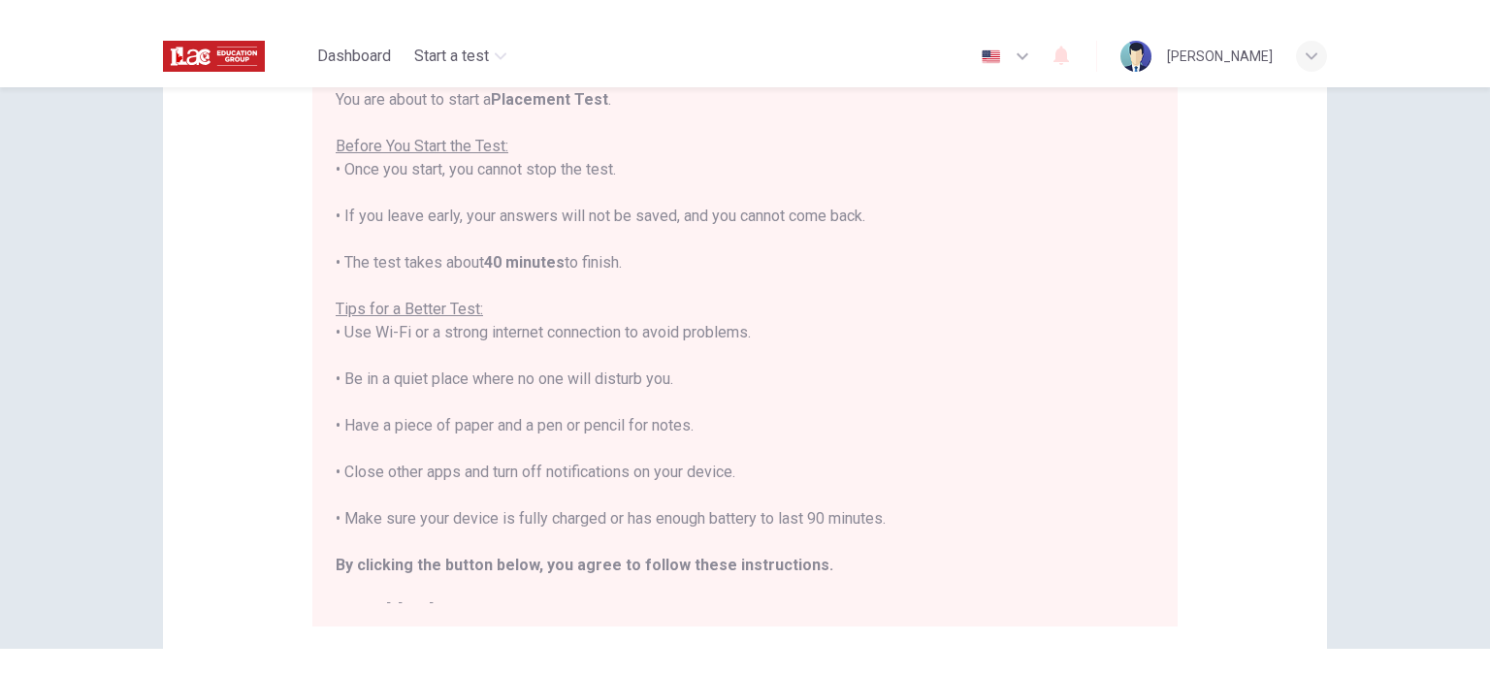
type textarea "x"
type textarea "Well, for me,"
type textarea "x"
type textarea "Well, for me,"
type textarea "x"
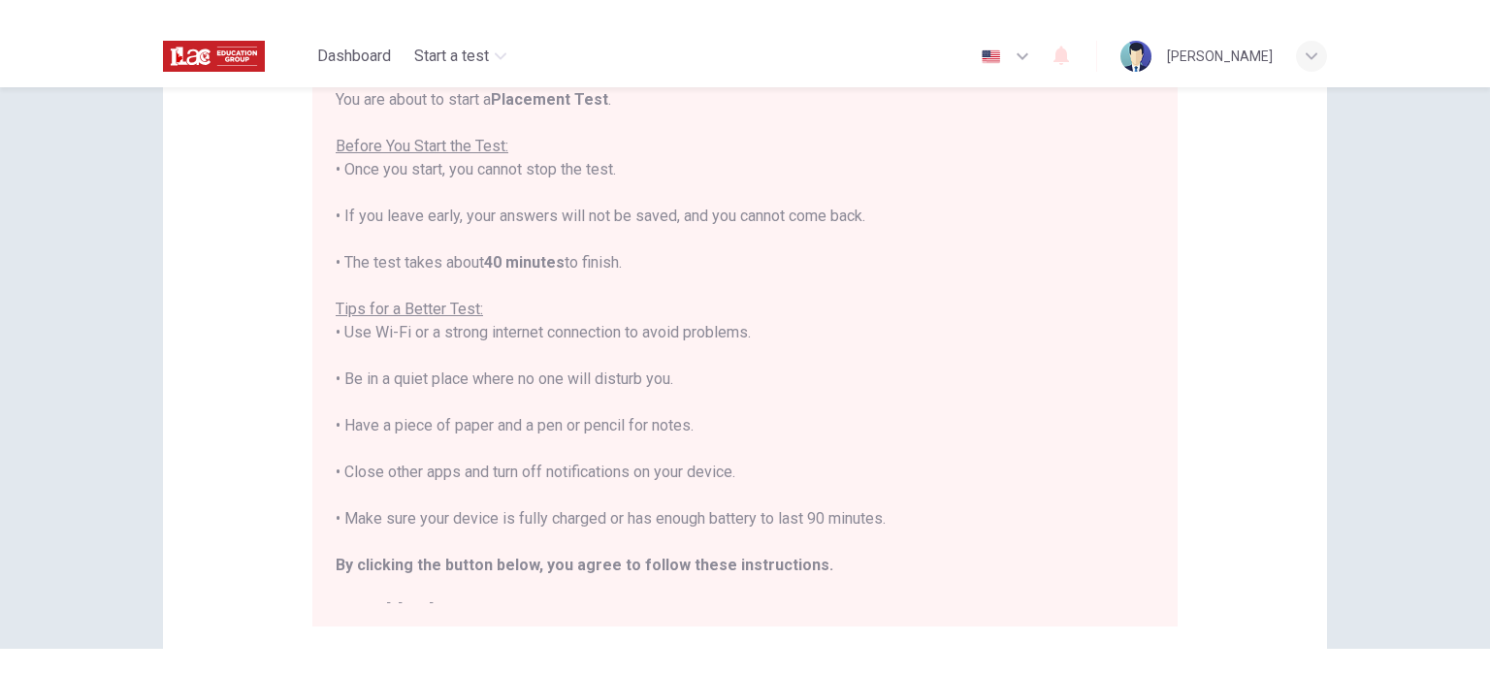
type textarea "Well, for me, i"
type textarea "x"
type textarea "Well, for me, i"
type textarea "x"
type textarea "Well, for me, i t"
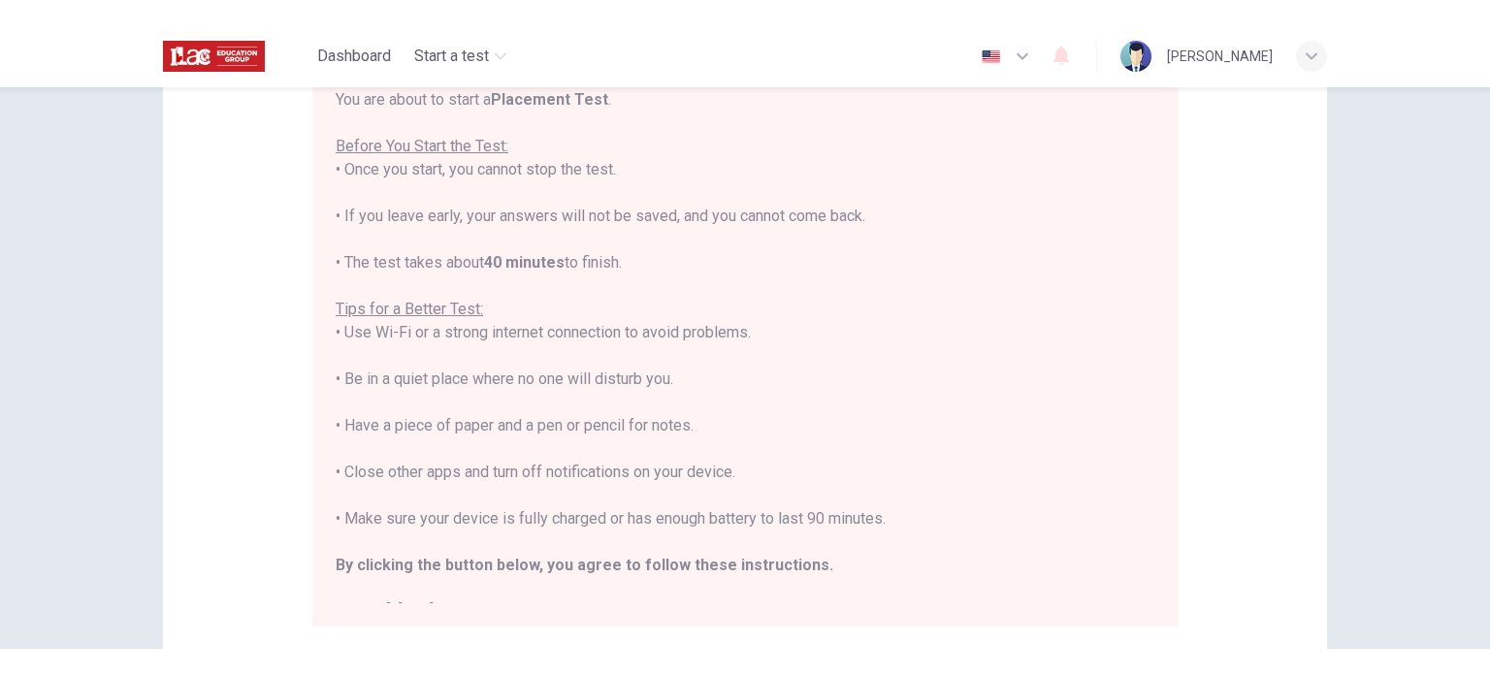
type textarea "x"
type textarea "Well, for me, i th"
type textarea "x"
type textarea "Well, for me, i thi"
type textarea "x"
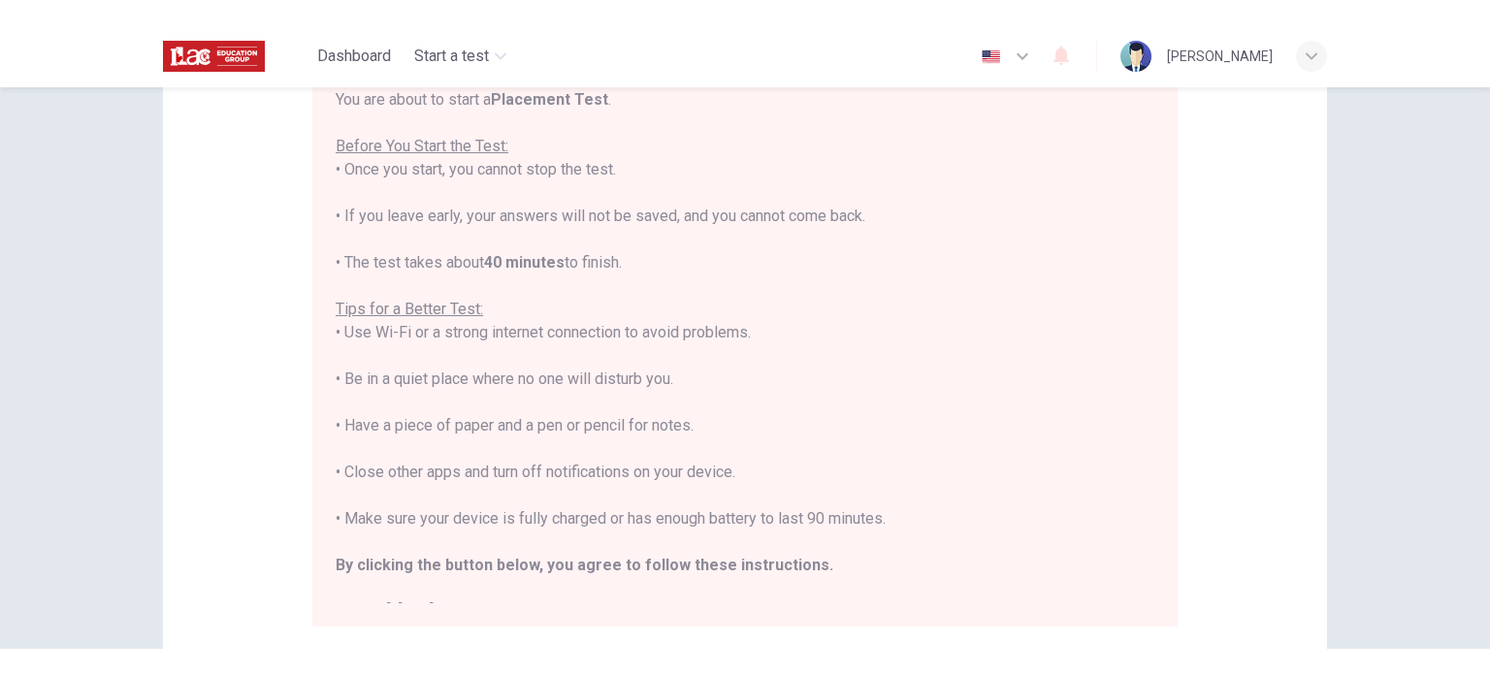
type textarea "Well, for me, i thin"
type textarea "x"
type textarea "Well, for me, i think"
type textarea "x"
type textarea "Well, for me, i think"
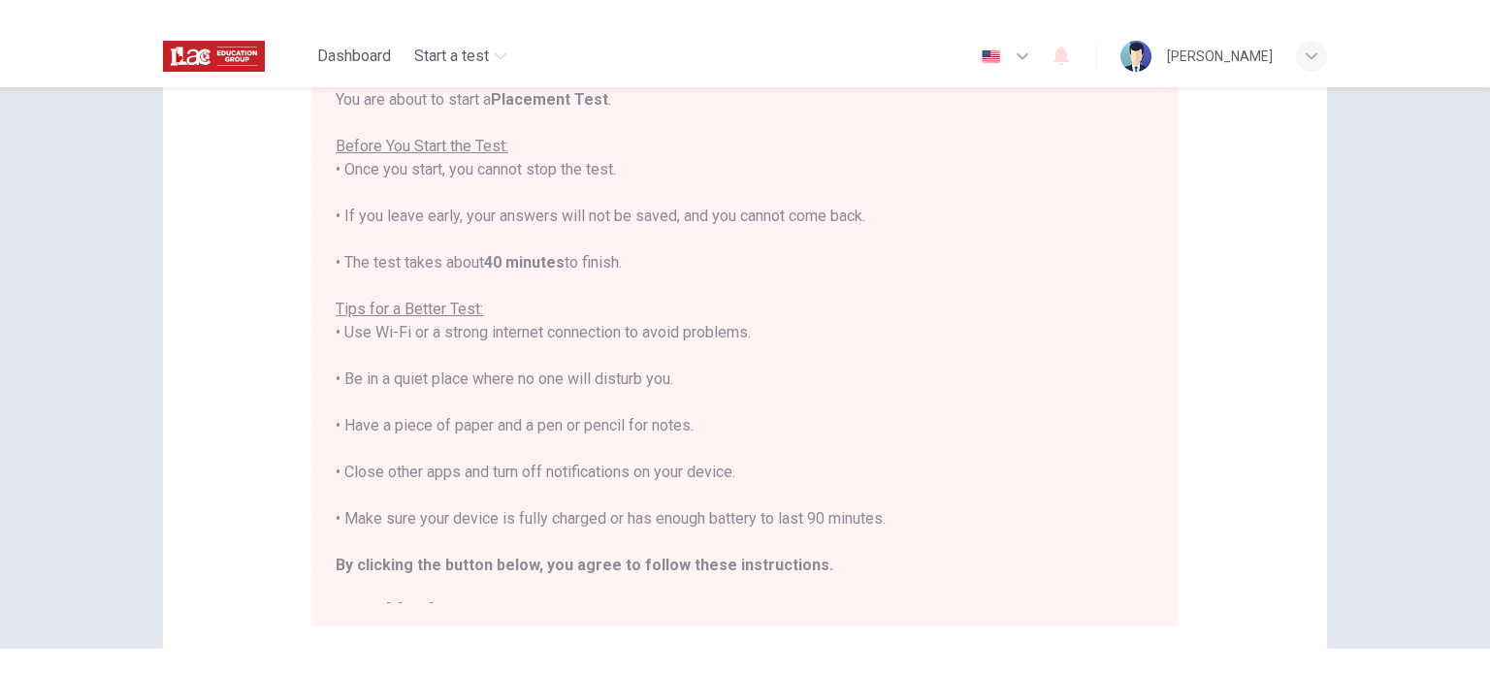
type textarea "x"
type textarea "Well, for me, i think t"
type textarea "x"
type textarea "Well, for me, i think th"
type textarea "x"
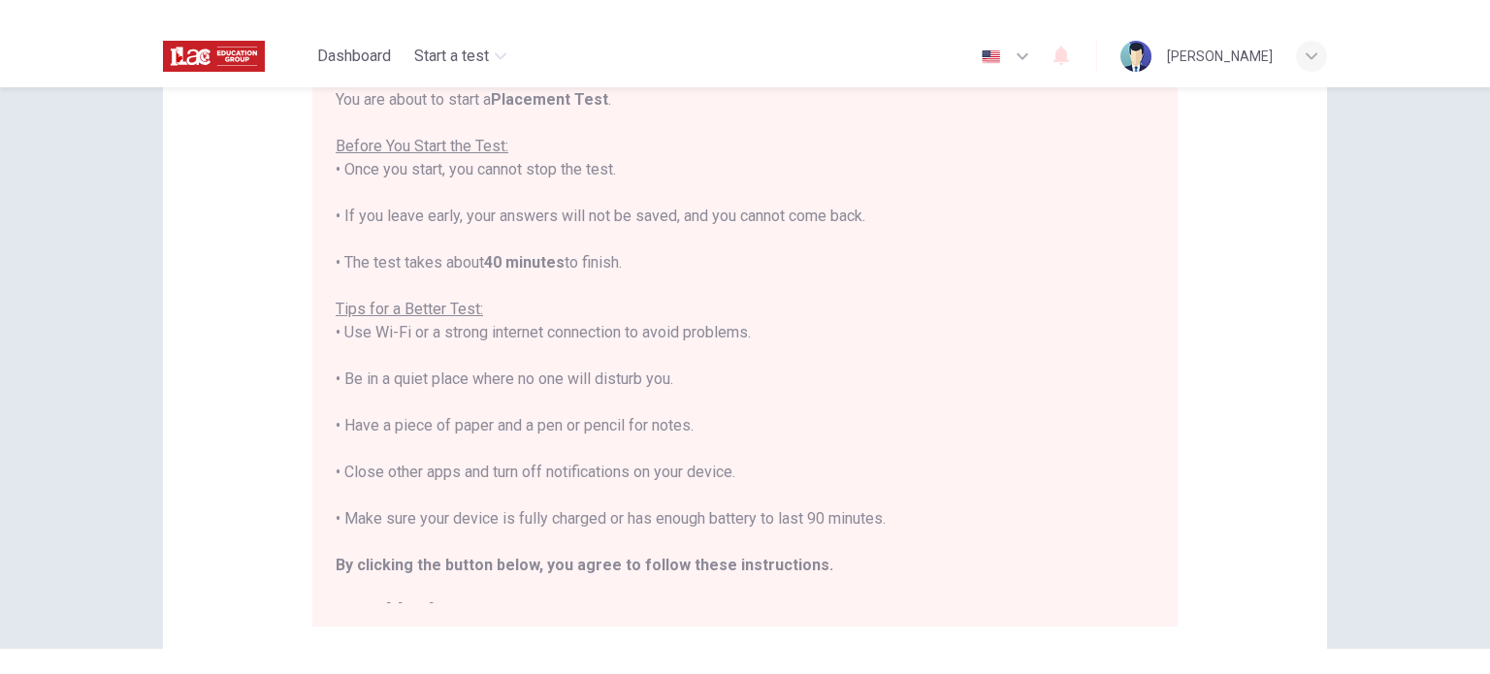
type textarea "Well, for me, i think tha"
type textarea "x"
type textarea "Well, for me, i think that"
type textarea "x"
type textarea "Well, for me, i think that"
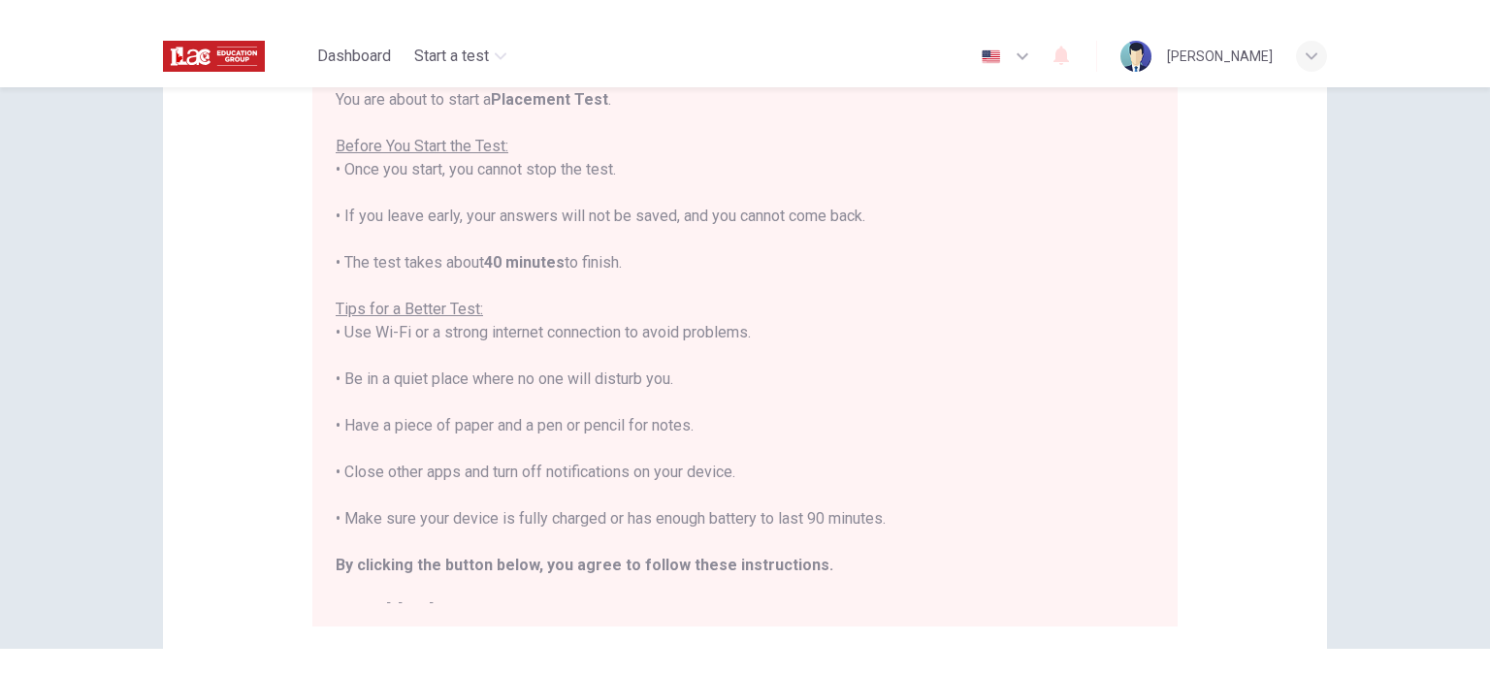
type textarea "x"
type textarea "Well, for me, i think that t"
type textarea "x"
type textarea "Well, for me, i think that th"
type textarea "x"
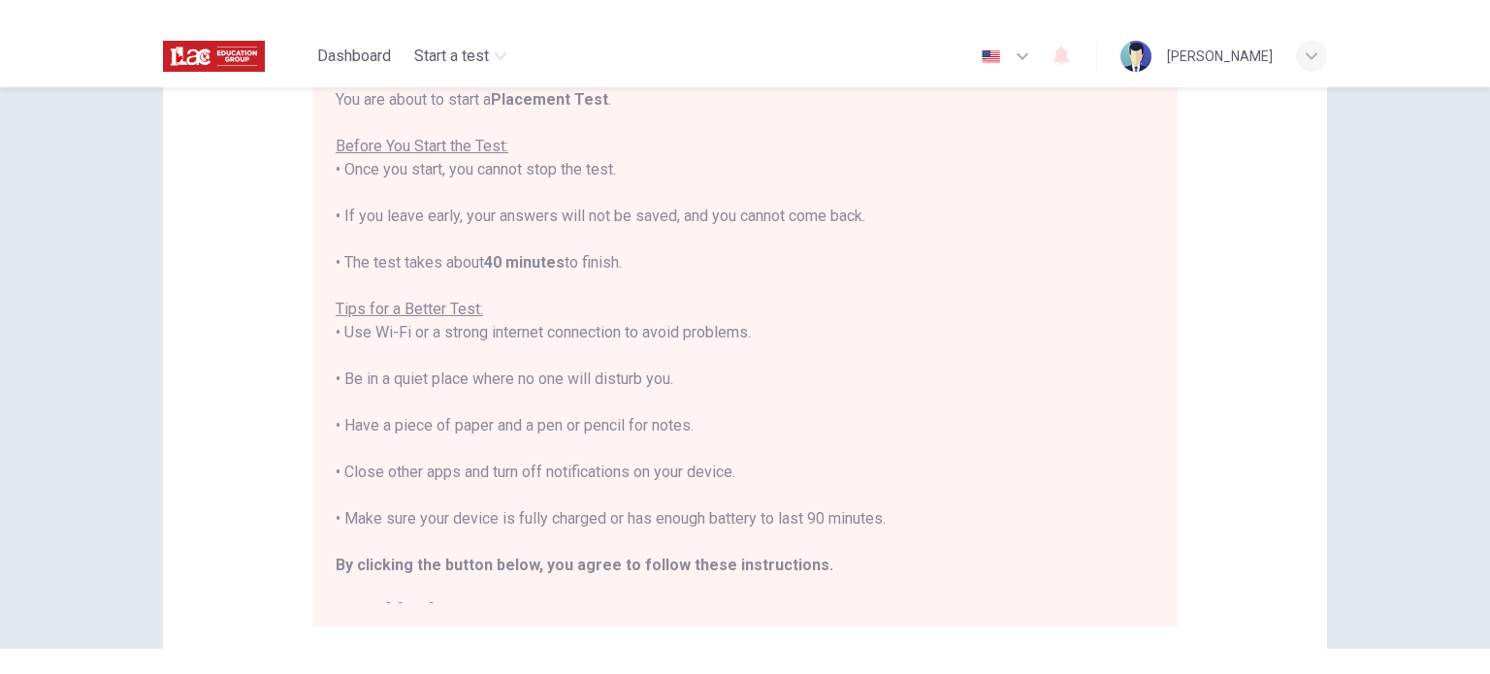
type textarea "Well, for me, i think that the"
type textarea "x"
type textarea "Well, for me, i think that the"
type textarea "x"
type textarea "Well, for me, i think that the m"
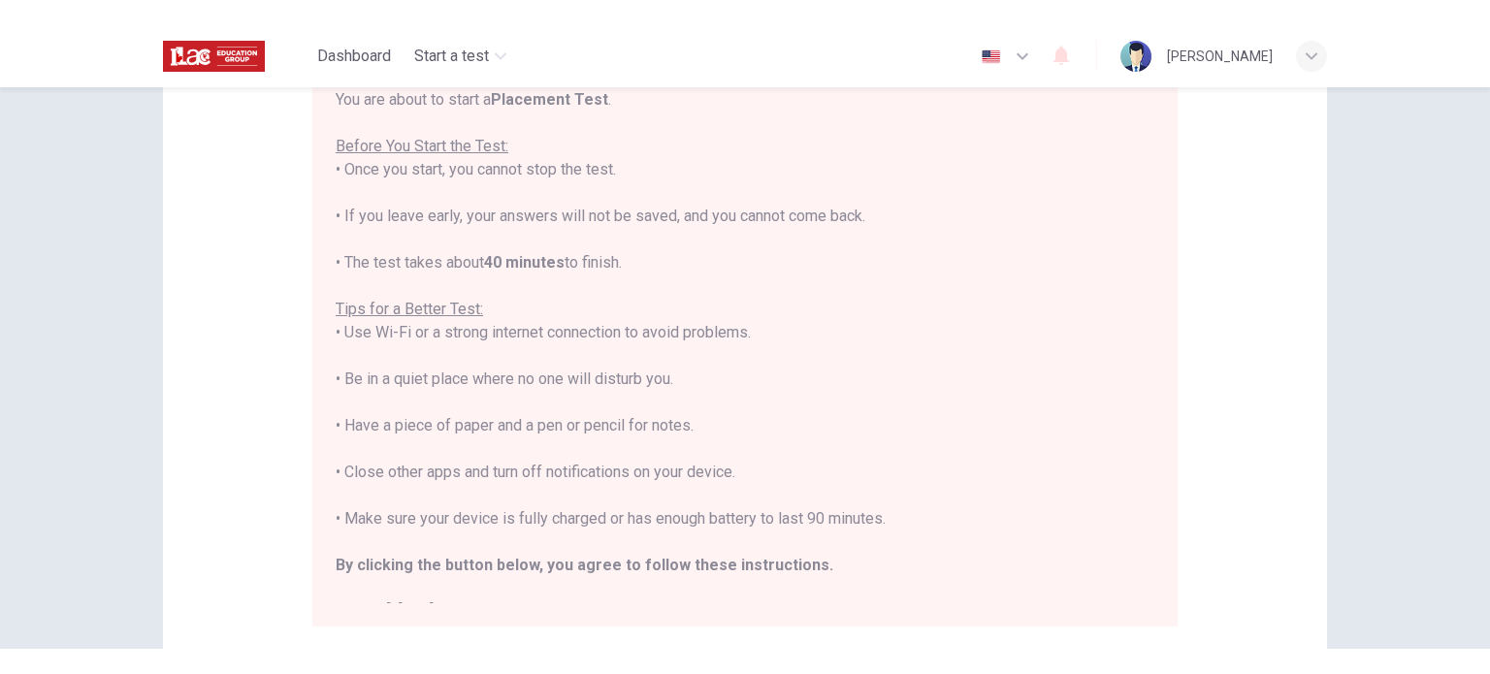
type textarea "x"
type textarea "Well, for me, i think that the mo"
type textarea "x"
type textarea "Well, for me, i think that the mov"
type textarea "x"
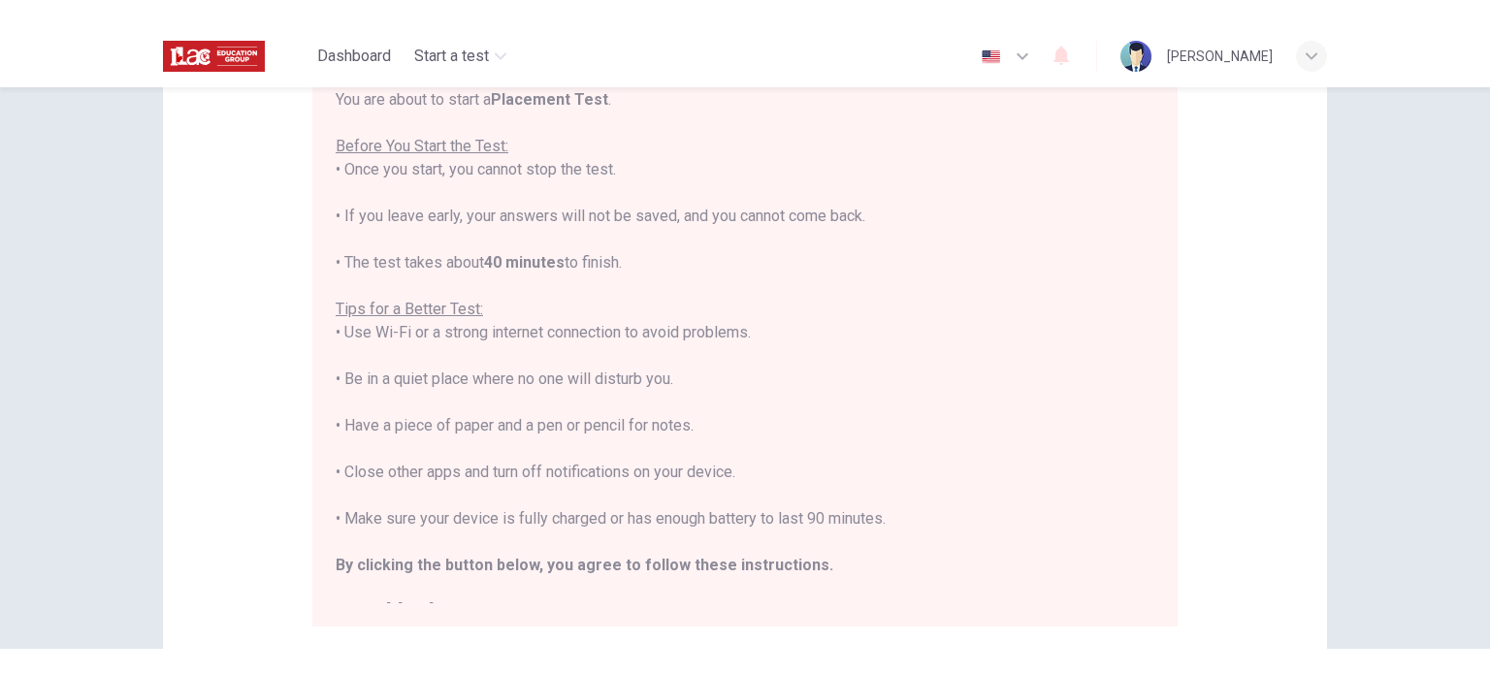
type textarea "Well, for me, i think that the movu"
type textarea "x"
type textarea "Well, for me, i think that the movue"
type textarea "x"
type textarea "Well, for me, i think that the movue"
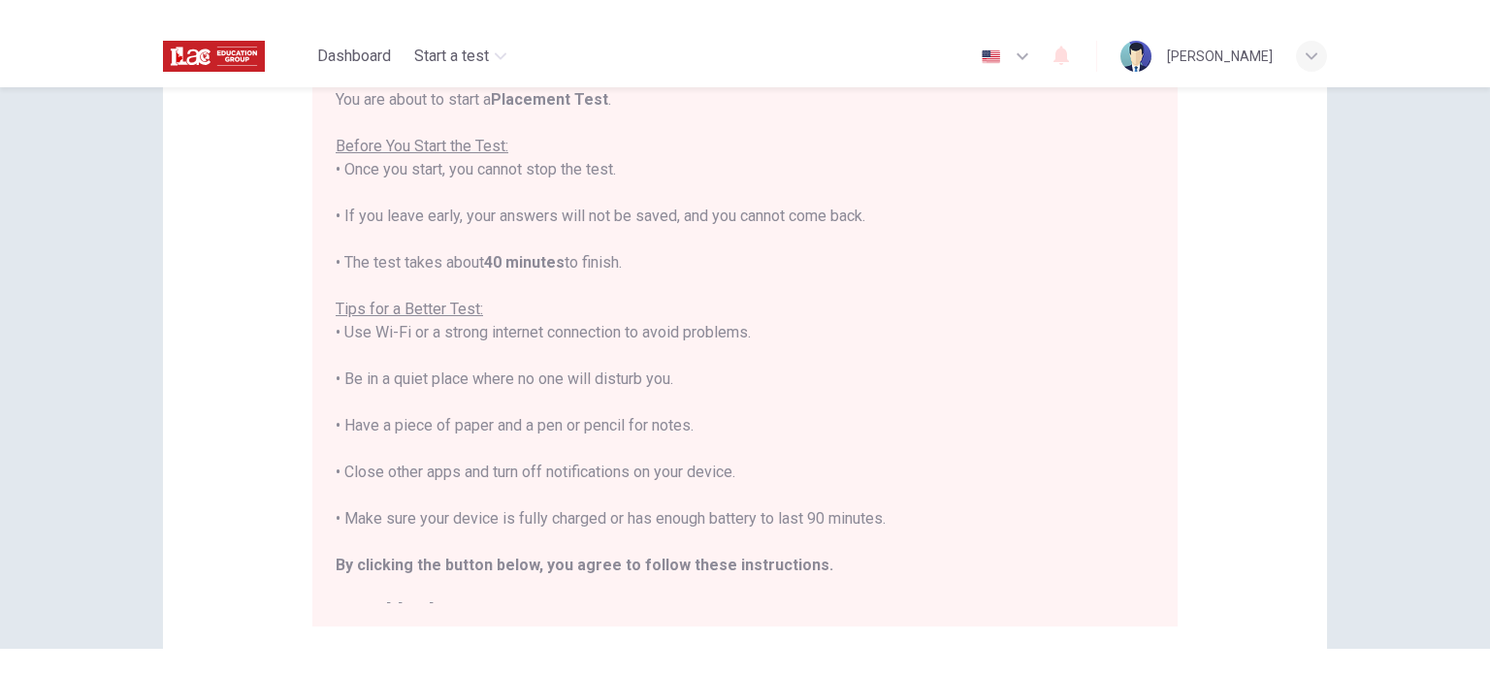
type textarea "x"
type textarea "Well, for me, i think that the movue"
type textarea "x"
type textarea "Well, for me, i think that the movu"
type textarea "x"
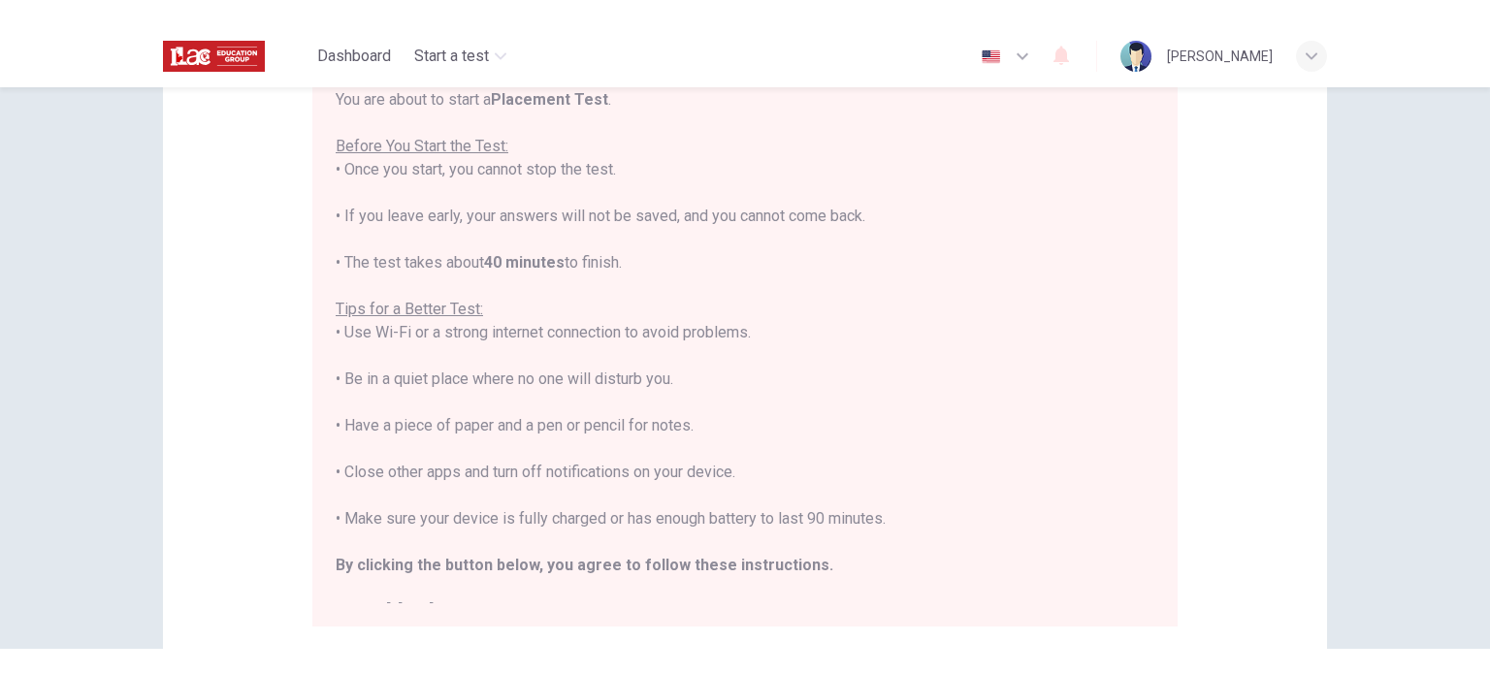
type textarea "Well, for me, i think that the mov"
type textarea "x"
type textarea "Well, for me, i think that the movi"
type textarea "x"
type textarea "Well, for me, i think that the movie"
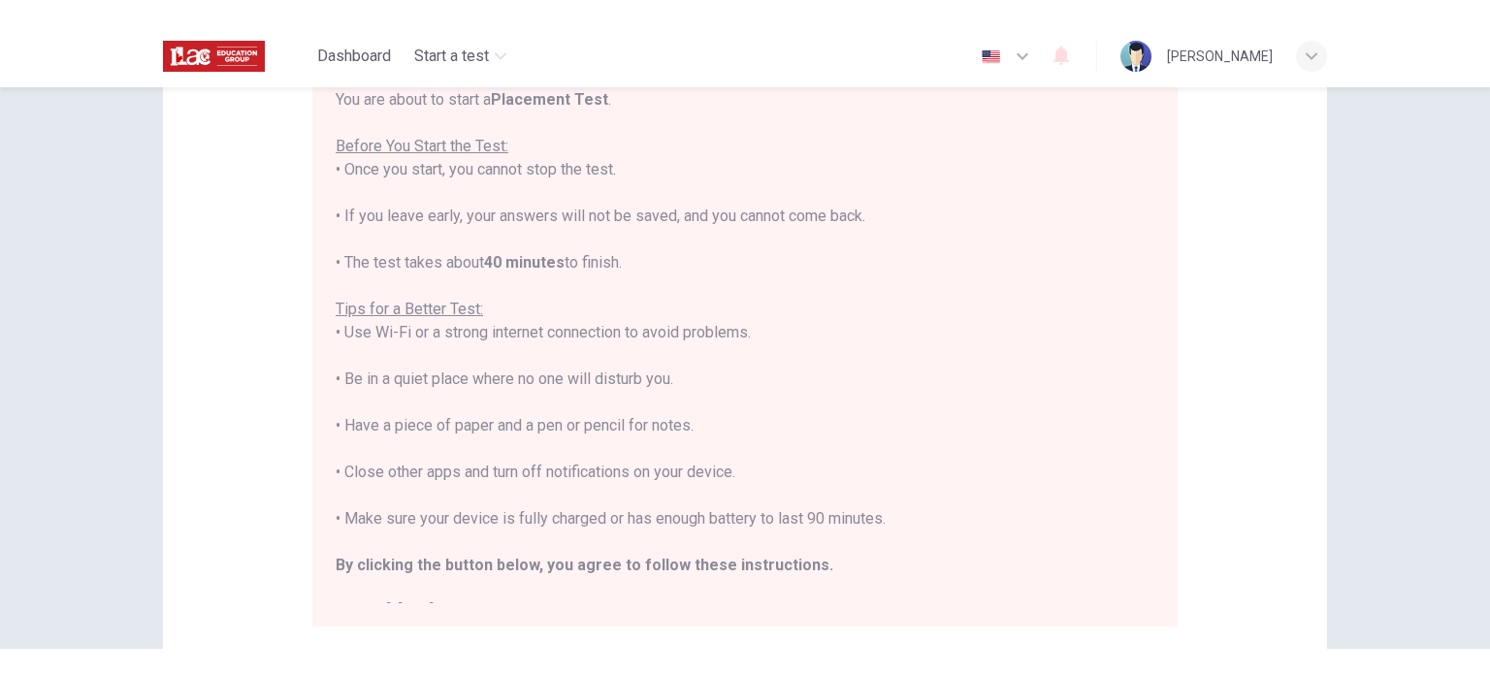
type textarea "x"
type textarea "Well, for me, i think that the movie"
type textarea "x"
type textarea "Well, for me, i think that the movie ""
type textarea "x"
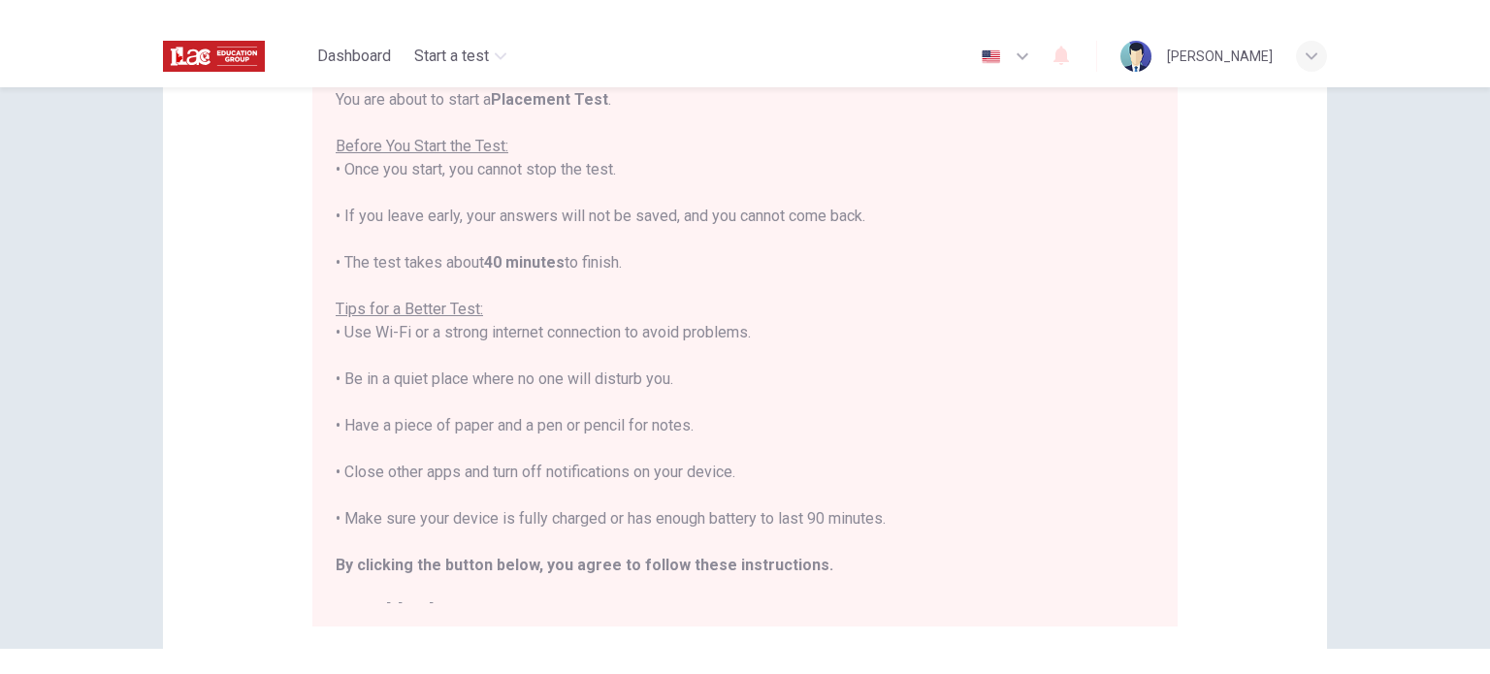
type textarea "Well, for me, i think that the movie "T"
type textarea "x"
type textarea "Well, for me, i think that the movie "Th"
type textarea "x"
type textarea "Well, for me, i think that the movie "The"
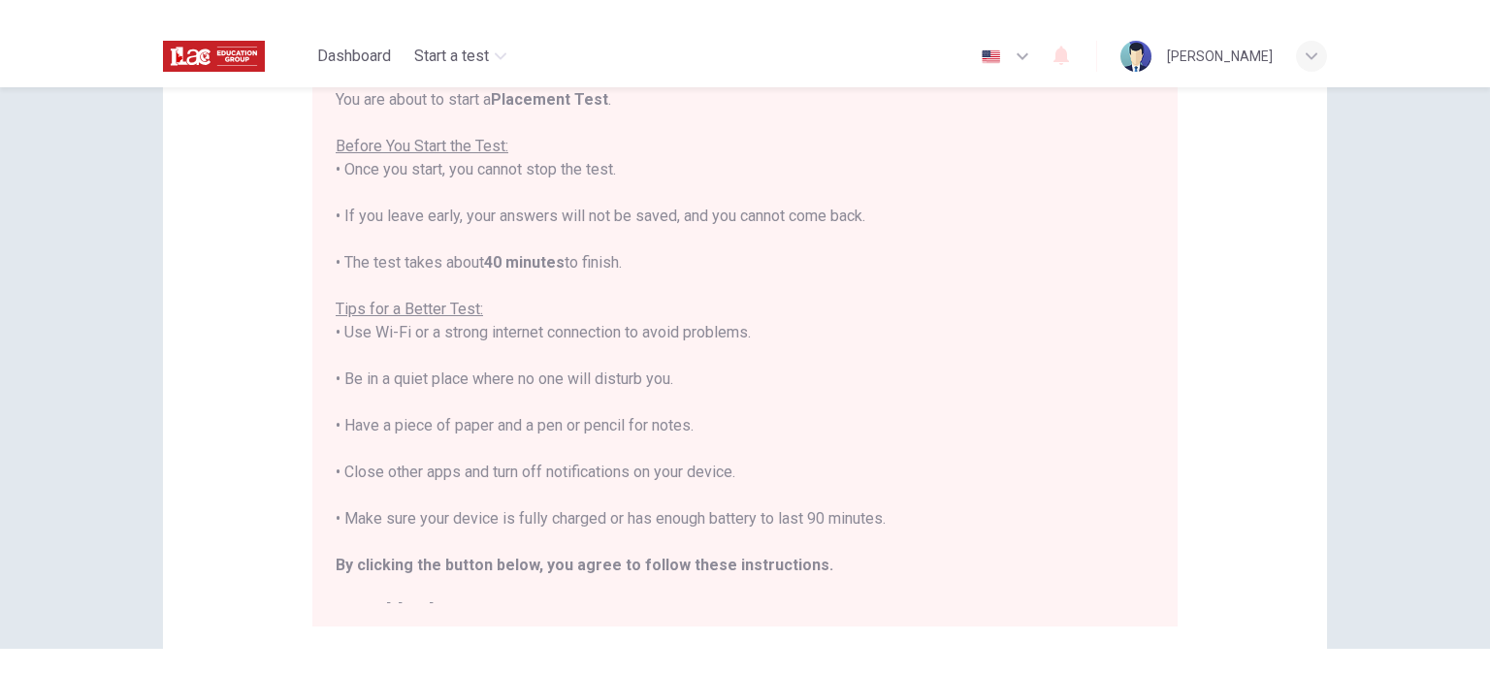
type textarea "x"
type textarea "Well, for me, i think that the movie "The"
type textarea "x"
type textarea "Well, for me, i think that the movie "The g"
type textarea "x"
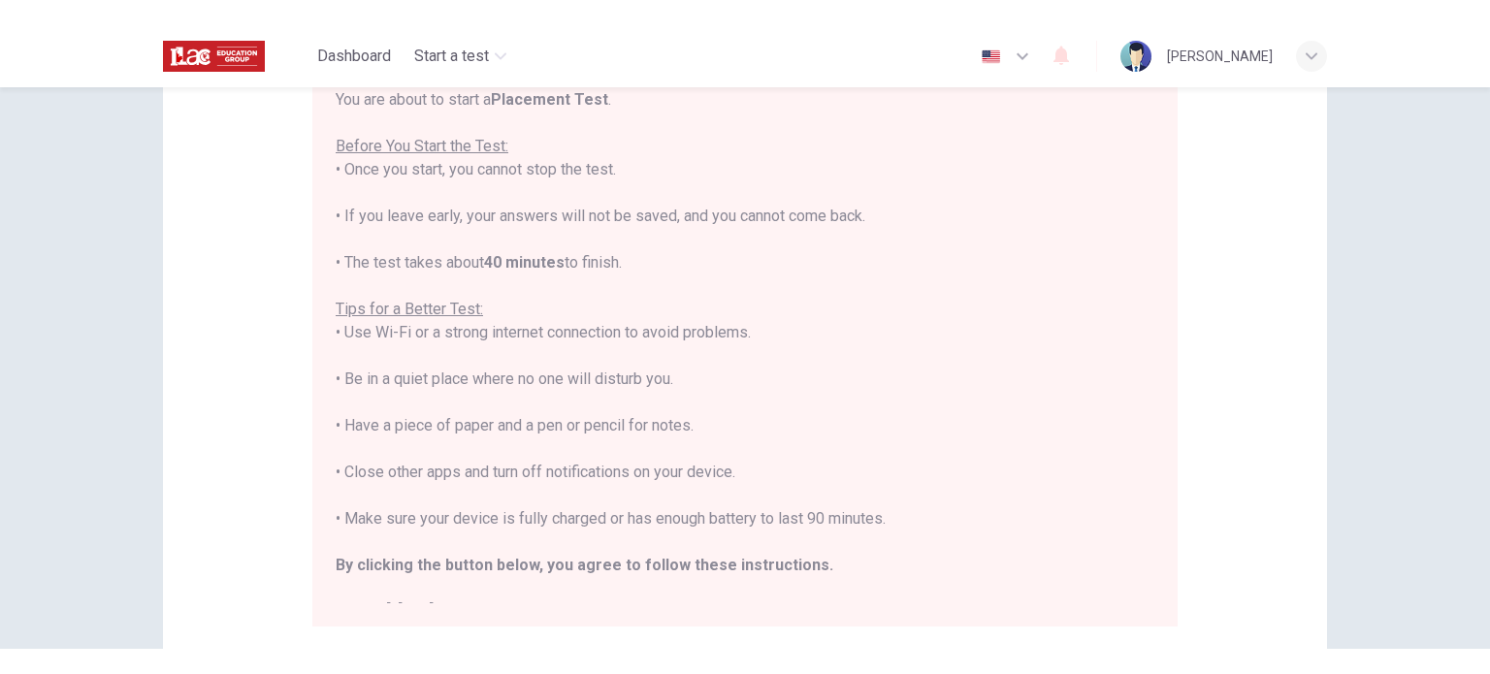
type textarea "Well, for me, i think that the movie "The gr"
type textarea "x"
type textarea "Well, for me, i think that the movie "The gre"
type textarea "x"
type textarea "Well, for me, i think that the movie "The grea"
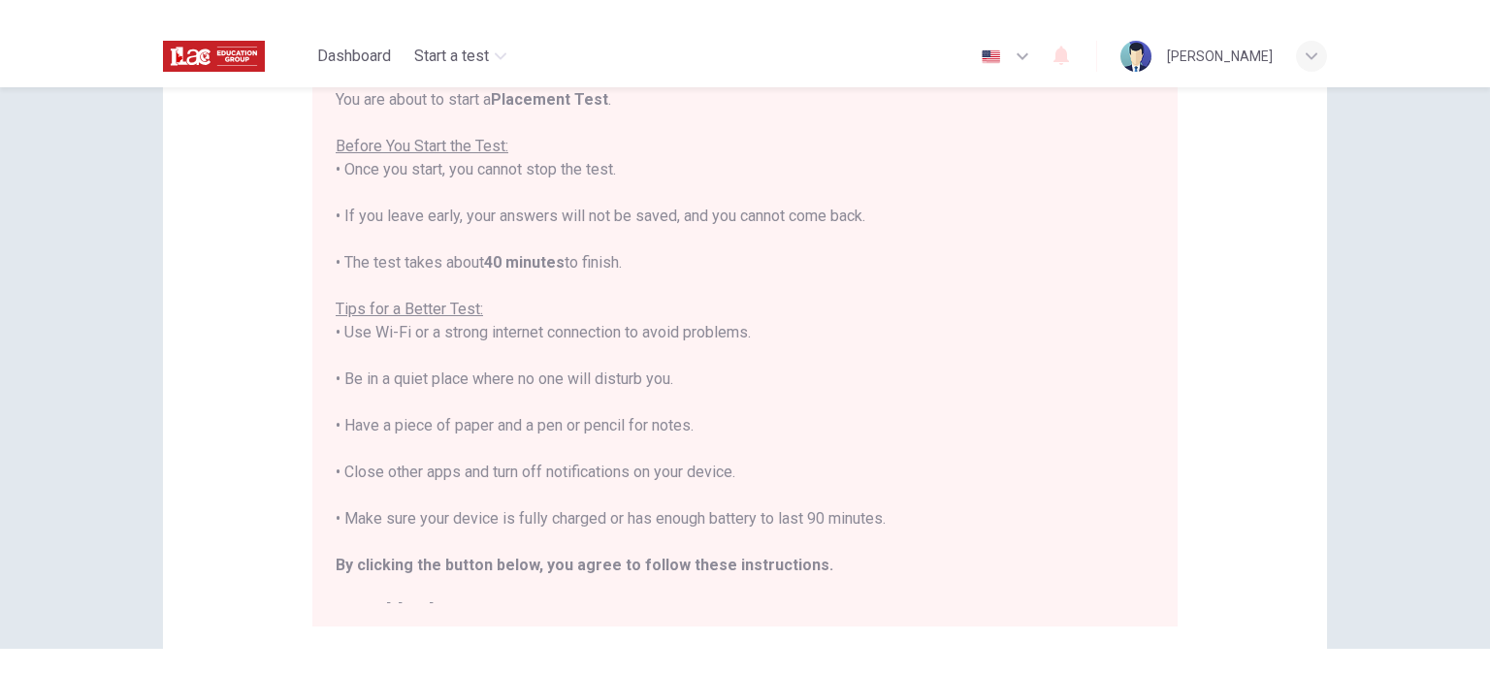
type textarea "x"
type textarea "Well, for me, i think that the movie "The great"
type textarea "x"
type textarea "Well, for me, i think that the movie "The greats"
type textarea "x"
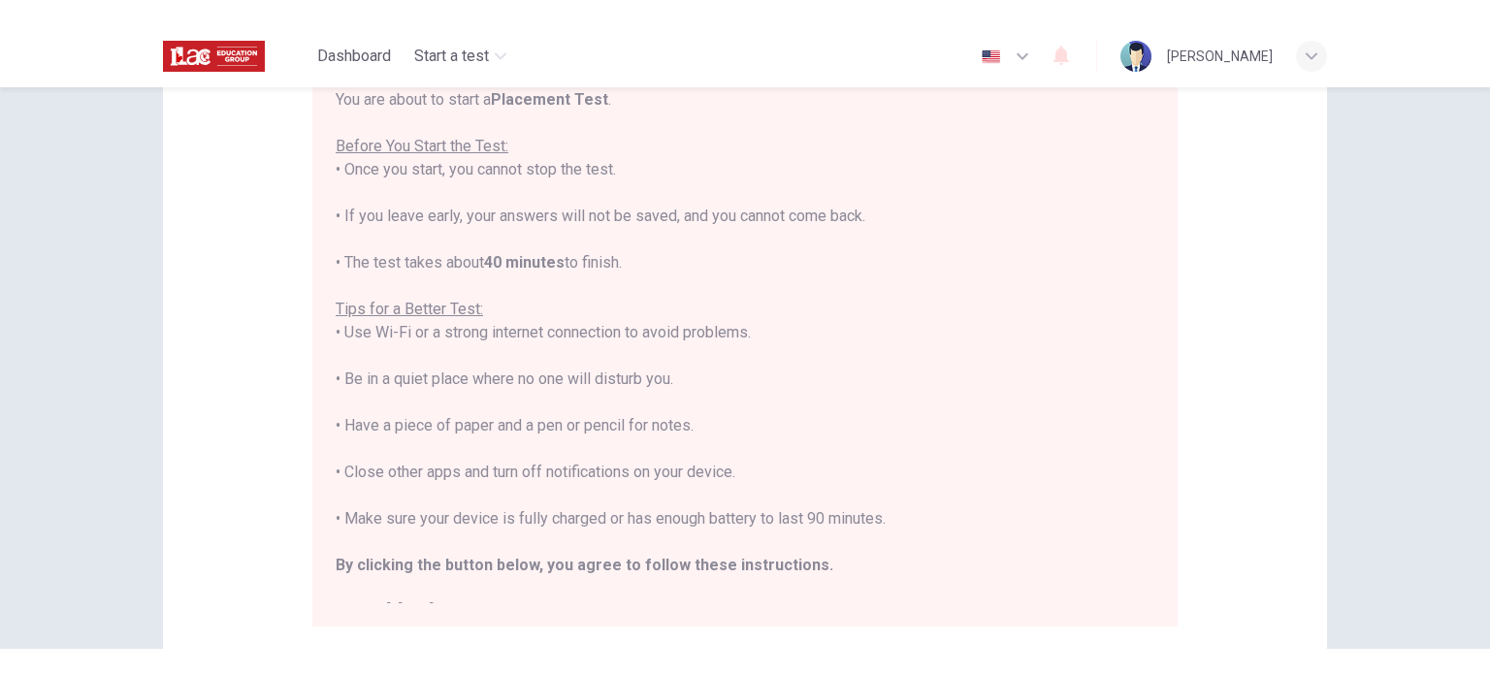
type textarea "Well, for me, i think that the movie "The great"
type textarea "x"
type textarea "Well, for me, i think that the movie "The grea"
drag, startPoint x: 1099, startPoint y: 197, endPoint x: 826, endPoint y: 201, distance: 272.5
click textarea "Well, for me, i think that the movie "The grea"
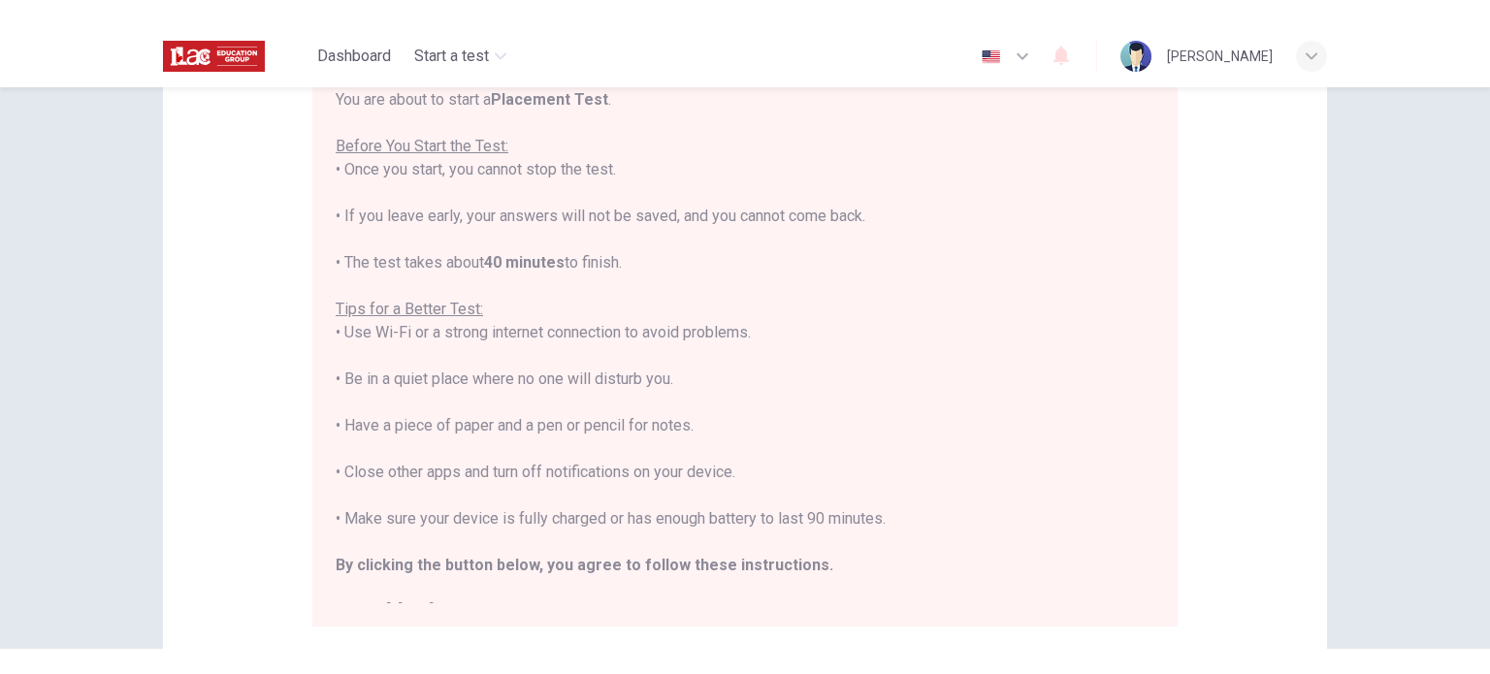
type textarea "x"
type textarea "Well, f"
type textarea "x"
type textarea "Well,"
type textarea "x"
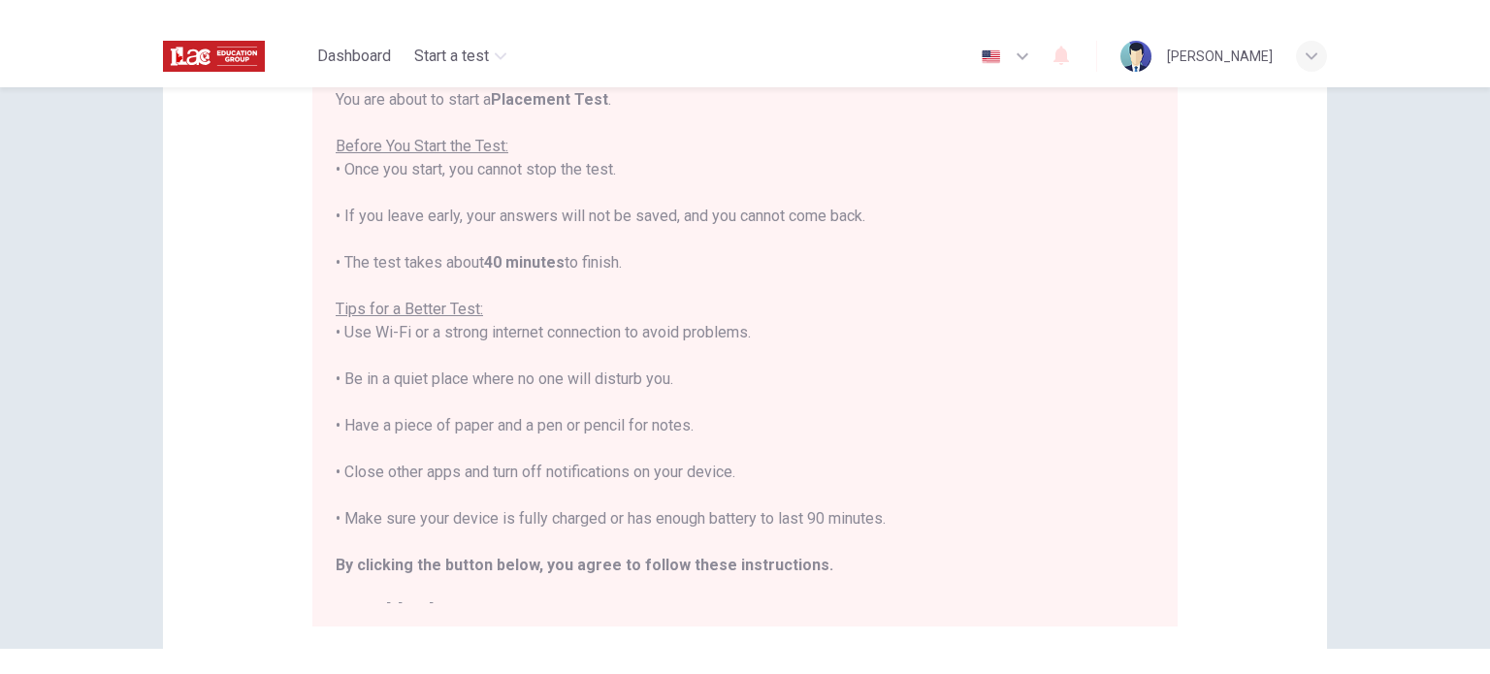
type textarea "Well, I"
type textarea "x"
type textarea "Well, I"
type textarea "x"
type textarea "Well, I J"
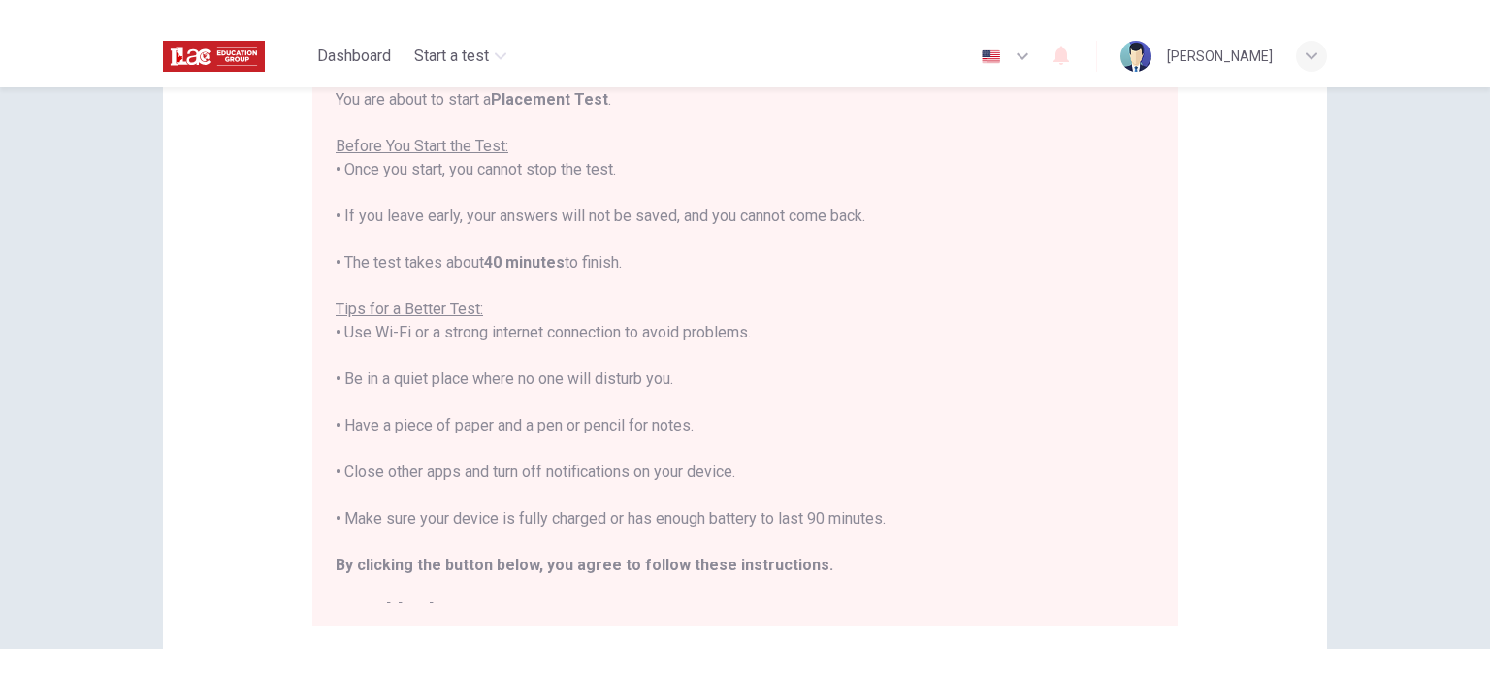
type textarea "x"
type textarea "Well, I JA"
type textarea "x"
type textarea "Well, I [GEOGRAPHIC_DATA]"
type textarea "x"
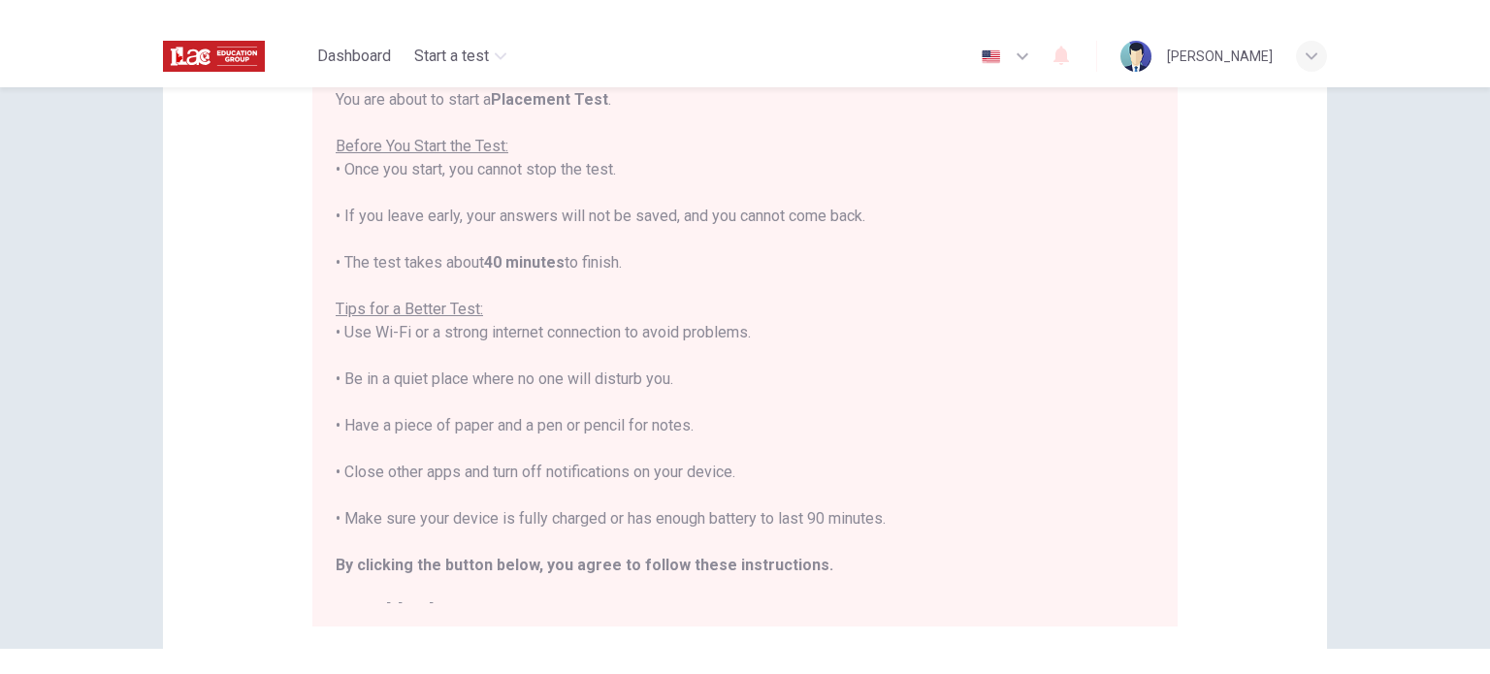
type textarea "Well, I JA"
type textarea "x"
type textarea "Well, I J"
type textarea "x"
type textarea "Well, I"
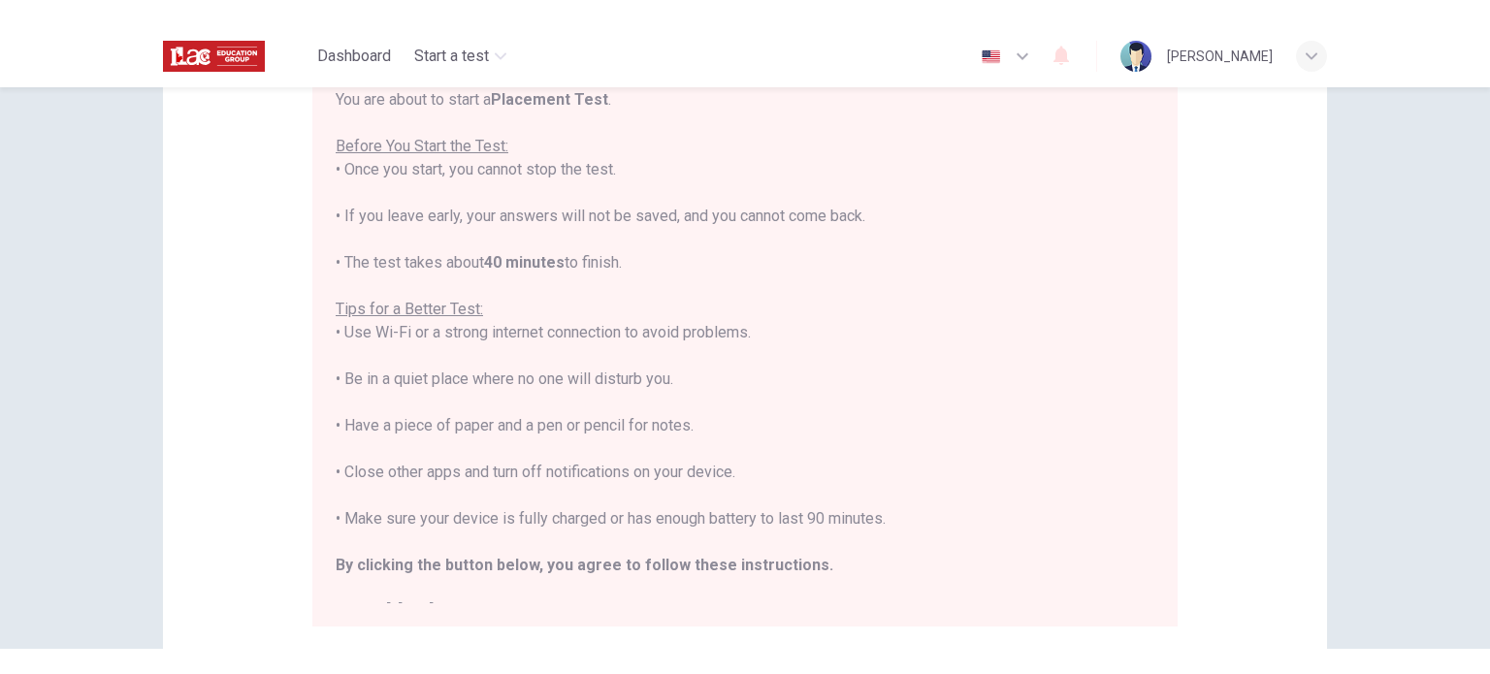
type textarea "x"
type textarea "Well, I hj"
type textarea "x"
type textarea "Well, I hjh"
type textarea "x"
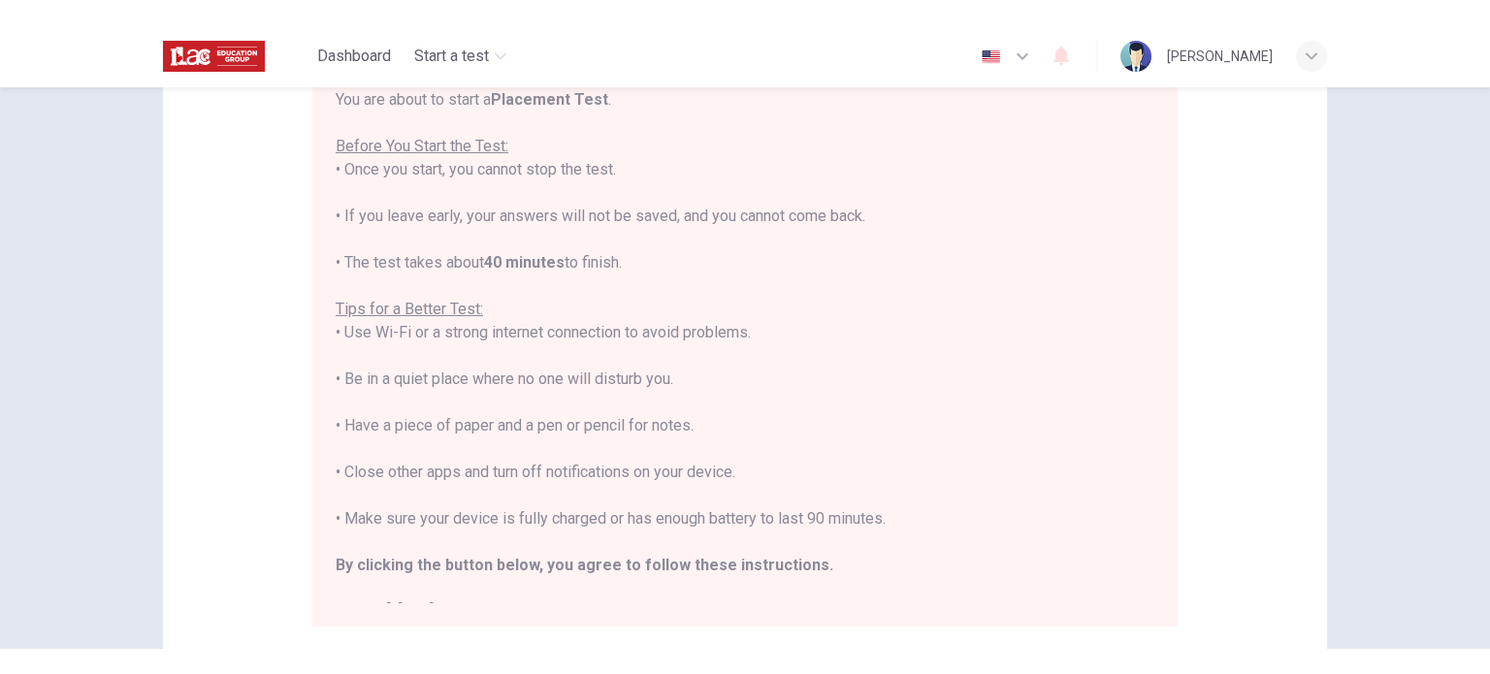
type textarea "Well, I hjha"
type textarea "x"
type textarea "Well, I hjhac"
type textarea "x"
type textarea "Well, I hjha"
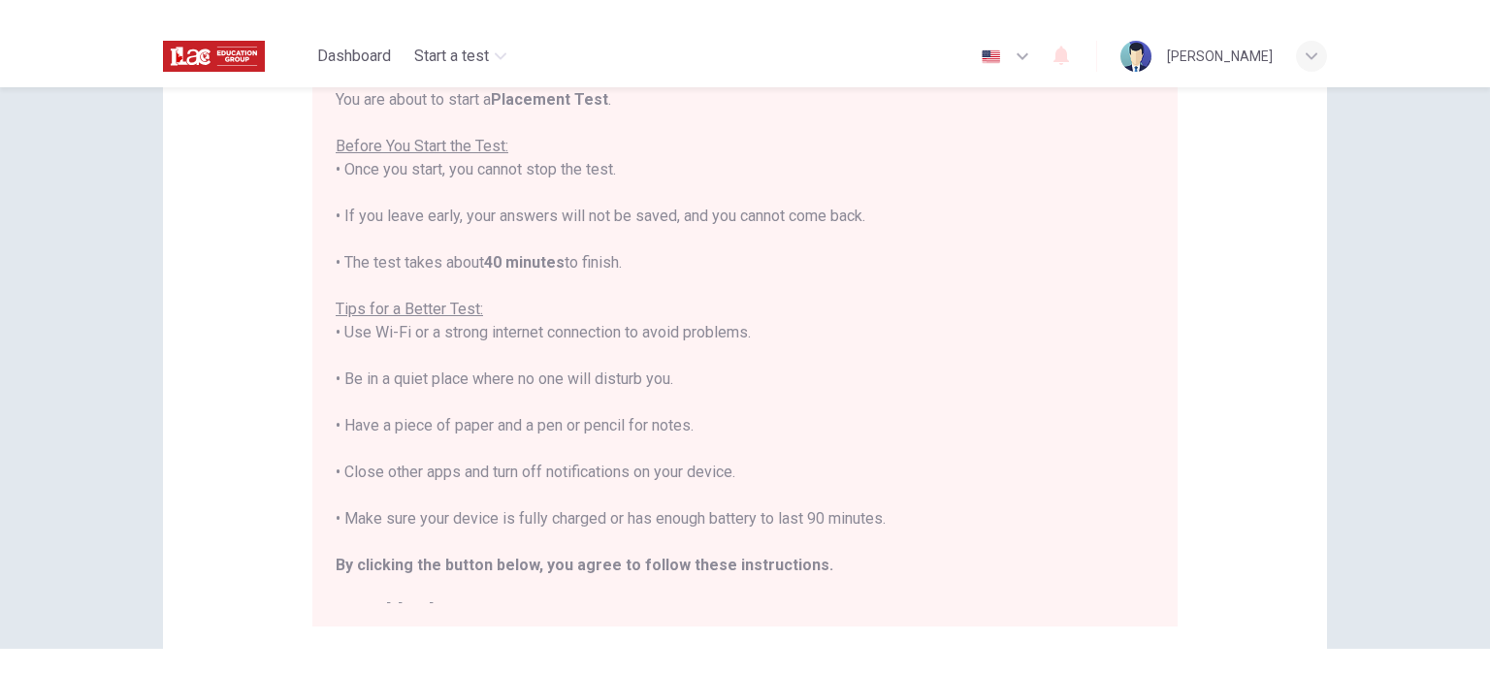
type textarea "x"
type textarea "Well, I hjh"
type textarea "x"
type textarea "Well, I hj"
type textarea "x"
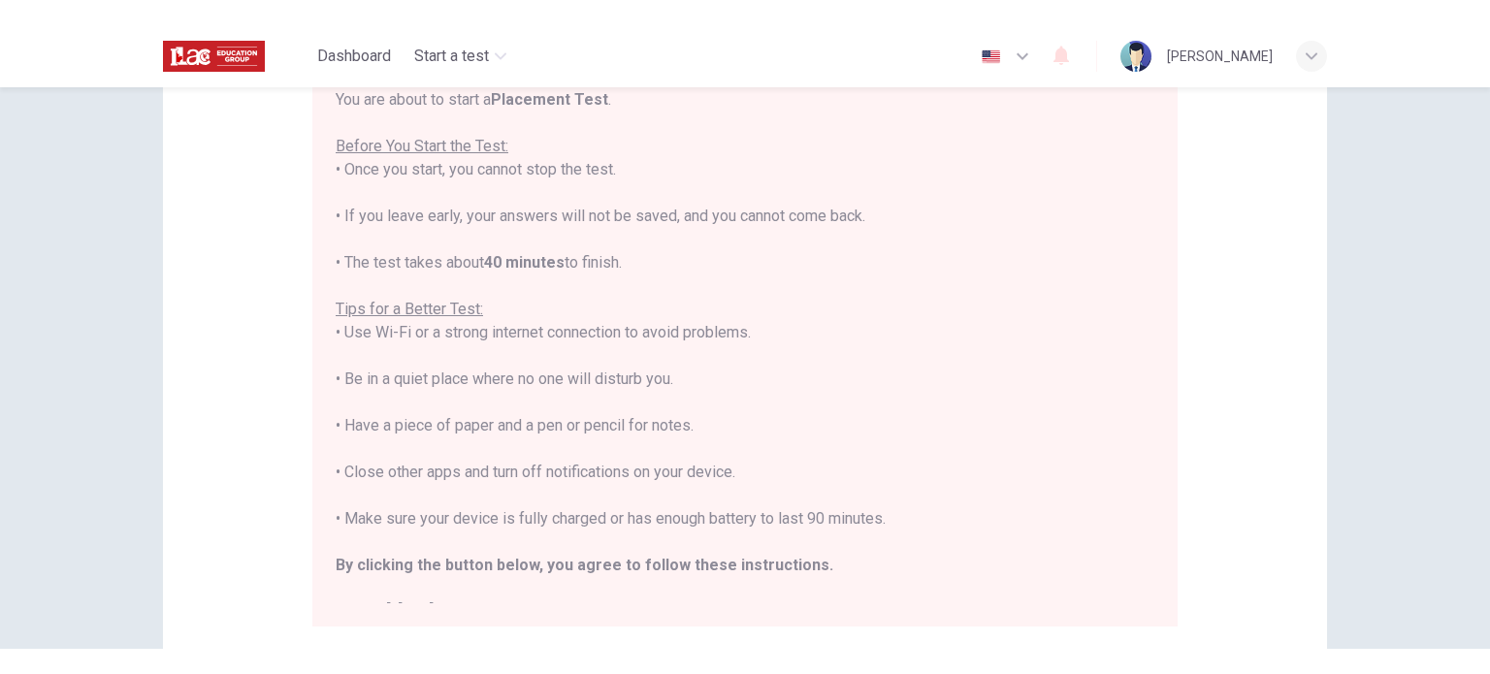
type textarea "Well, I h"
type textarea "x"
type textarea "Well, I"
type textarea "x"
type textarea "Well, I"
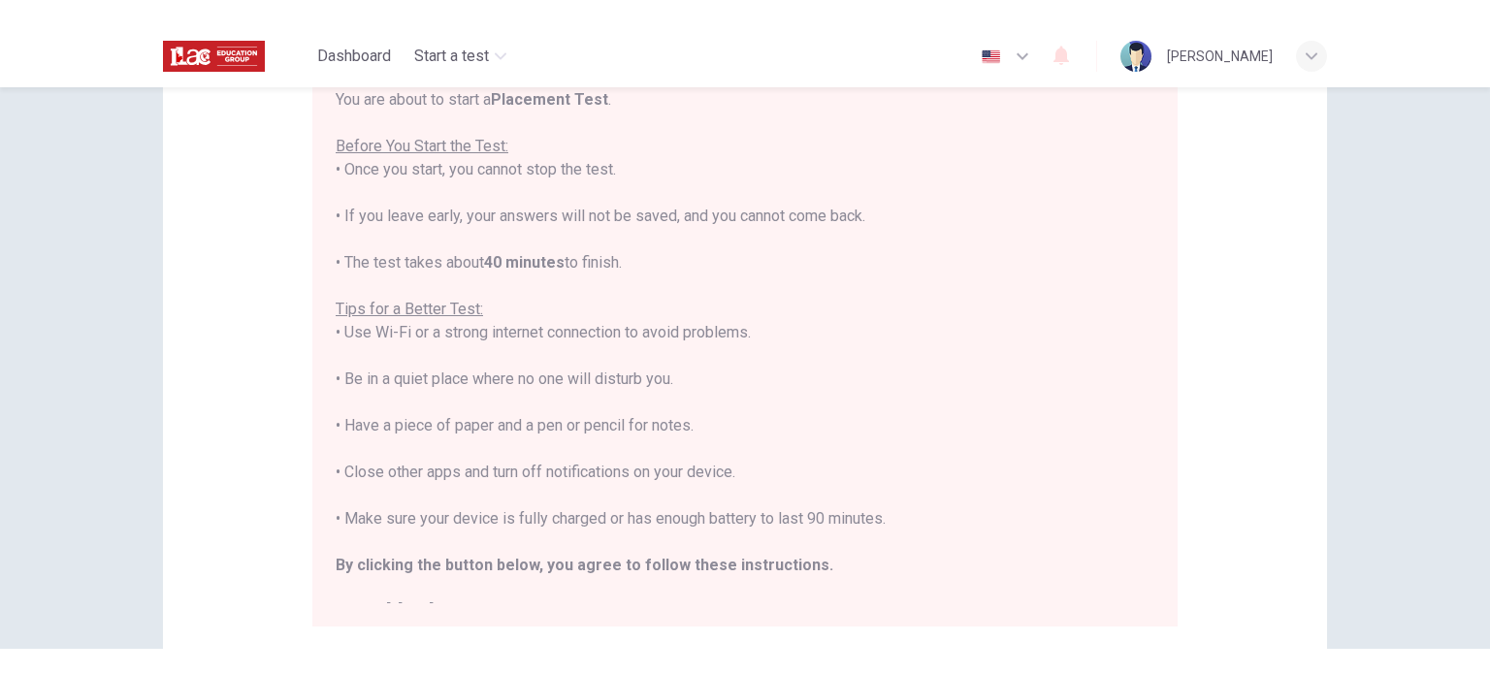
type textarea "x"
type textarea "Well,"
type textarea "x"
type textarea "Well,"
type textarea "x"
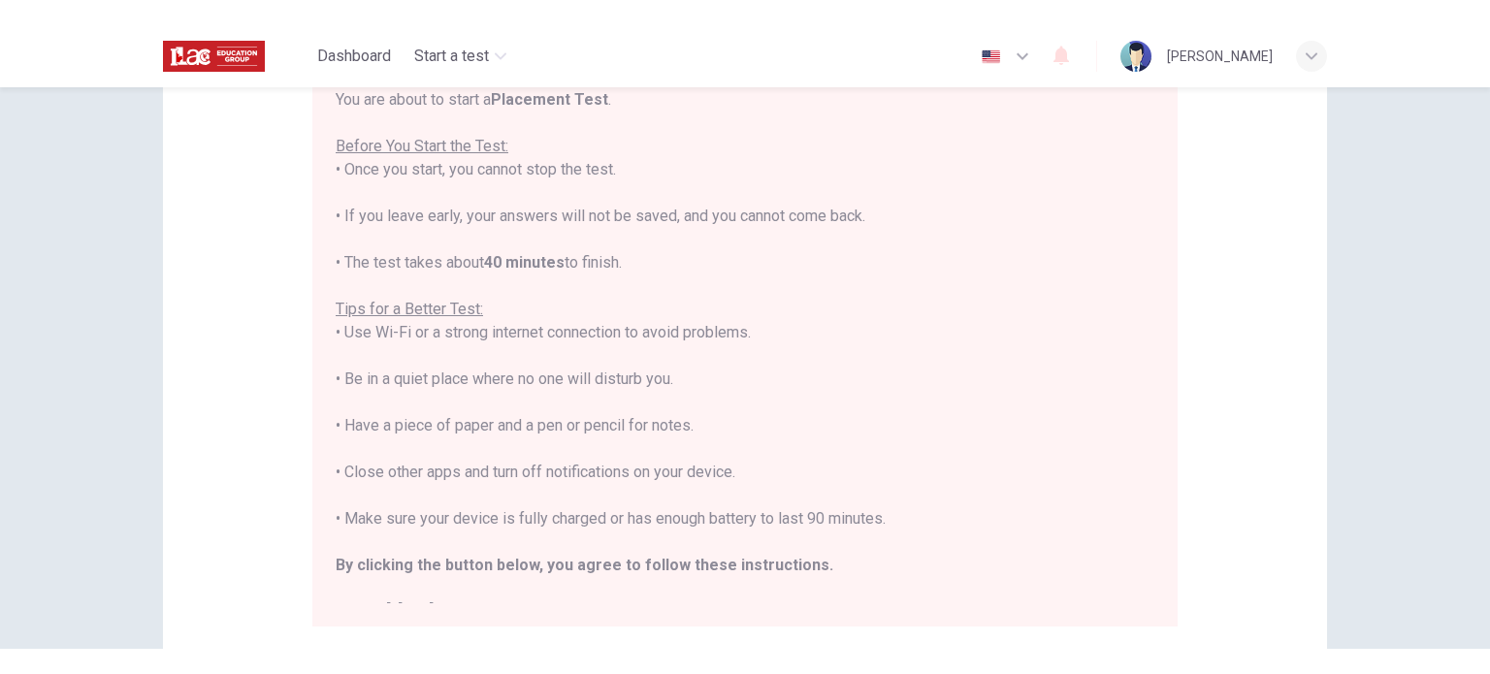
type textarea "Well,"
type textarea "x"
type textarea "Well, m"
type textarea "x"
type textarea "Well, my"
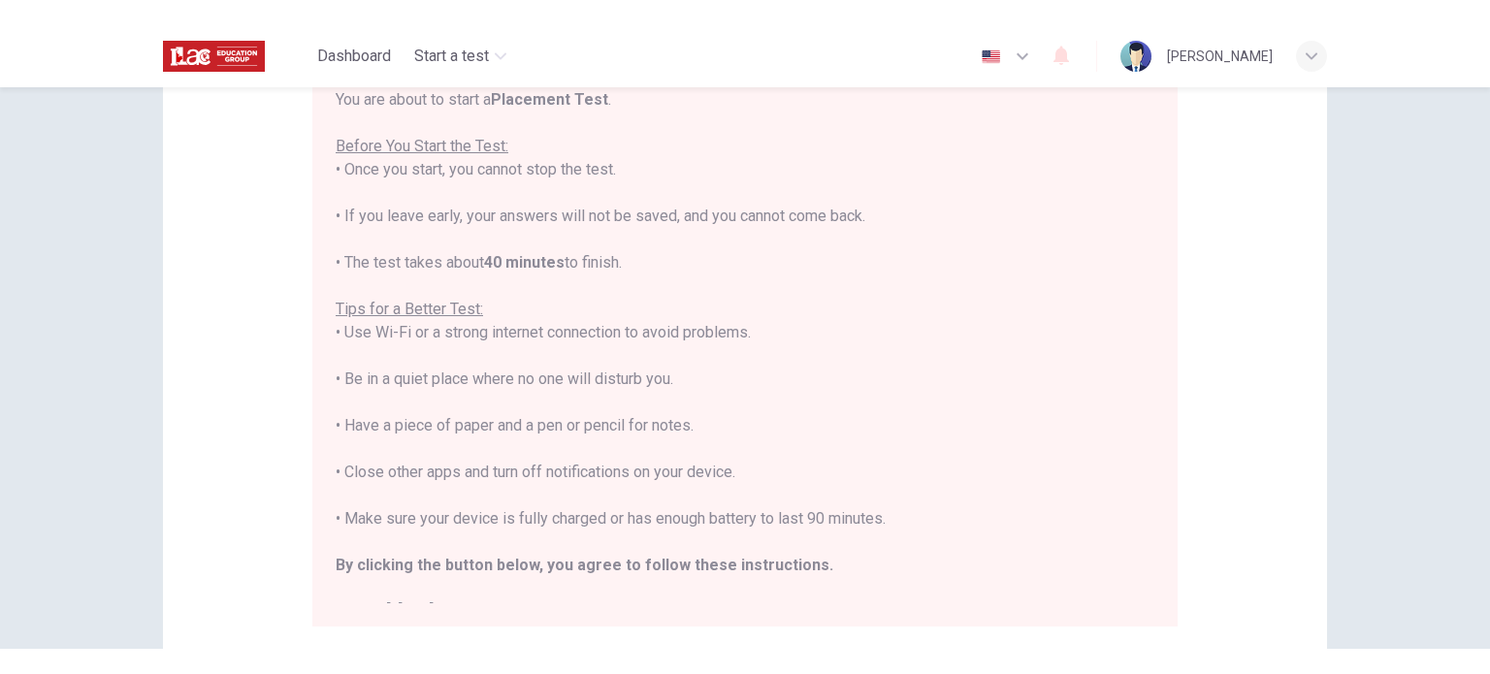
type textarea "x"
type textarea "Well, my"
type textarea "x"
type textarea "Well, my f"
type textarea "x"
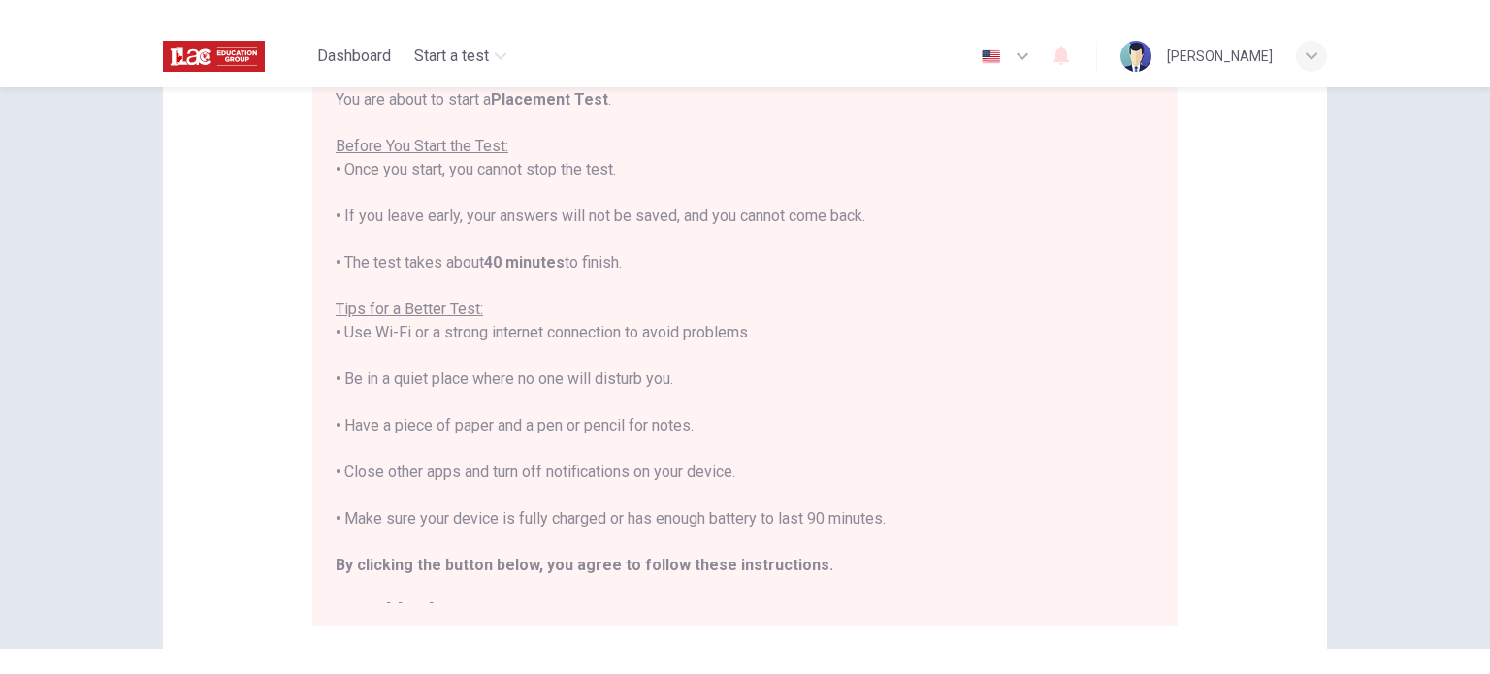
type textarea "Well, my fa"
type textarea "x"
type textarea "Well, my fav"
type textarea "x"
type textarea "Well, my favo"
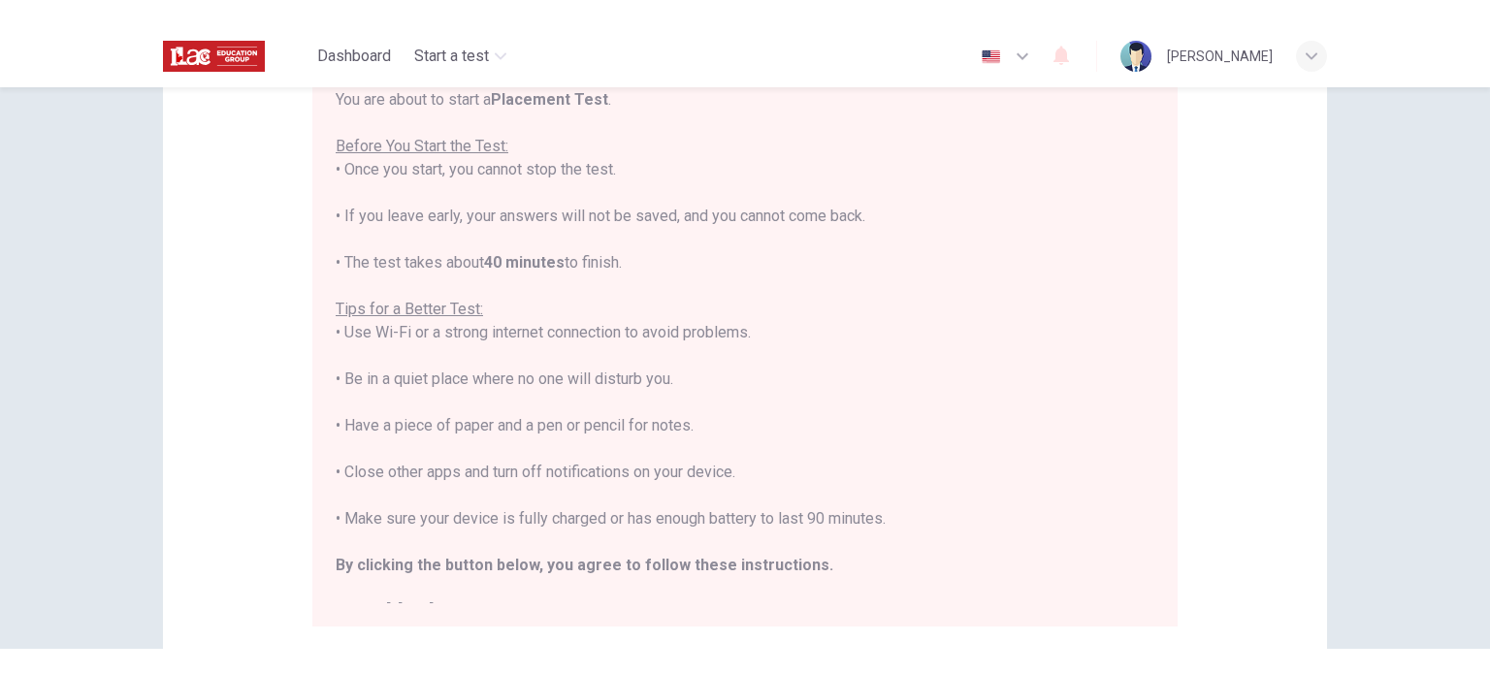
type textarea "x"
type textarea "Well, my favor"
type textarea "x"
type textarea "Well, my favori"
type textarea "x"
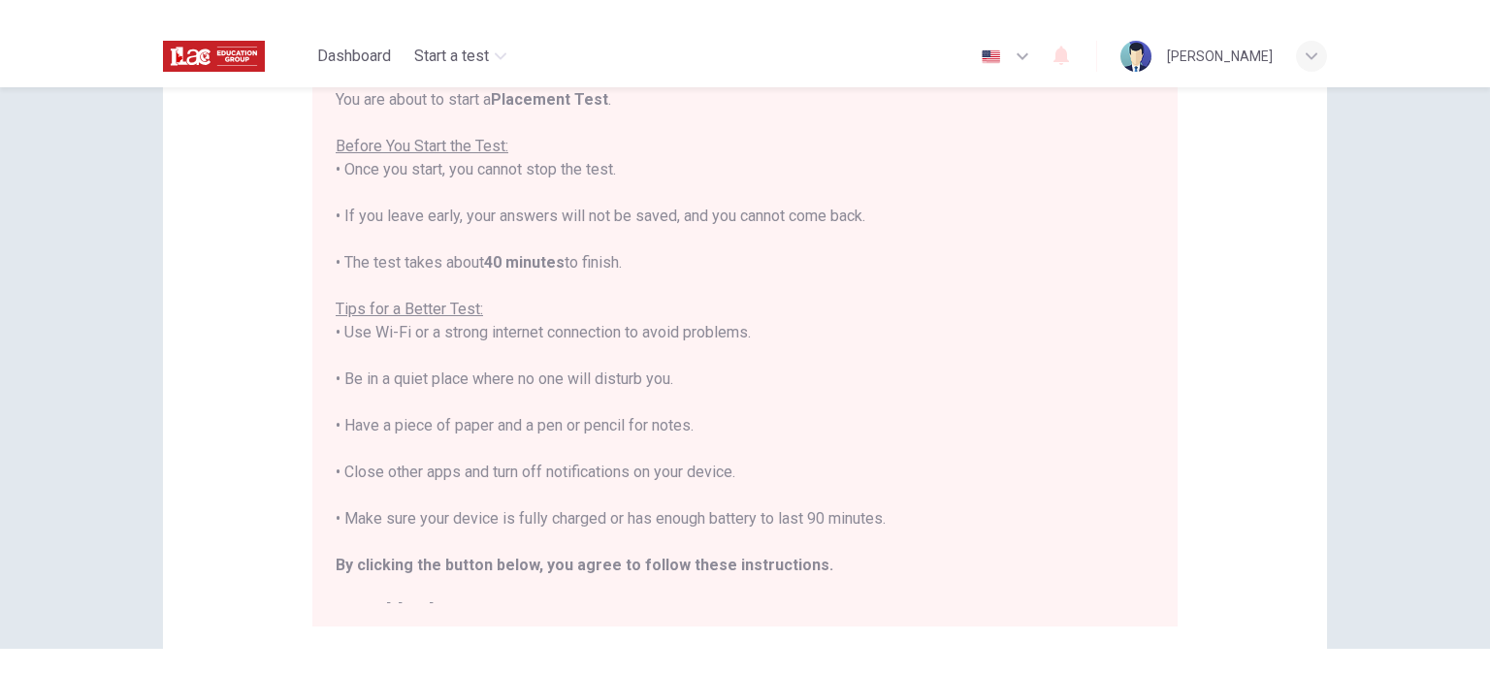
type textarea "Well, my favorit"
type textarea "x"
type textarea "Well, my favorite"
type textarea "x"
type textarea "Well, my favorite"
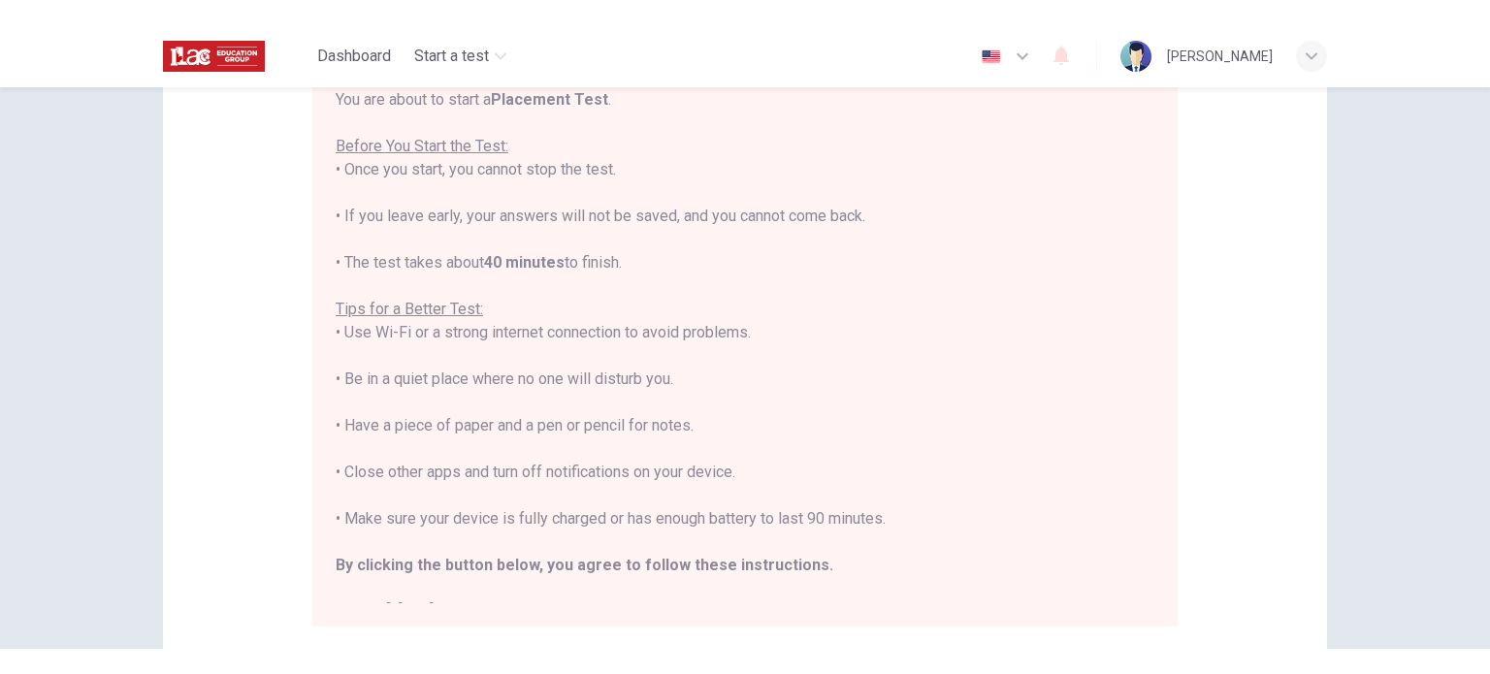
type textarea "x"
click textarea "Well, my favorite movie its "The greatest showman", and I think that this movie"
drag, startPoint x: 807, startPoint y: 218, endPoint x: 772, endPoint y: 221, distance: 35.0
click div "Well, my favorite movie its "The greatest showman", and I think that this movie…"
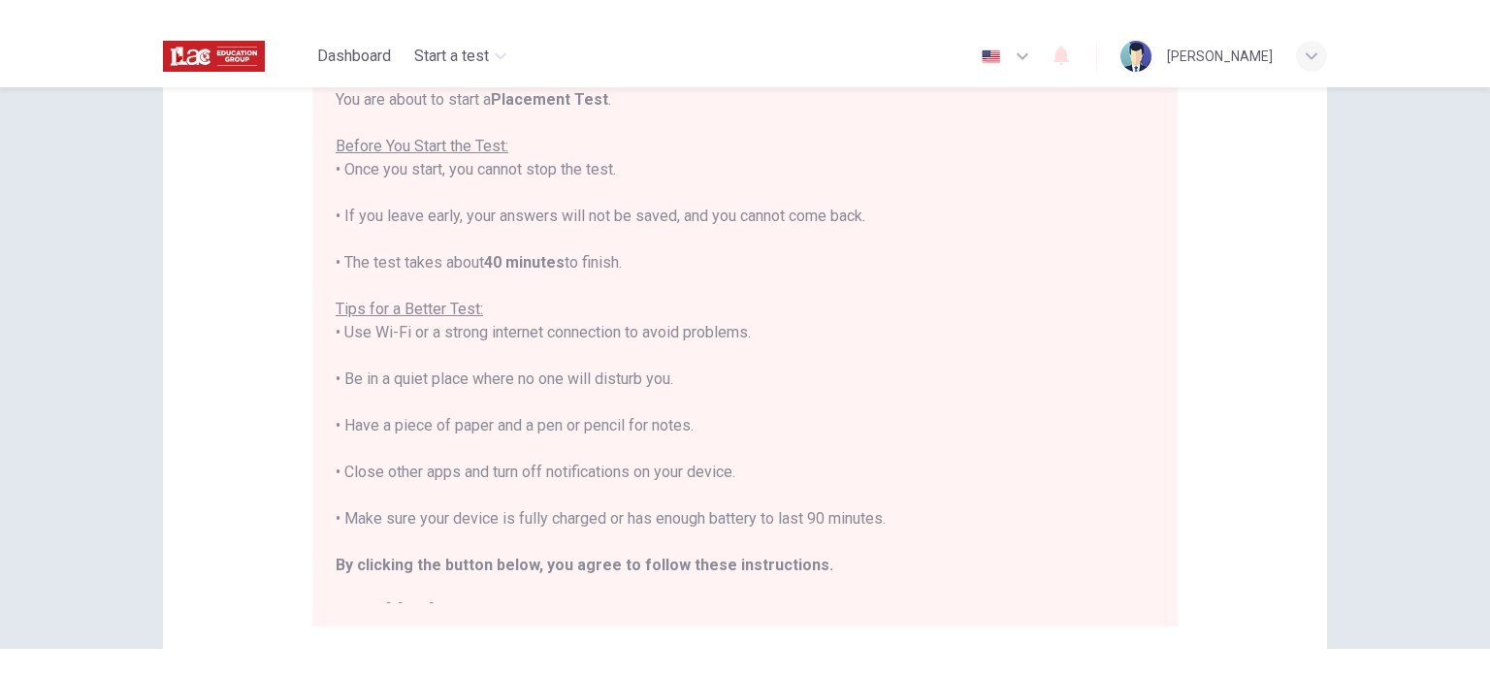
click textarea "Well, my favorite movie its "The greatest showman", and I think that movie"
click textarea "Well, my favorite movie its "The greatest showman", and I think that movie show…"
drag, startPoint x: 997, startPoint y: 174, endPoint x: 919, endPoint y: 174, distance: 77.6
click textarea "Well, my favorite movie its "The greatest showman", and I think that movie show…"
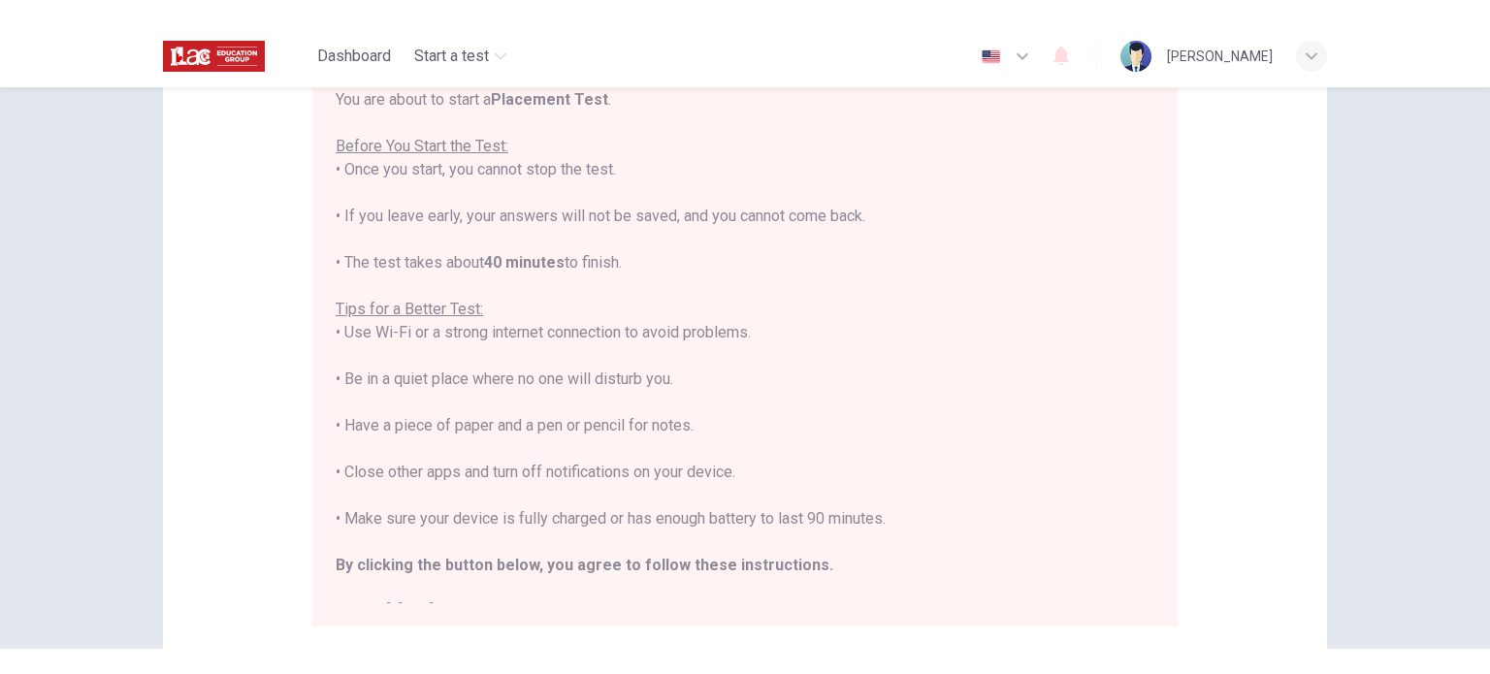
click textarea "Well, my favorite movie its "The greatest showman", and I think that movie show…"
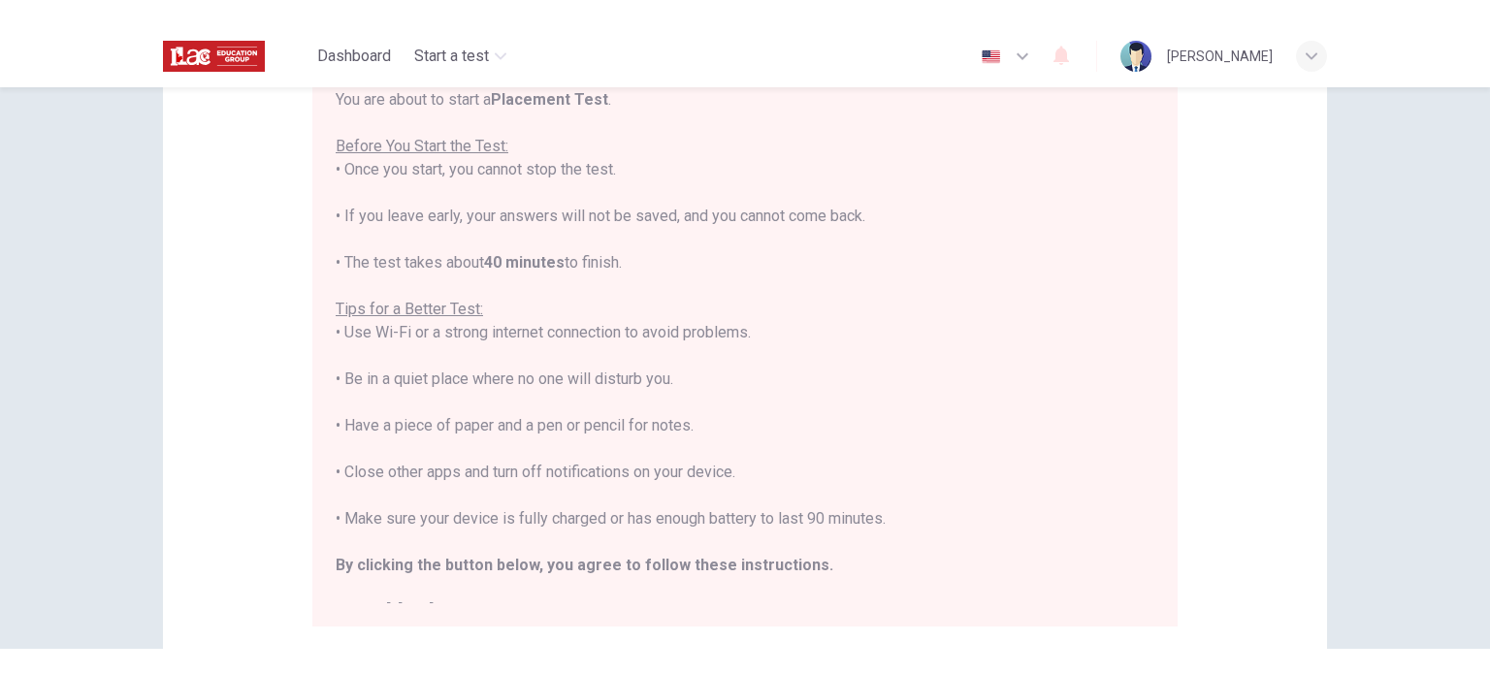
click textarea "Well, my favorite movie its "The greatest showman", and I think that movie show…"
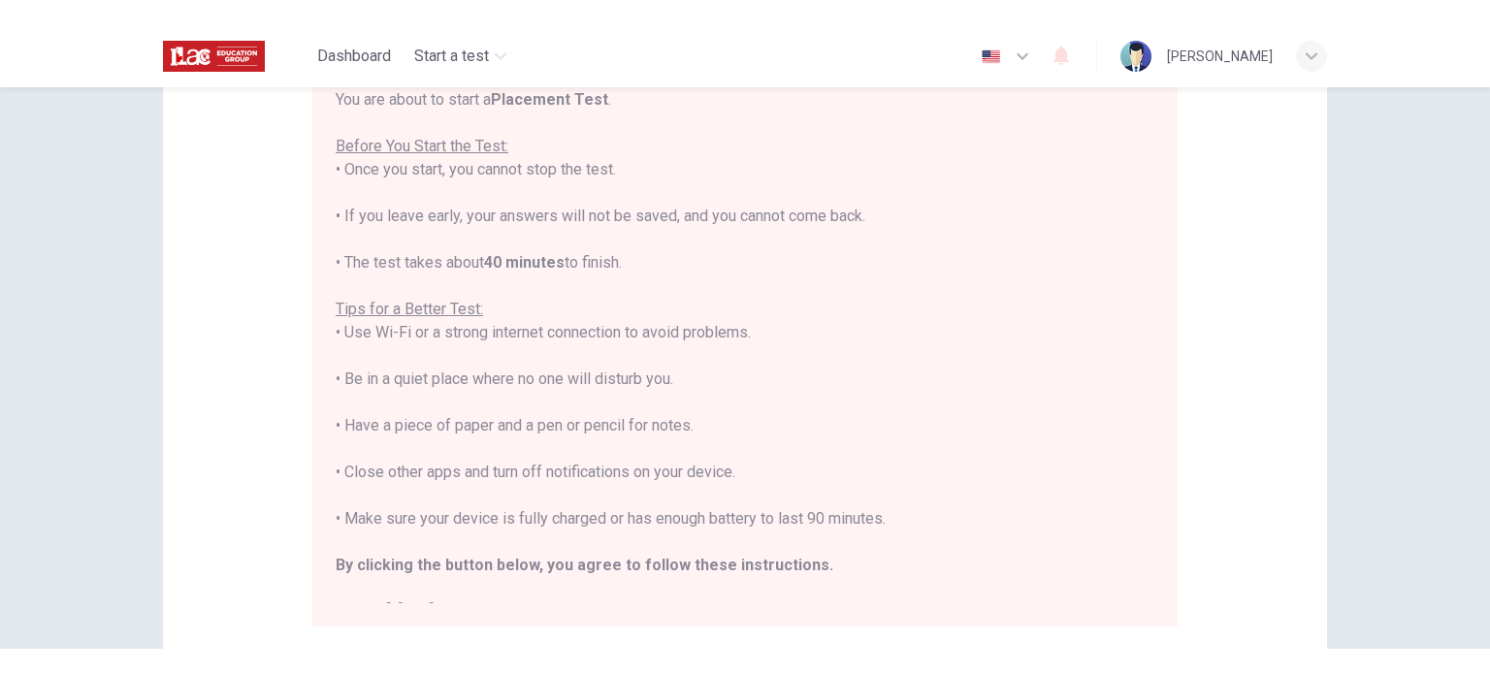
click textarea "Well, my favorite movie its "The greatest showman", and I think that movie show…"
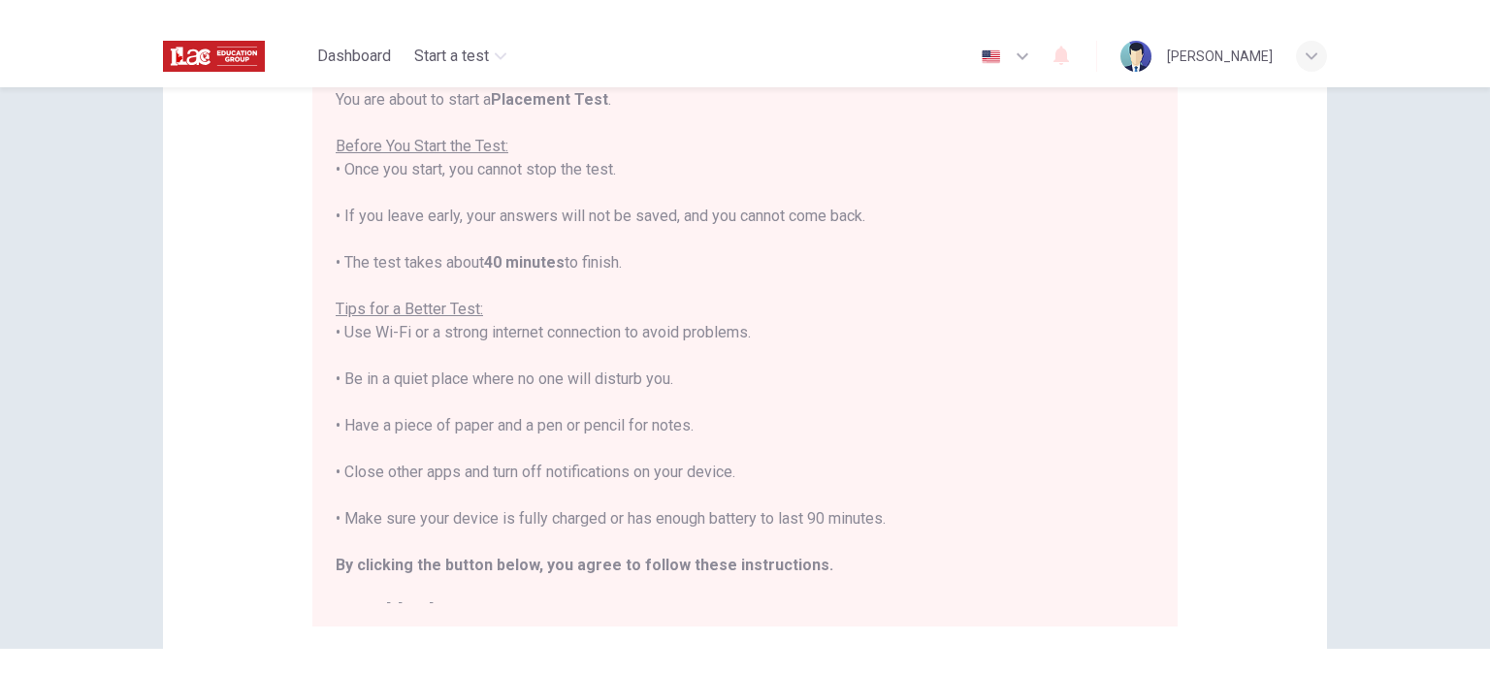
click textarea "Well, my favorite movie its "The greatest showman", and I think that movie show…"
click textarea "Well, my favorite movie is "The greatest showman", and I think that movie shows…"
click button "Continue"
click input "You must click this to continue"
click button "Continue"
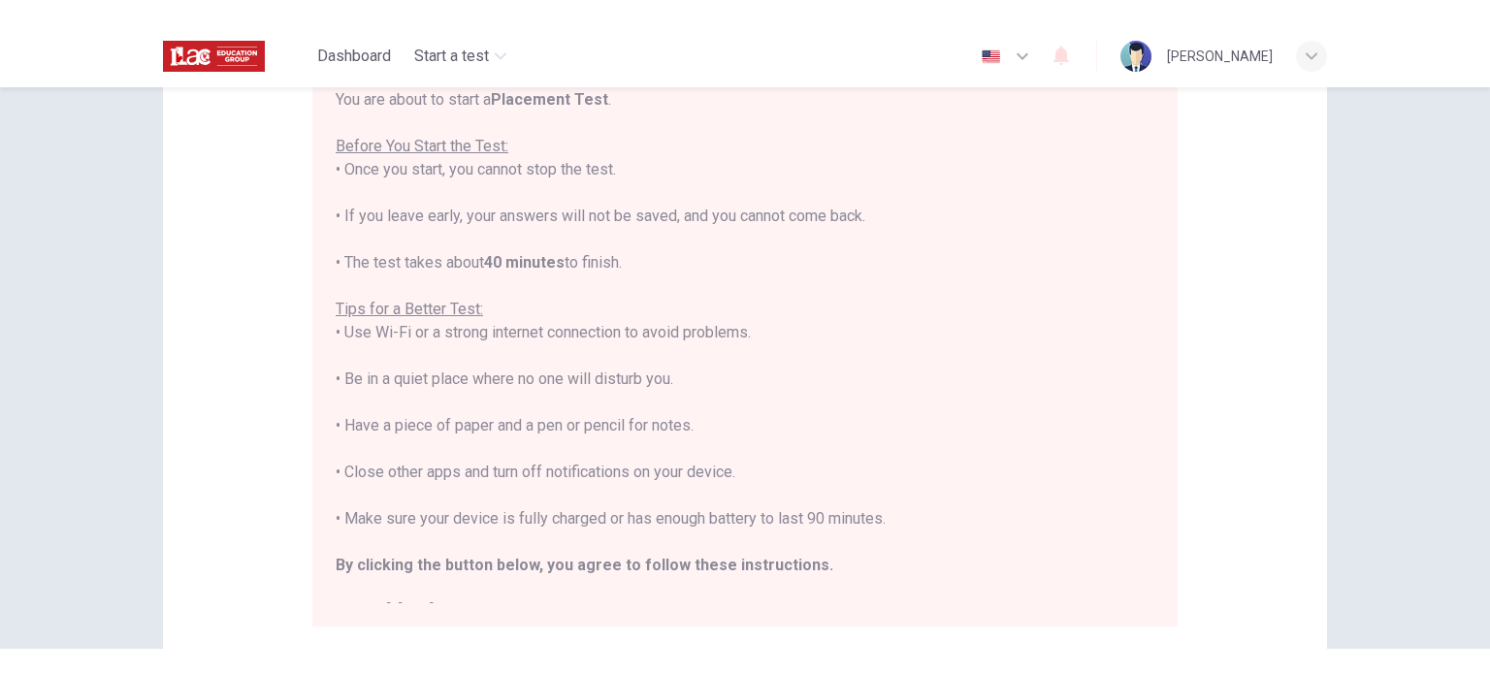
click button "Continue"
